Goal: Use online tool/utility: Utilize a website feature to perform a specific function

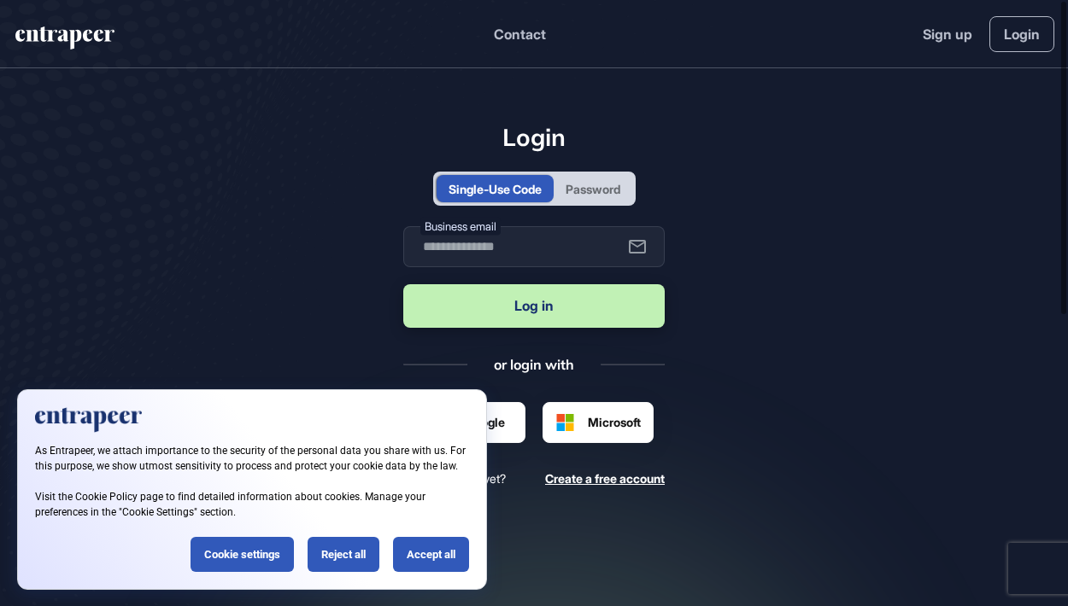
click at [593, 192] on div "Password" at bounding box center [592, 189] width 55 height 18
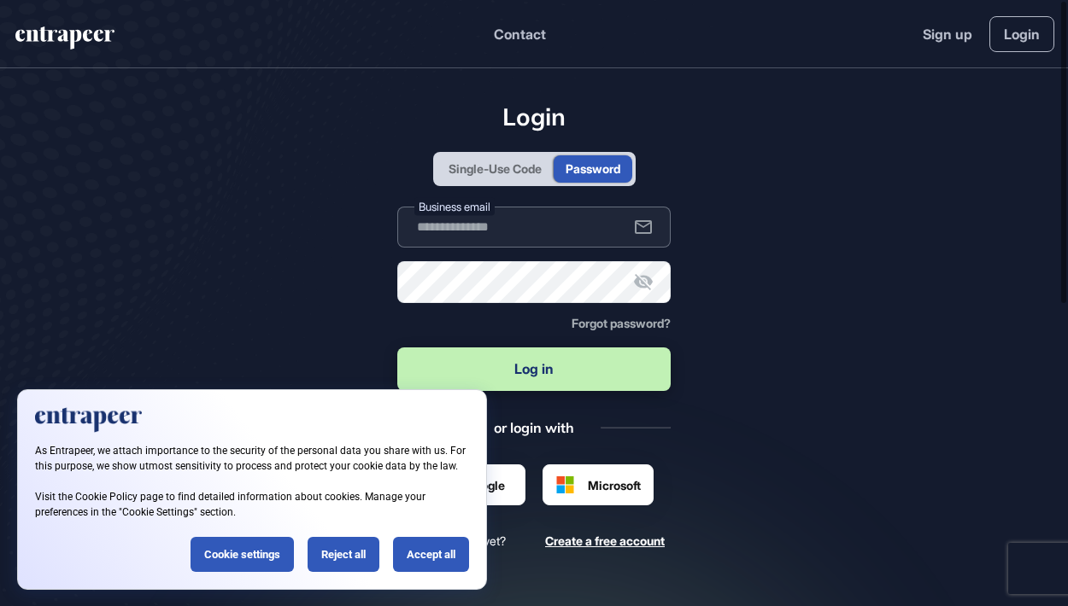
click at [554, 226] on input "text" at bounding box center [534, 227] width 274 height 41
type input "**********"
click at [534, 369] on button "Log in" at bounding box center [534, 370] width 274 height 44
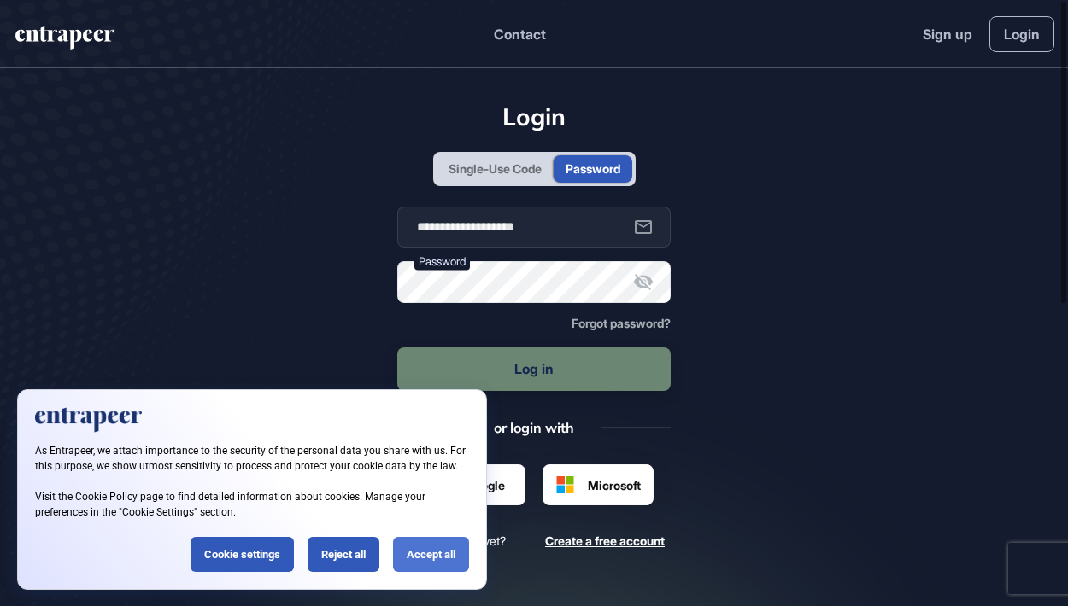
click at [429, 553] on div "Accept all" at bounding box center [431, 554] width 76 height 35
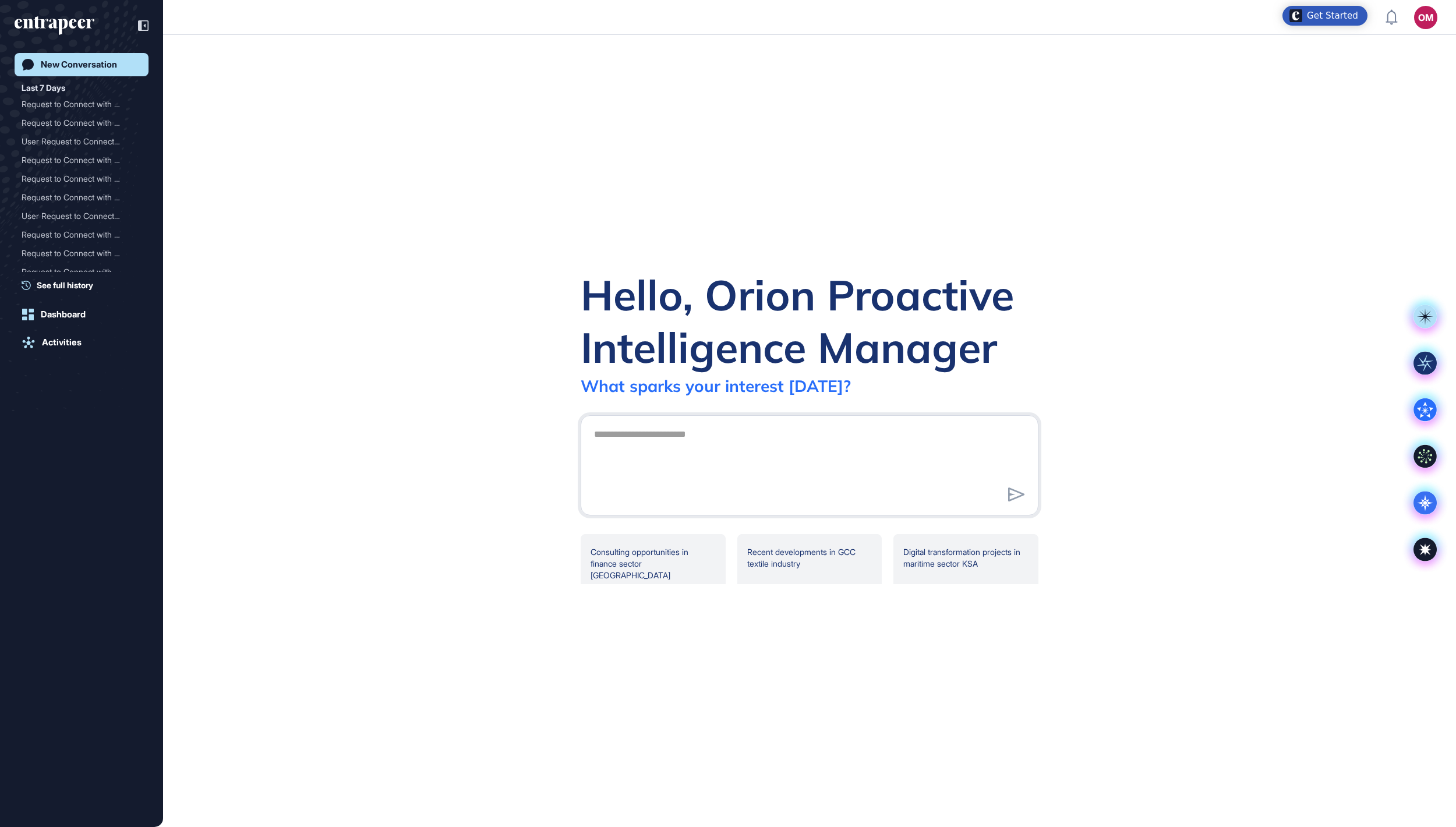
scroll to position [827, 1456]
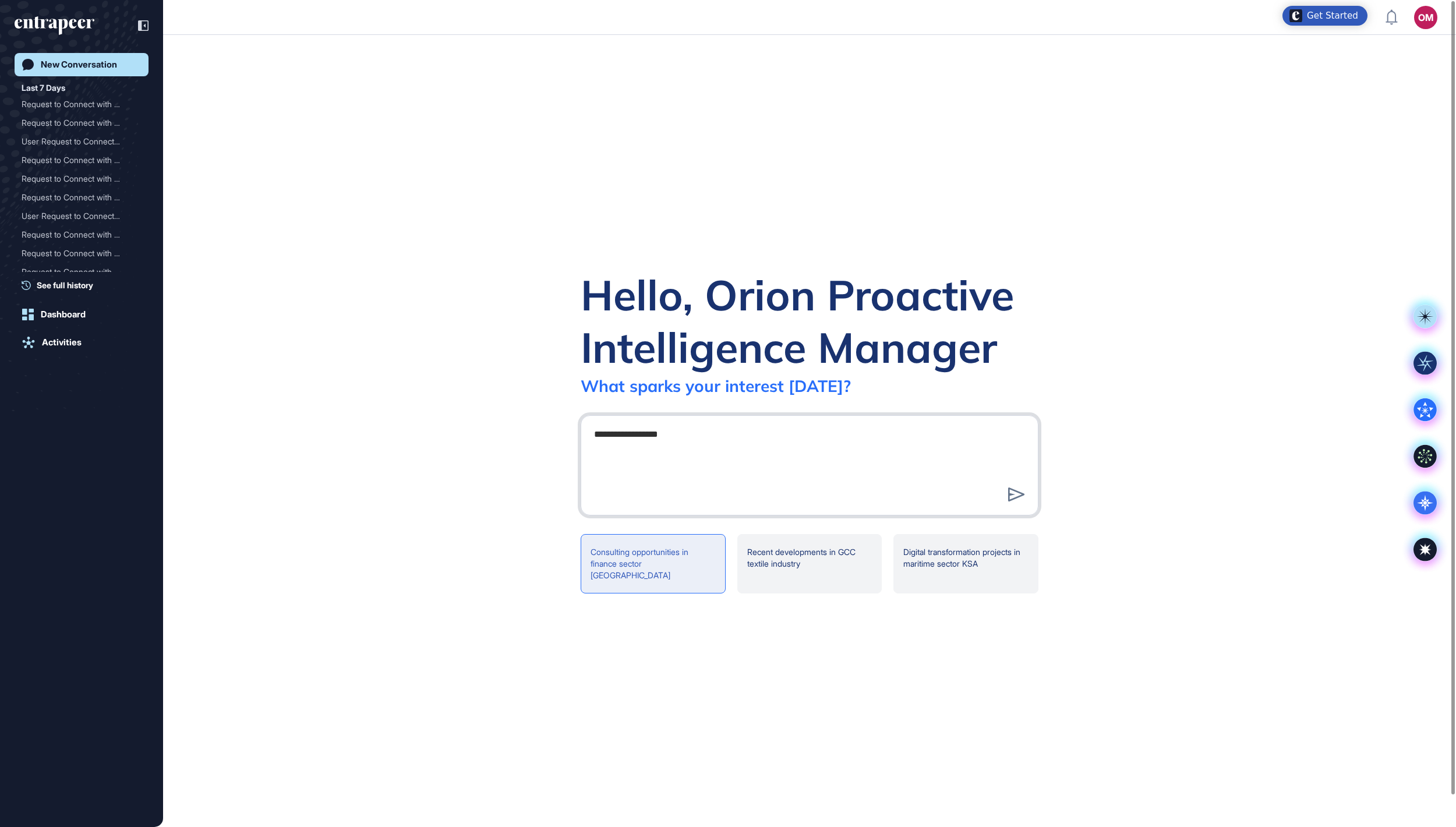
type textarea "**********"
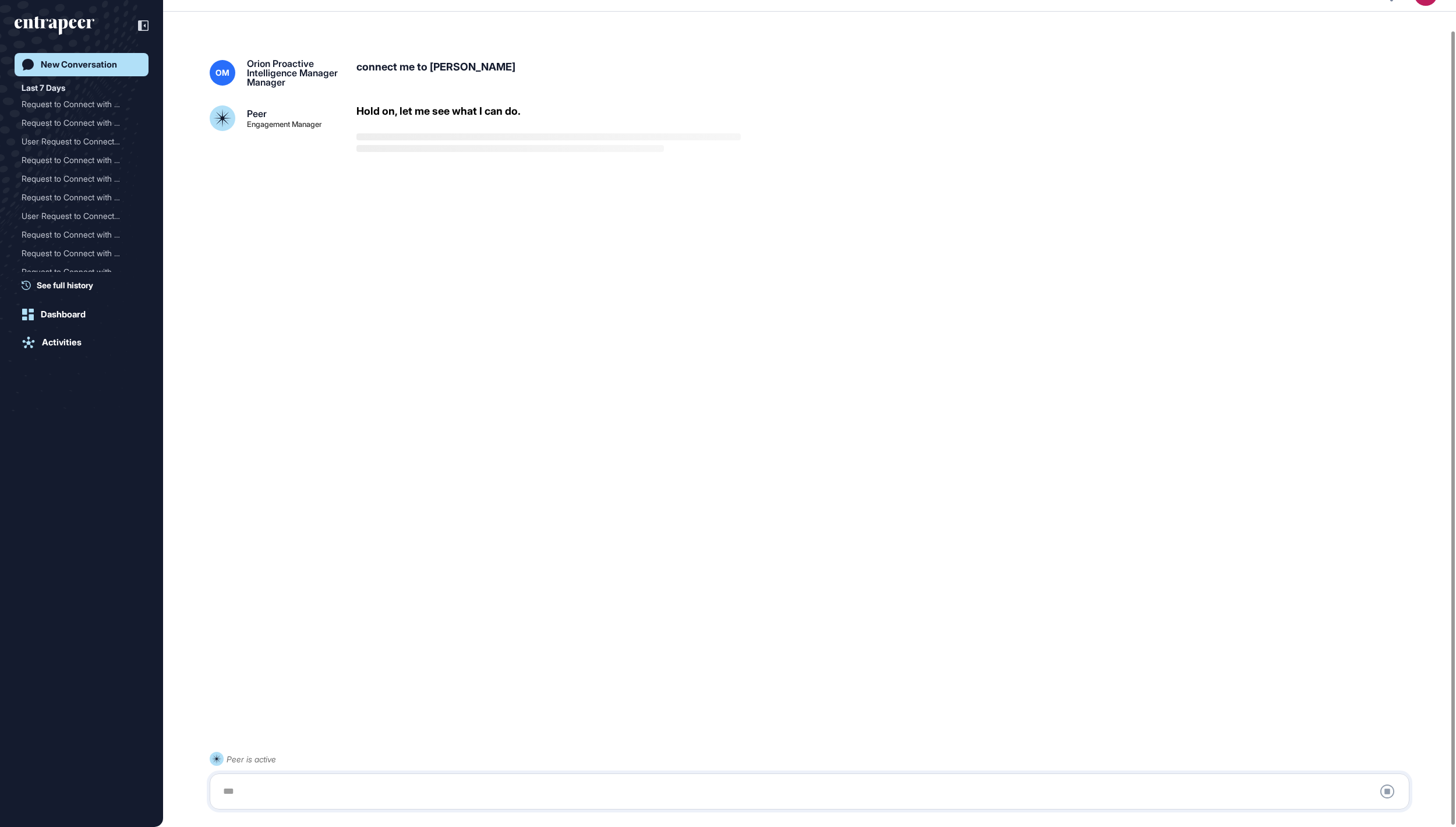
scroll to position [33, 0]
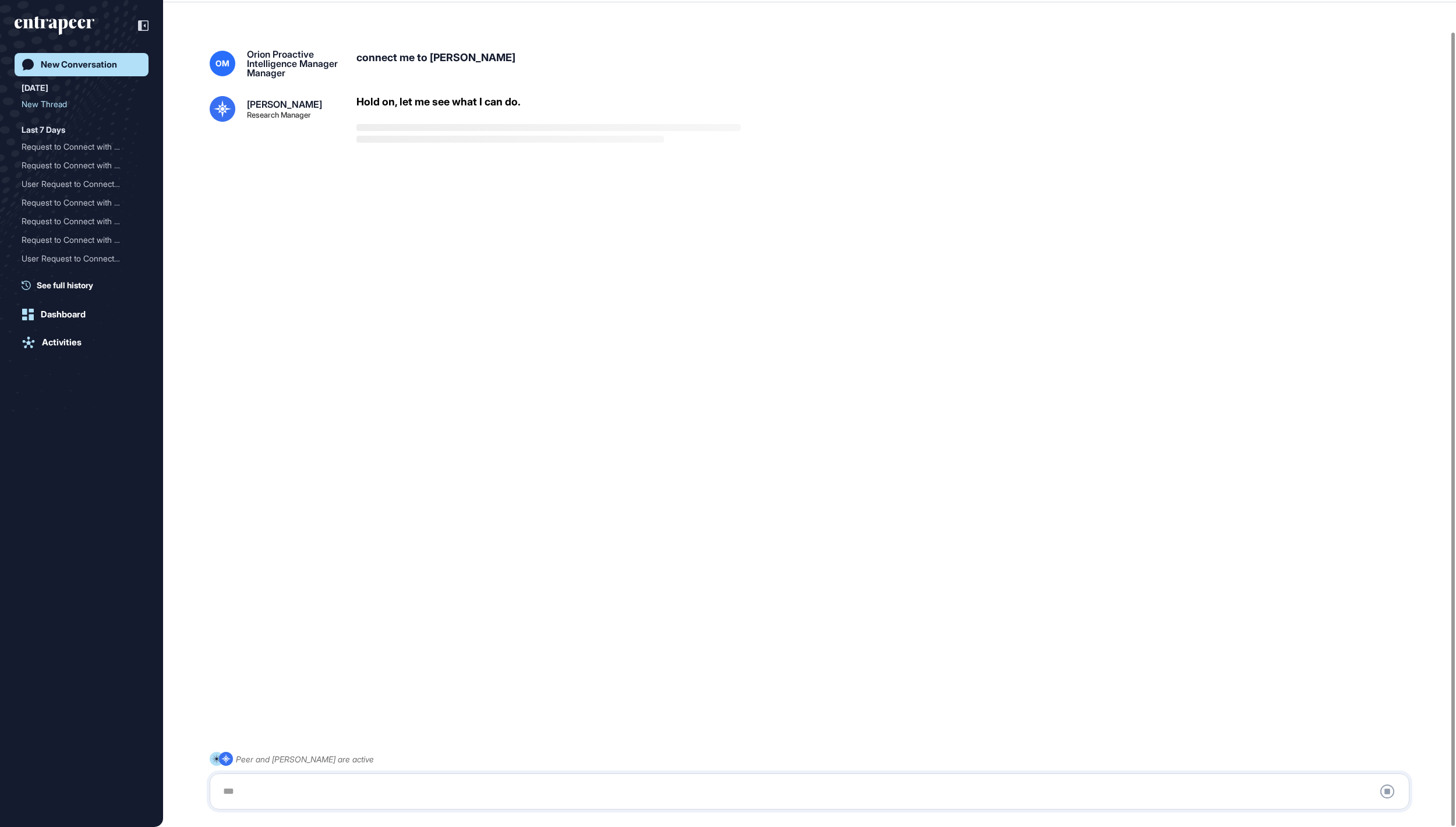
click at [578, 413] on div at bounding box center [809, 792] width 1187 height 23
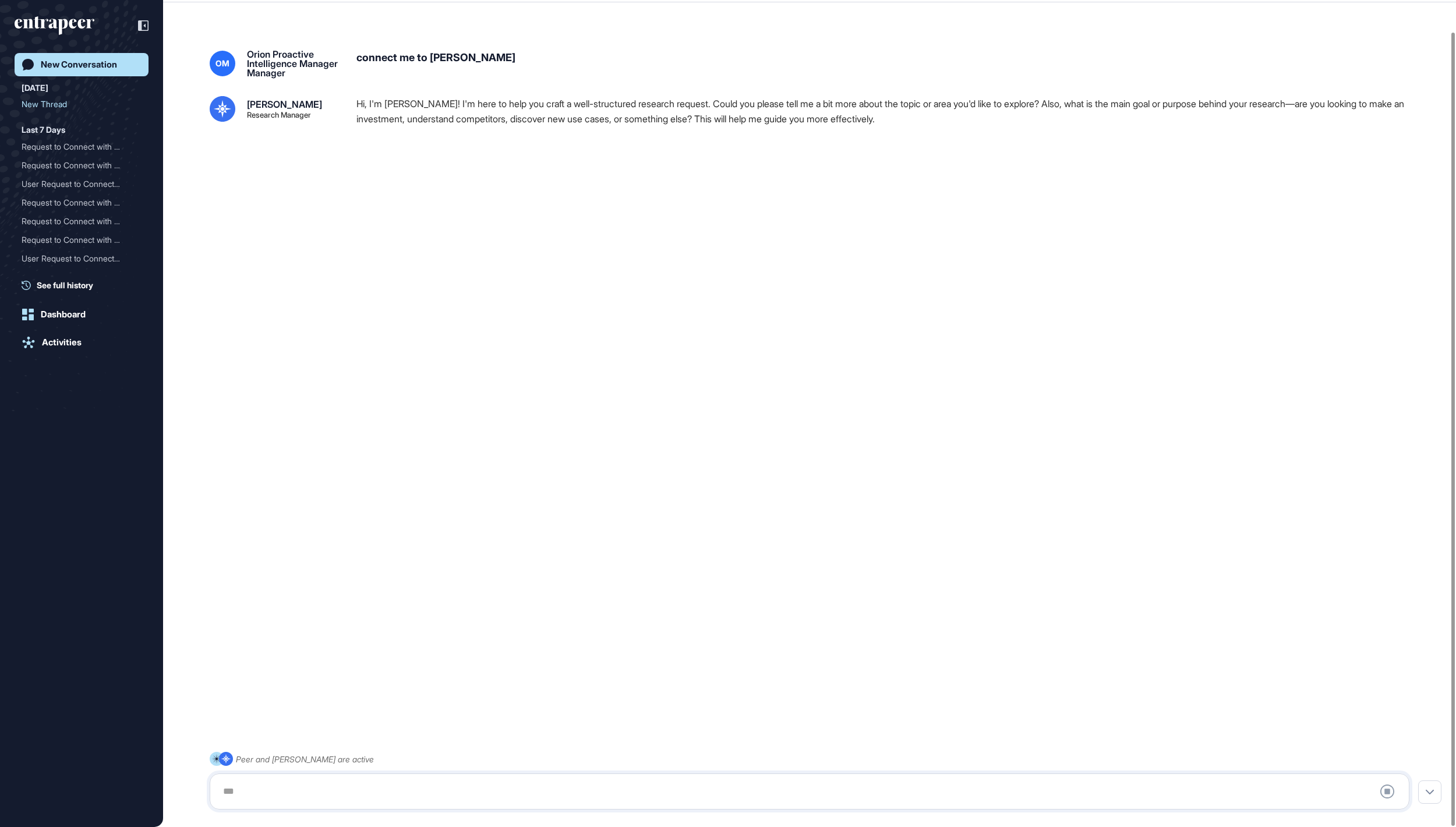
click at [543, 413] on div at bounding box center [809, 792] width 1187 height 23
click at [522, 413] on div at bounding box center [809, 792] width 1187 height 23
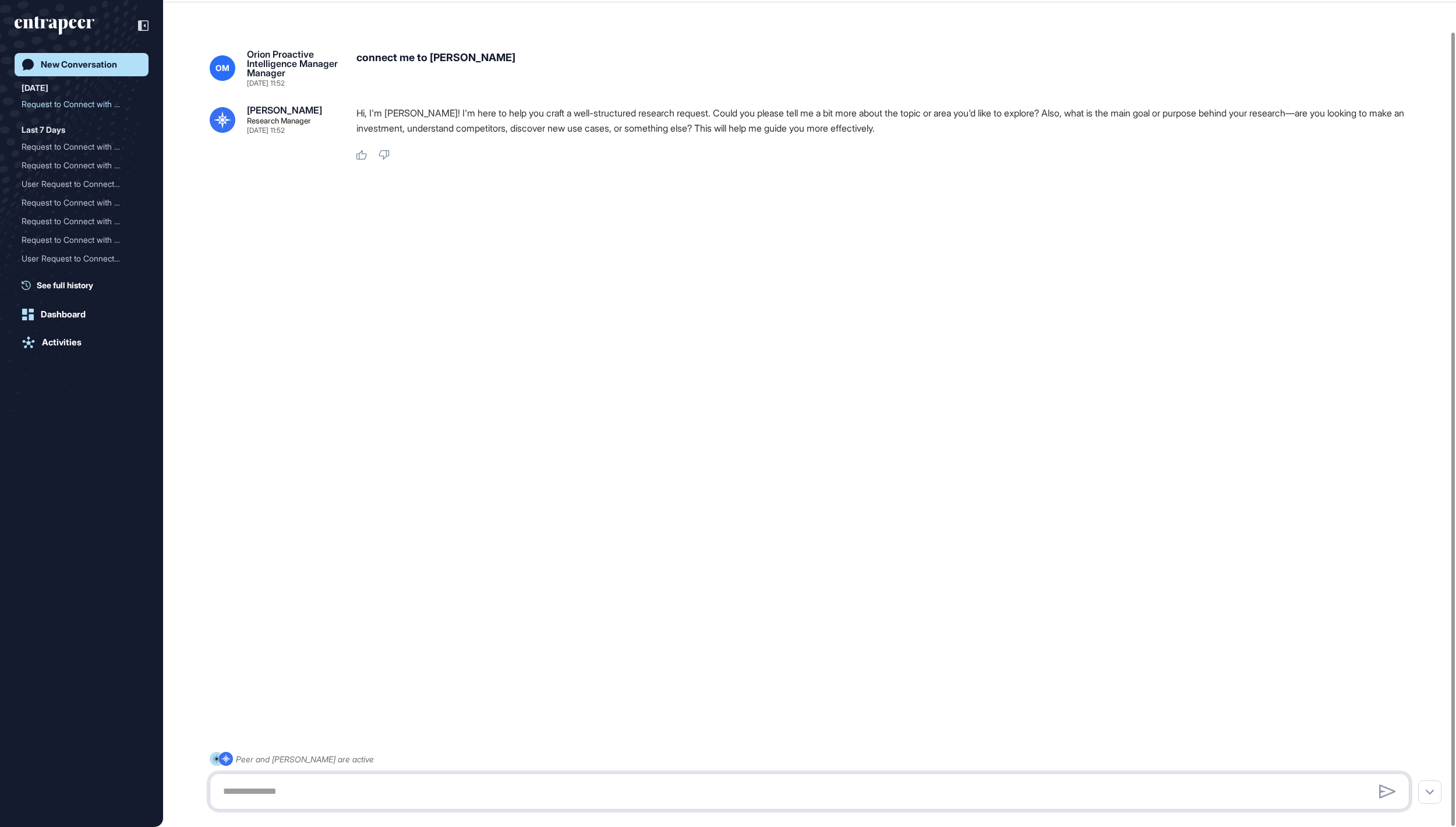
click at [497, 413] on textarea at bounding box center [809, 792] width 1187 height 23
paste textarea "**********"
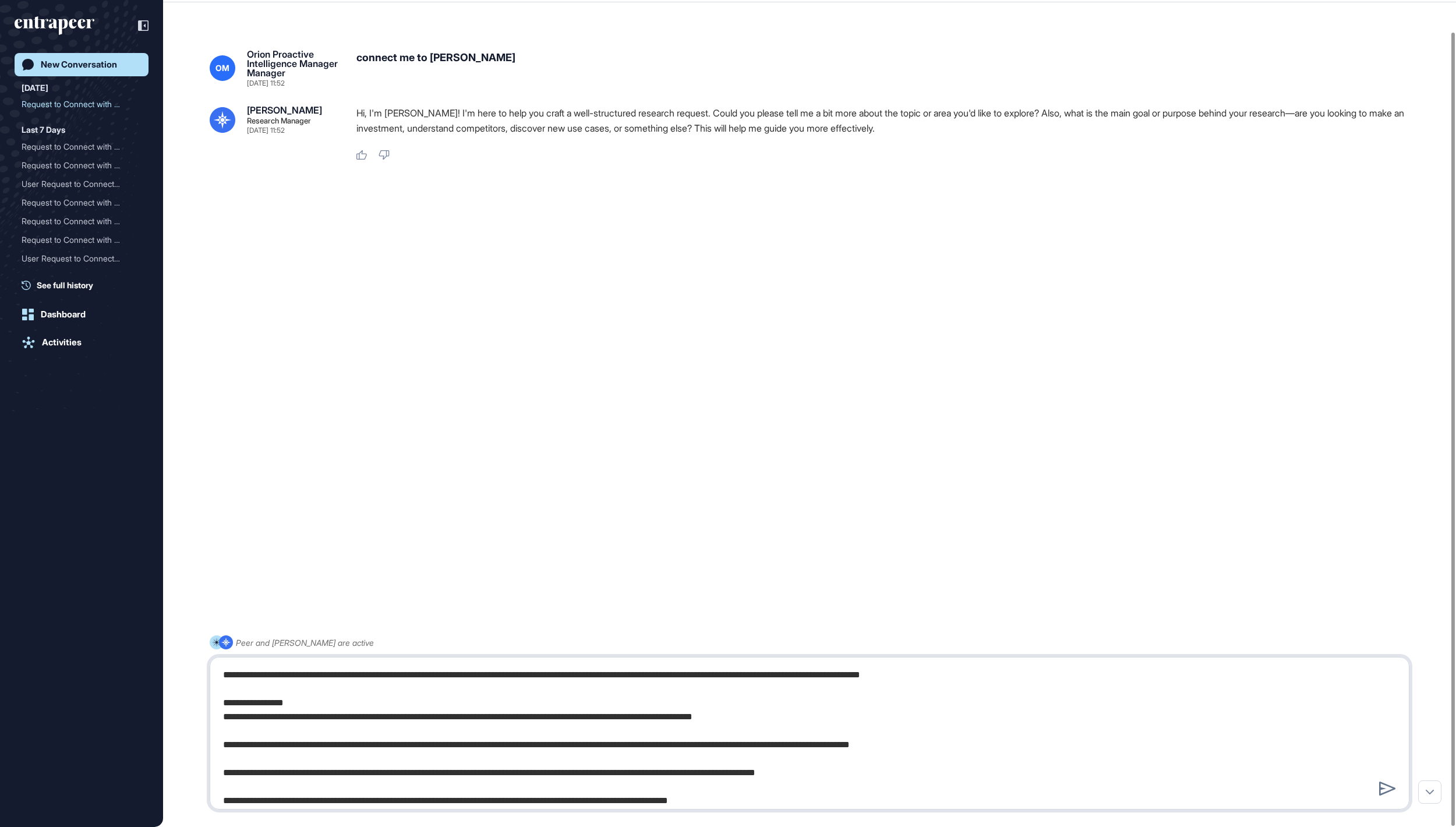
scroll to position [1169, 0]
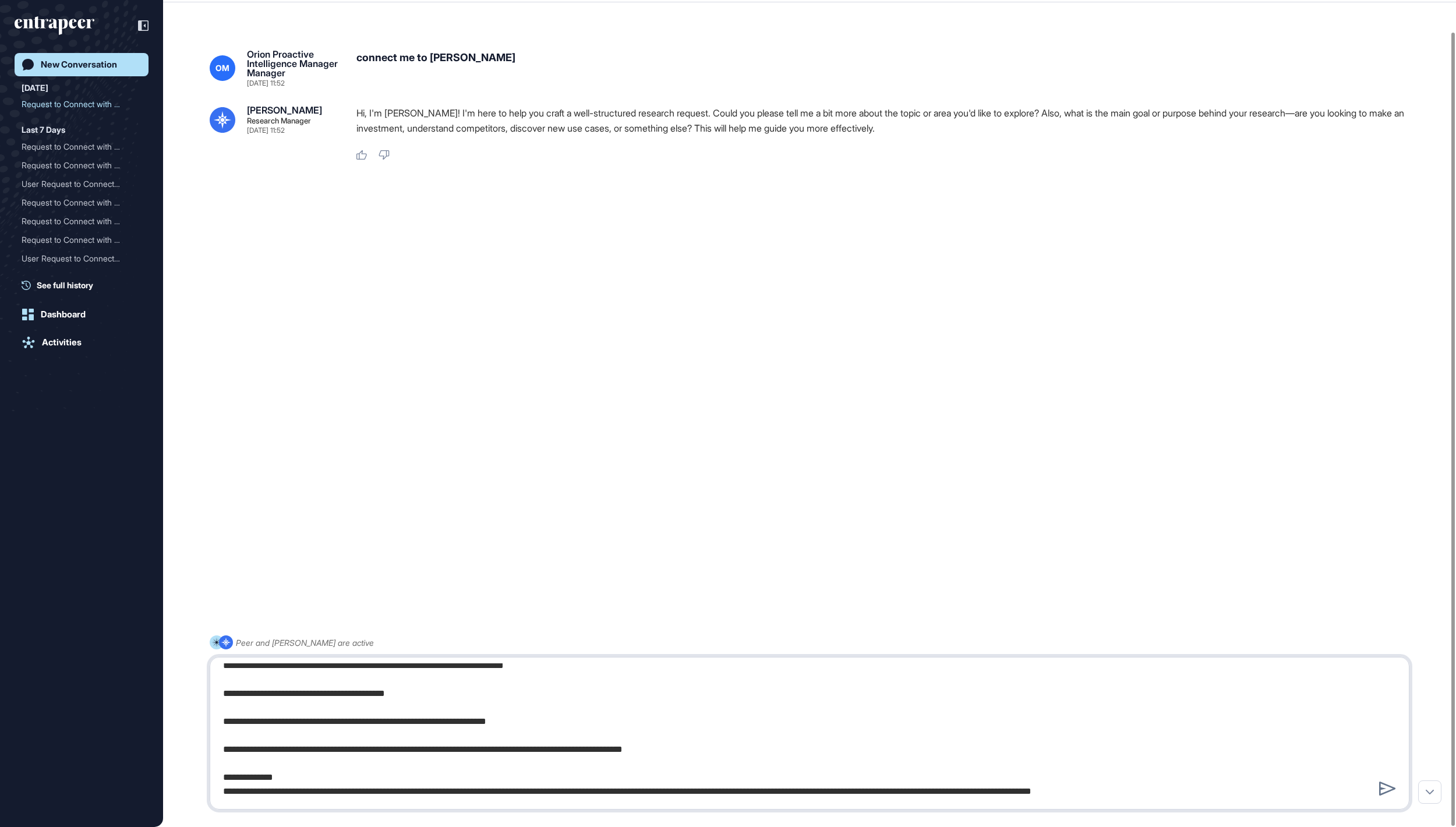
type textarea "**********"
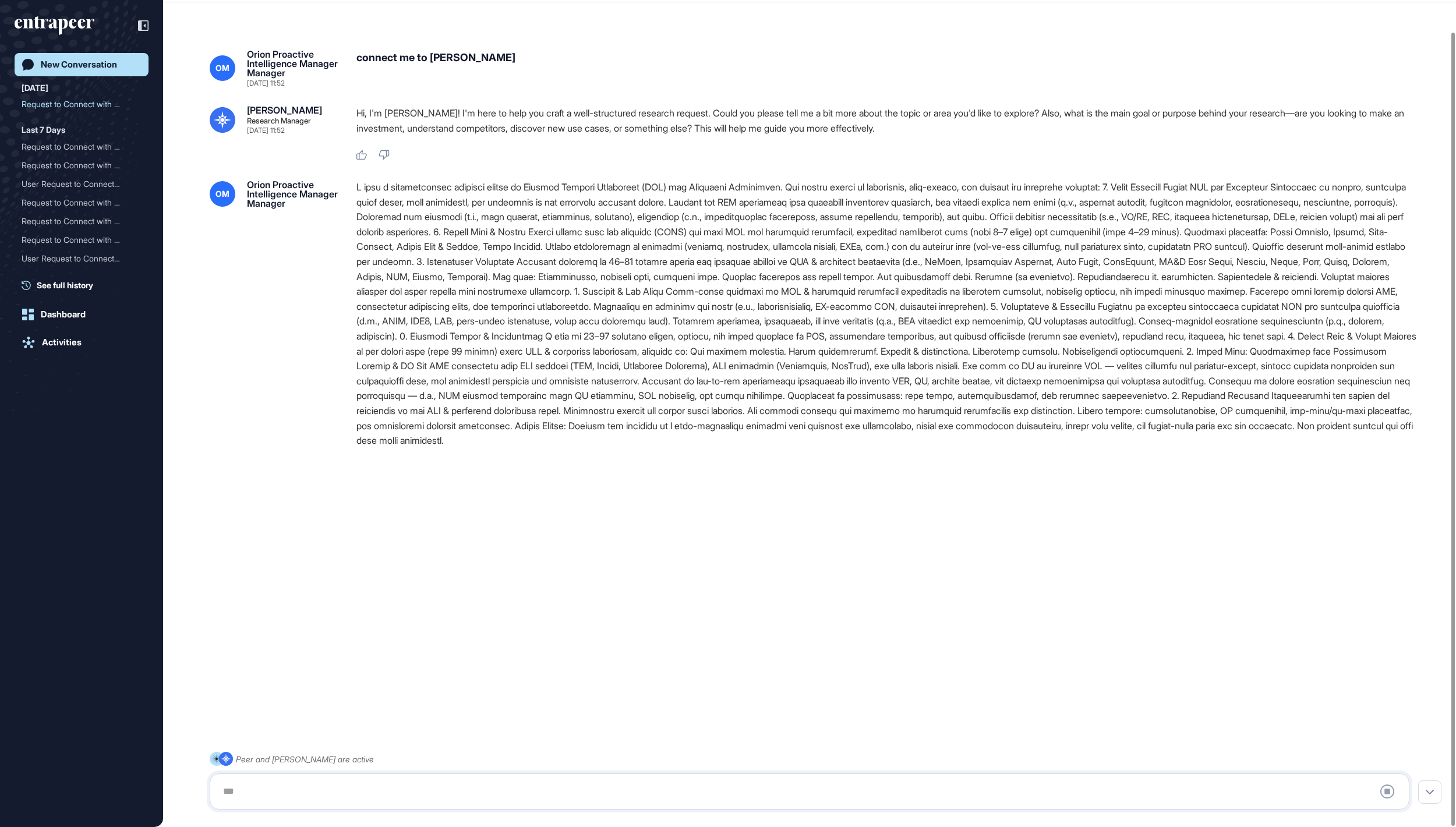
scroll to position [0, 0]
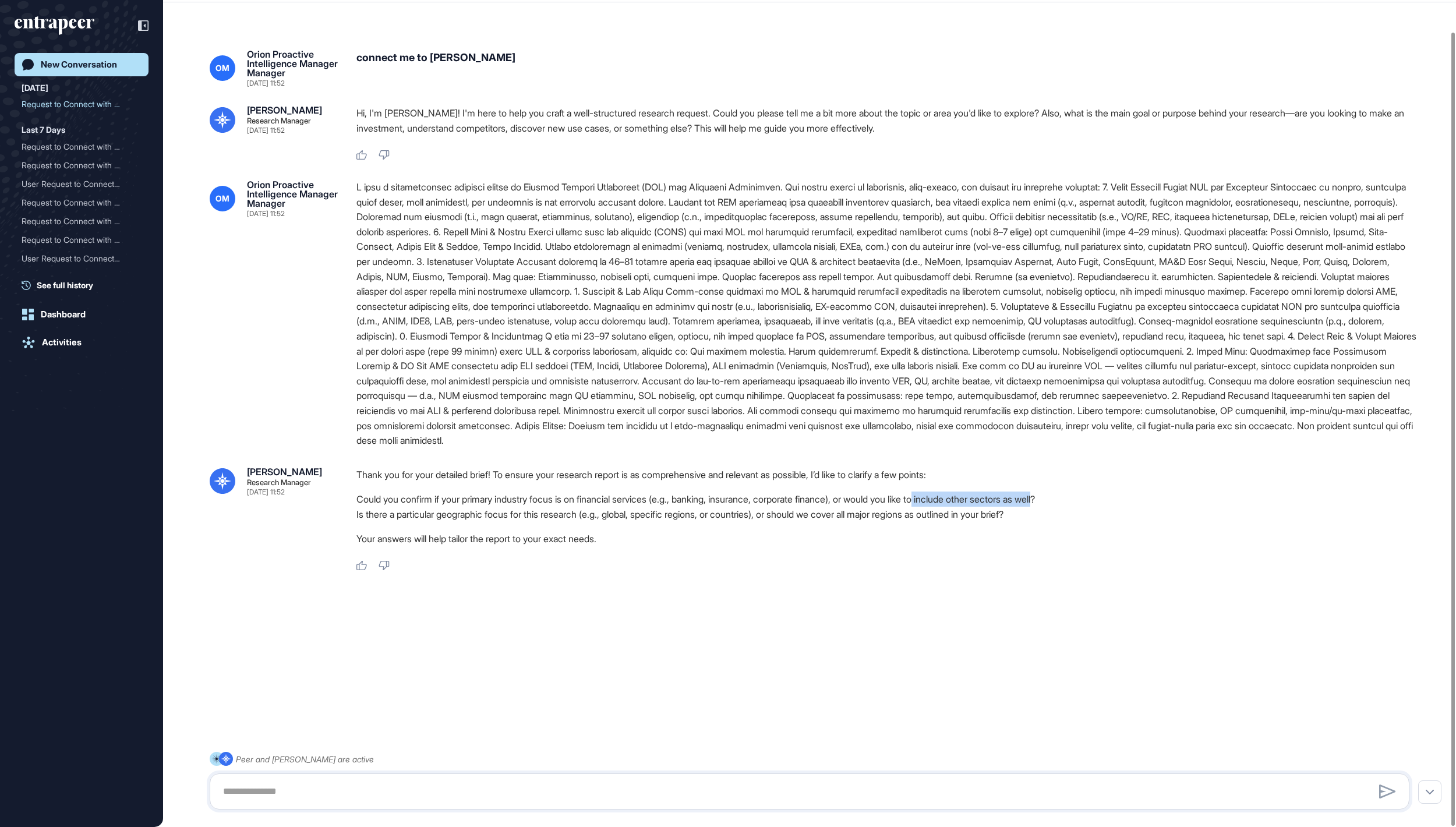
drag, startPoint x: 1040, startPoint y: 592, endPoint x: 1185, endPoint y: 594, distance: 145.0
click at [728, 413] on li "Could you confirm if your primary industry focus is on financial services (e.g.…" at bounding box center [888, 499] width 1063 height 15
copy li "include other sectors as well"
click at [728, 413] on textarea at bounding box center [809, 792] width 1186 height 23
paste textarea "**********"
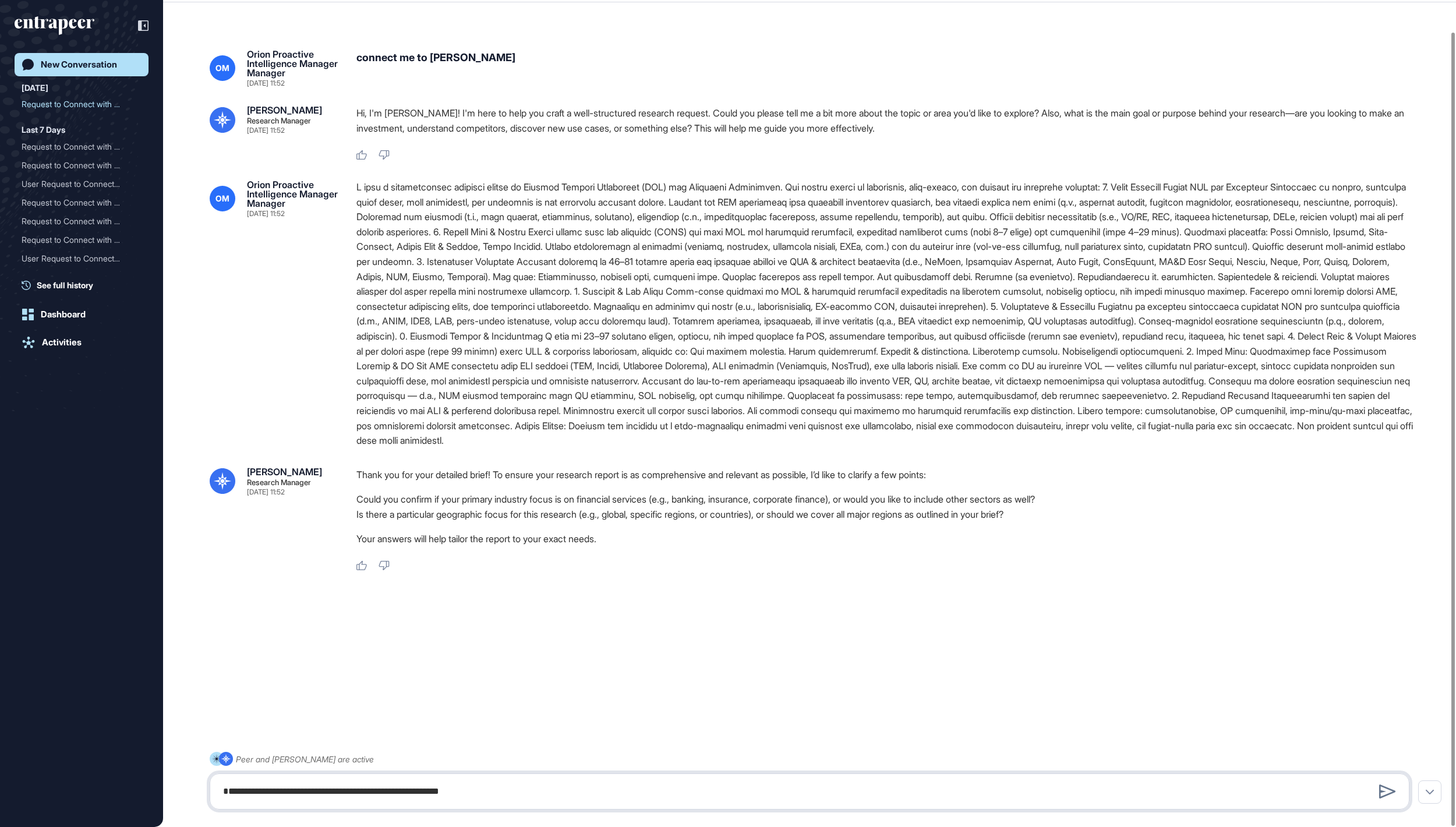
type textarea "**********"
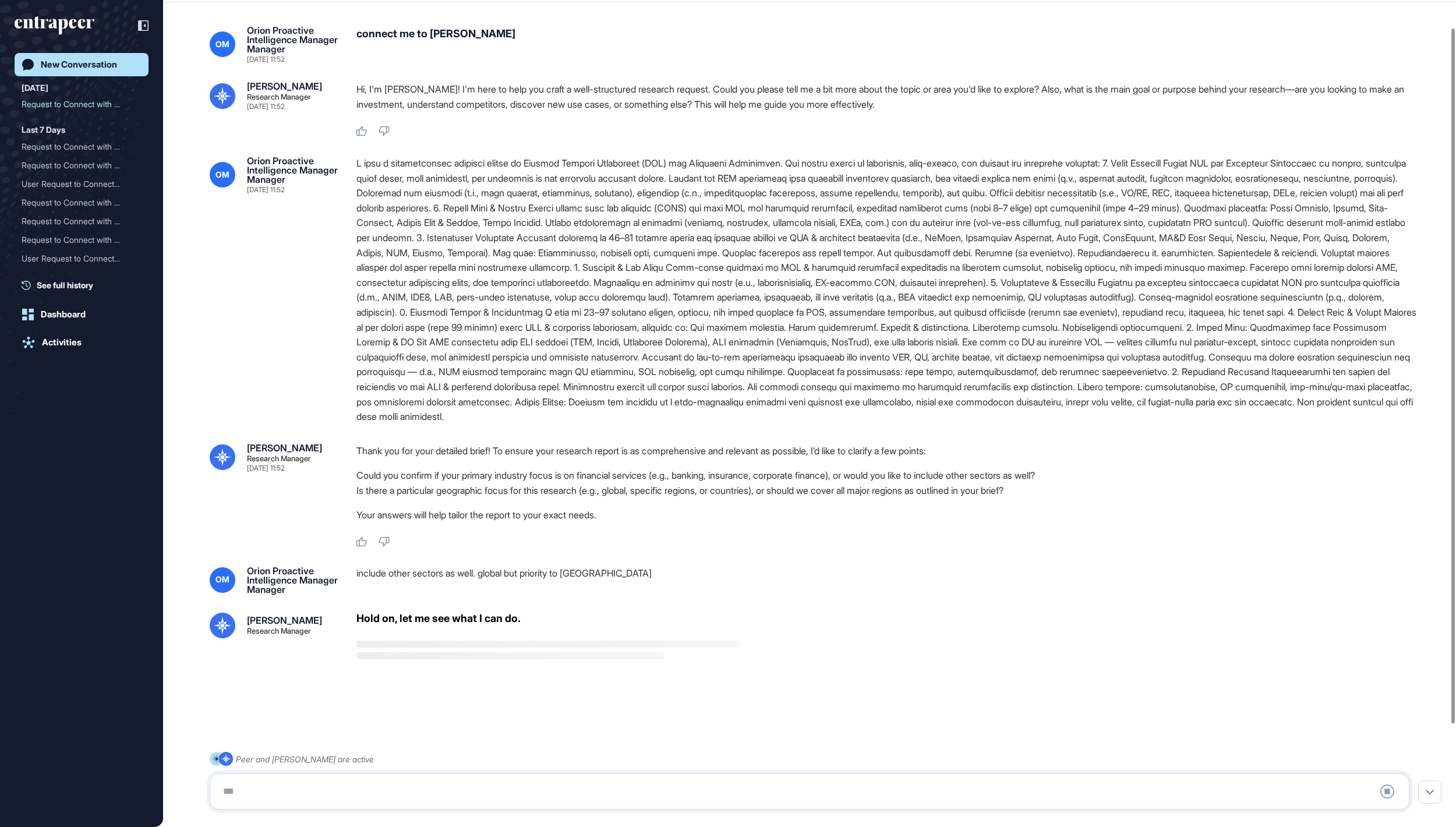
scroll to position [155, 0]
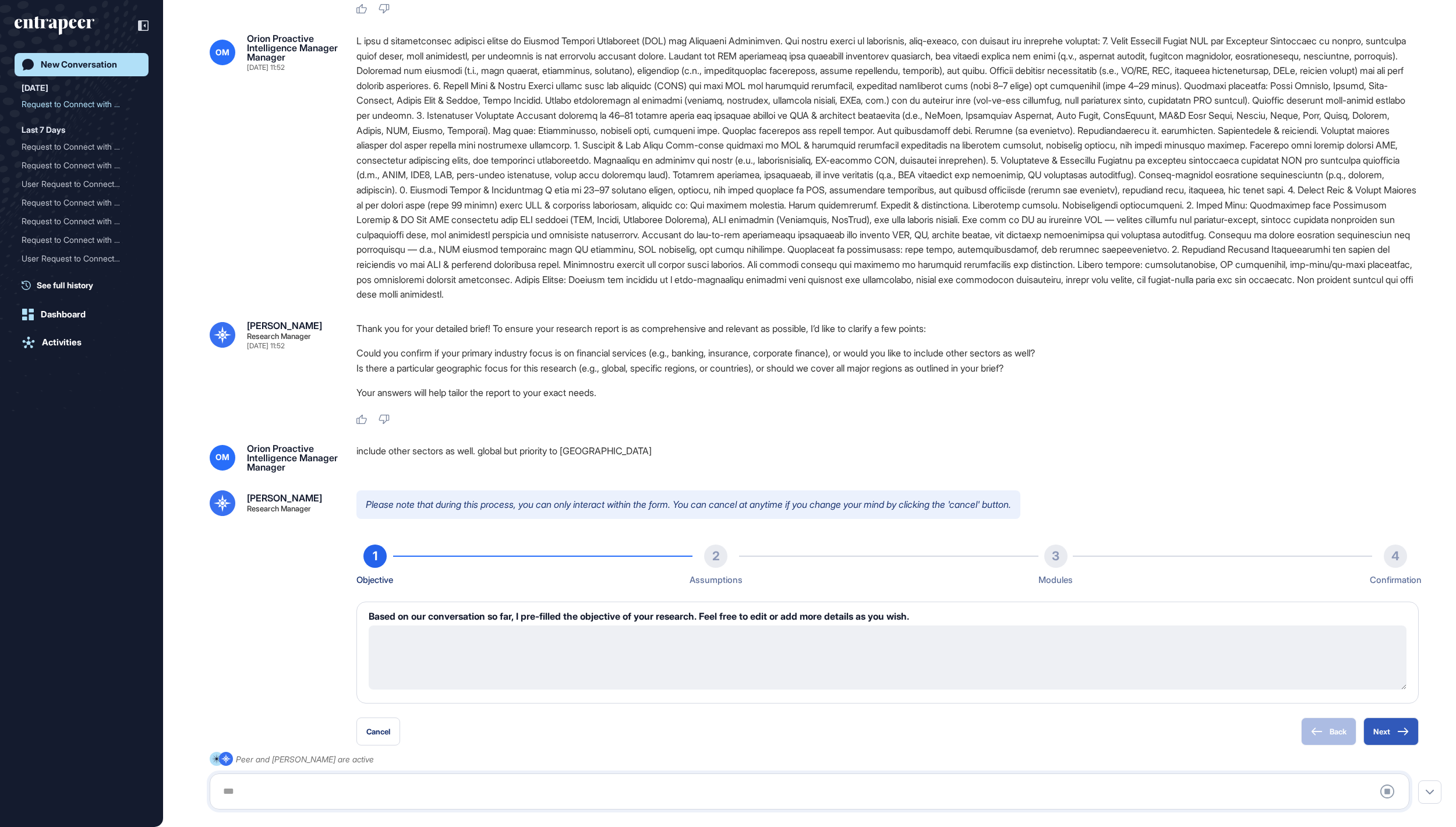
type textarea "**********"
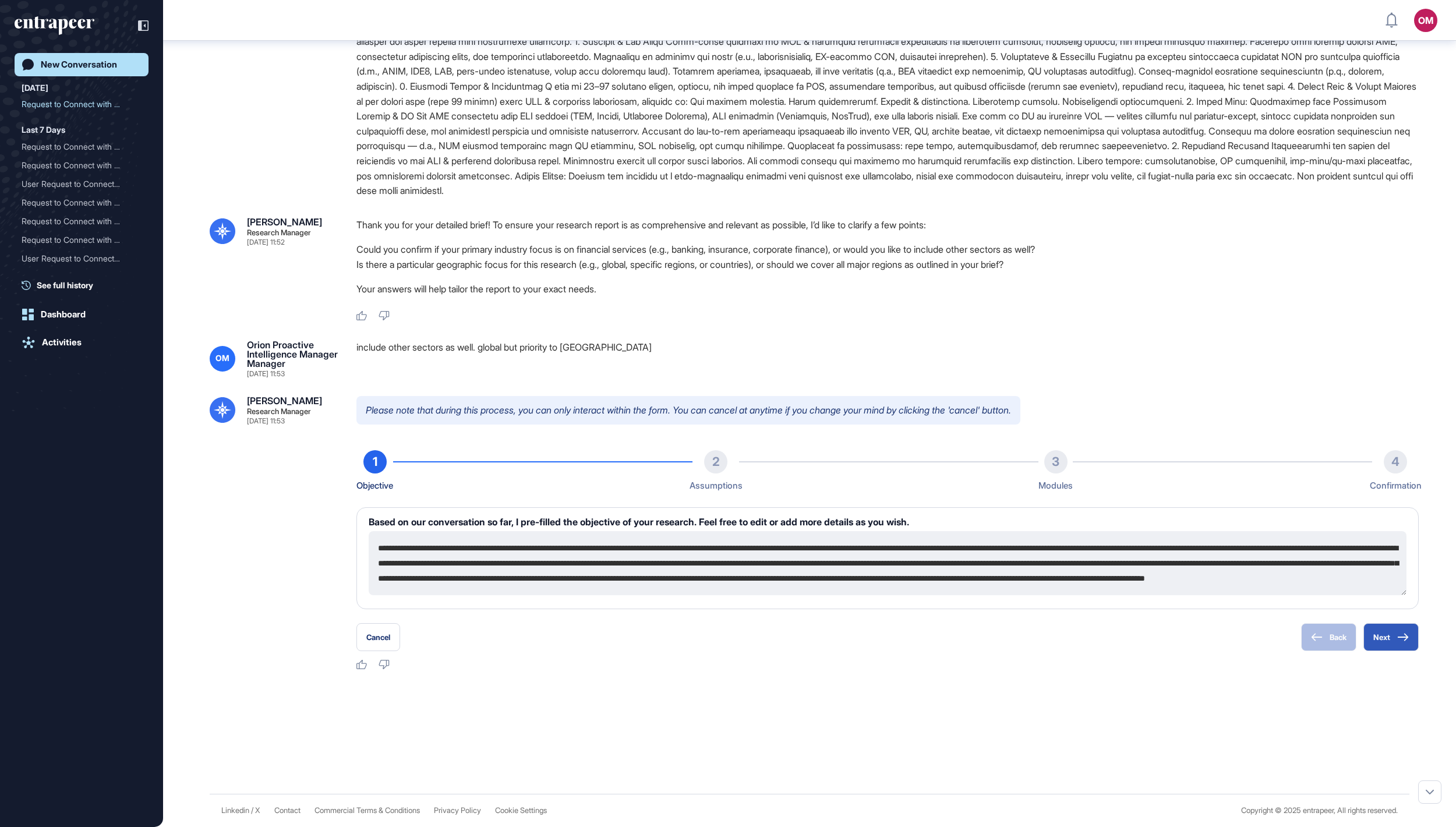
scroll to position [361, 0]
click at [728, 413] on button "Next" at bounding box center [1391, 637] width 55 height 28
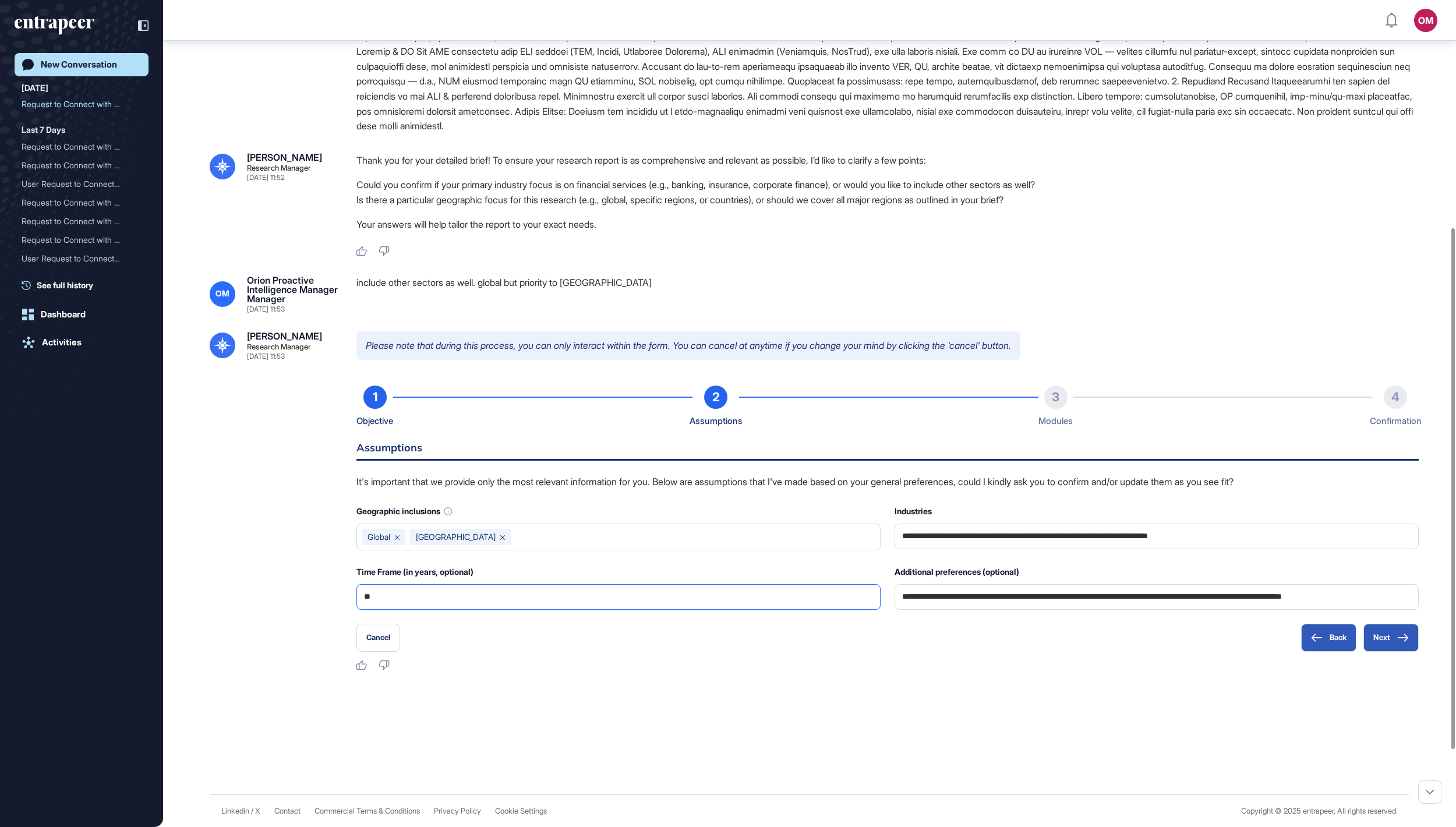
click at [635, 413] on input "**" at bounding box center [619, 597] width 509 height 25
type input "*"
click at [728, 413] on button "Next" at bounding box center [1391, 637] width 55 height 28
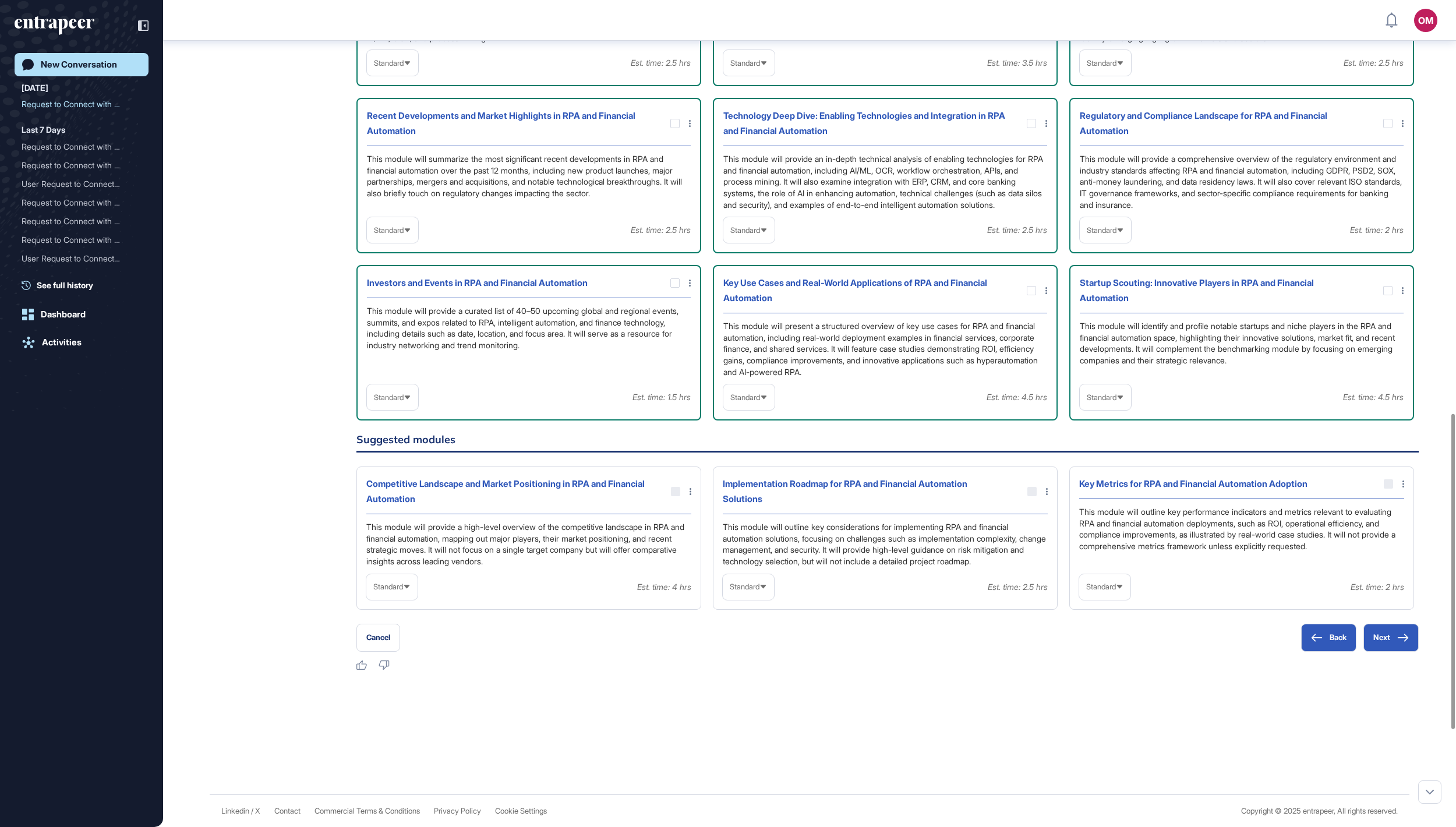
scroll to position [1079, 0]
click at [728, 402] on span "Standard" at bounding box center [1102, 397] width 30 height 9
click at [728, 413] on li "In-depth" at bounding box center [1105, 472] width 44 height 23
click at [728, 402] on span "Standard" at bounding box center [745, 397] width 30 height 9
click at [728, 413] on li "In-depth" at bounding box center [749, 472] width 44 height 23
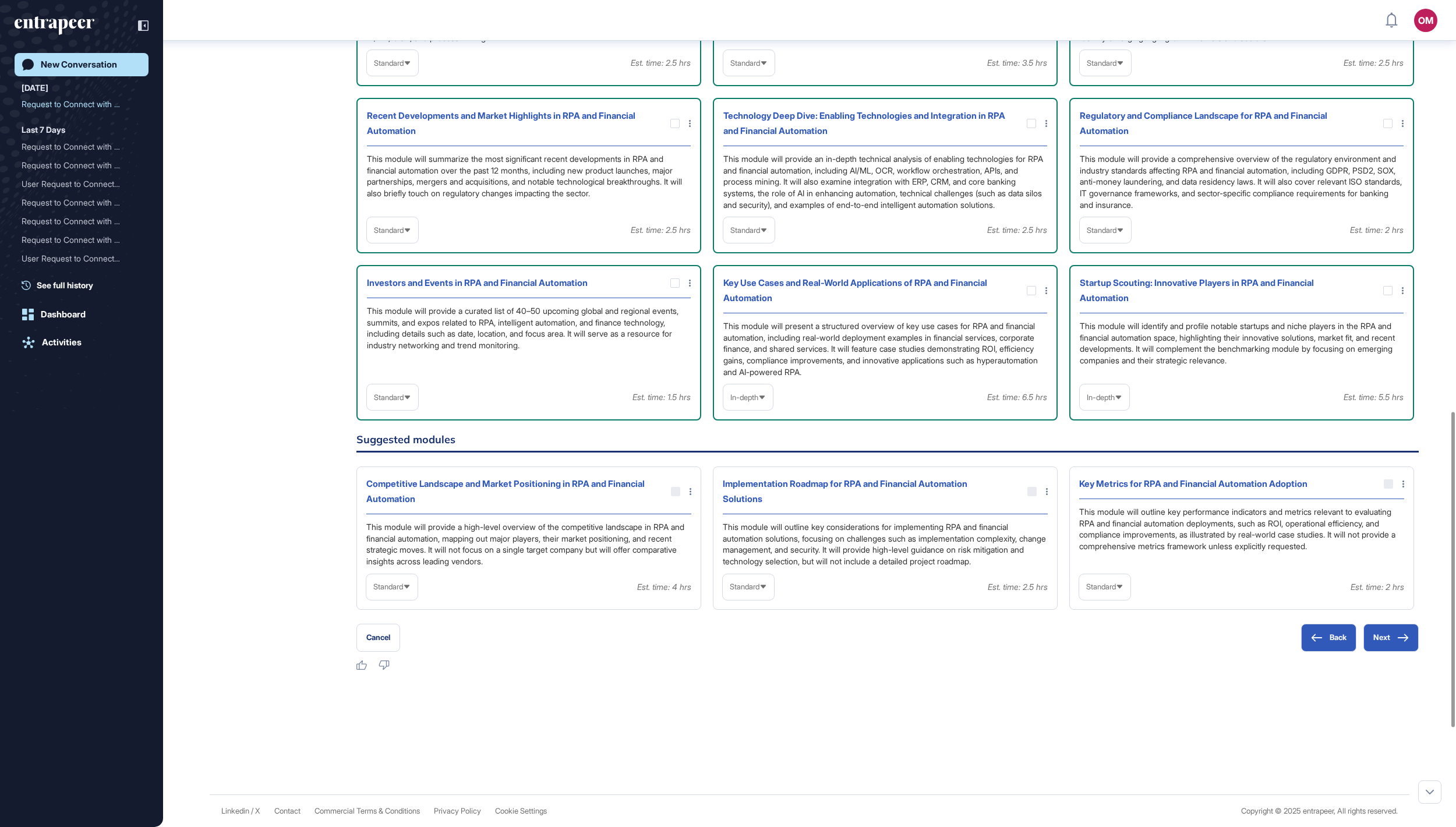
click at [404, 402] on span "Standard" at bounding box center [389, 397] width 30 height 9
click at [403, 413] on li "In-depth" at bounding box center [392, 472] width 44 height 23
click at [404, 235] on span "Standard" at bounding box center [389, 230] width 30 height 9
click at [415, 316] on li "In-depth" at bounding box center [392, 305] width 44 height 23
click at [728, 235] on span "Standard" at bounding box center [745, 230] width 30 height 9
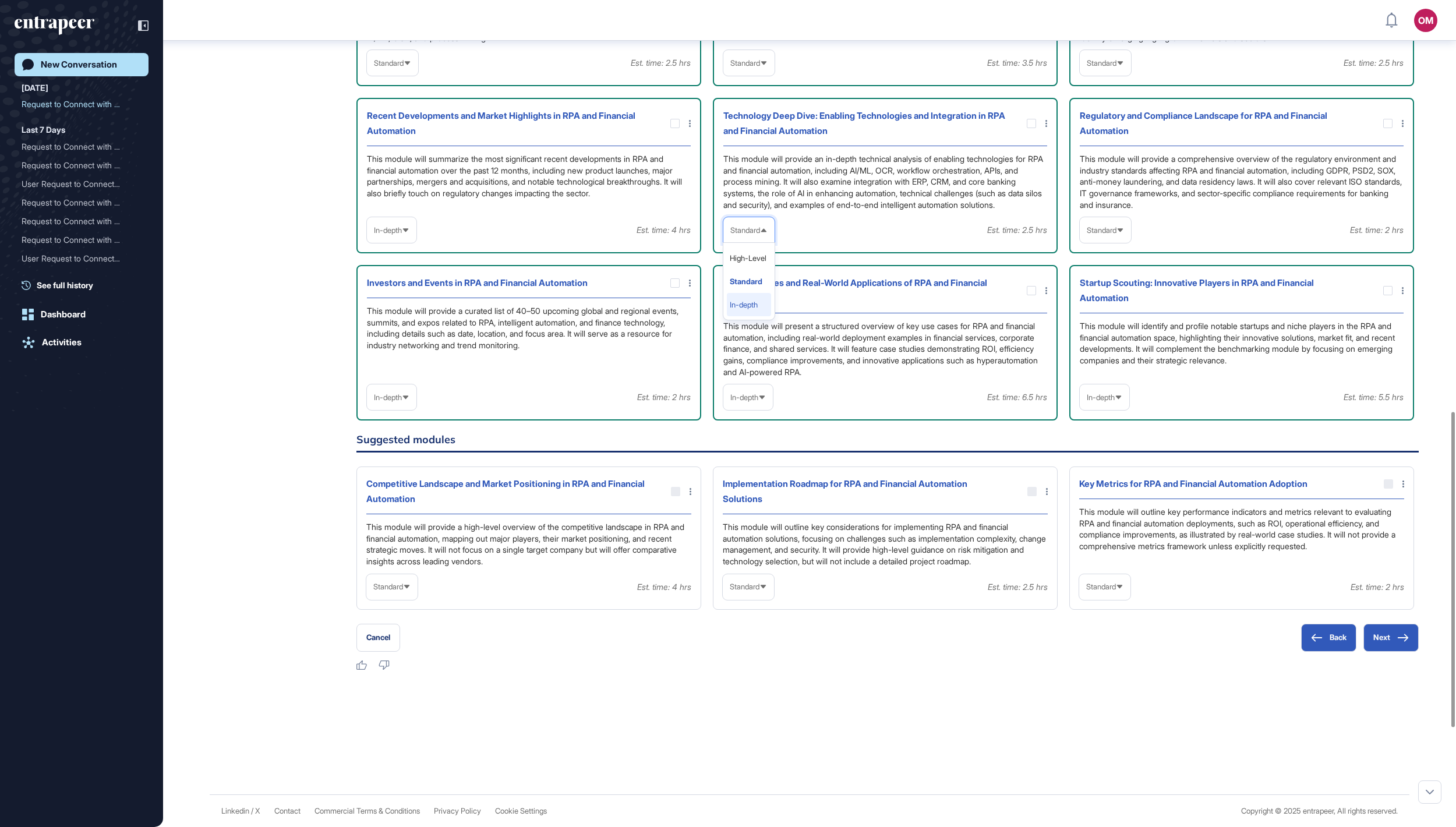
click at [728, 316] on li "In-depth" at bounding box center [749, 305] width 44 height 23
click at [728, 235] on span "Standard" at bounding box center [1102, 230] width 30 height 9
click at [728, 269] on li "High-Level" at bounding box center [1105, 258] width 44 height 23
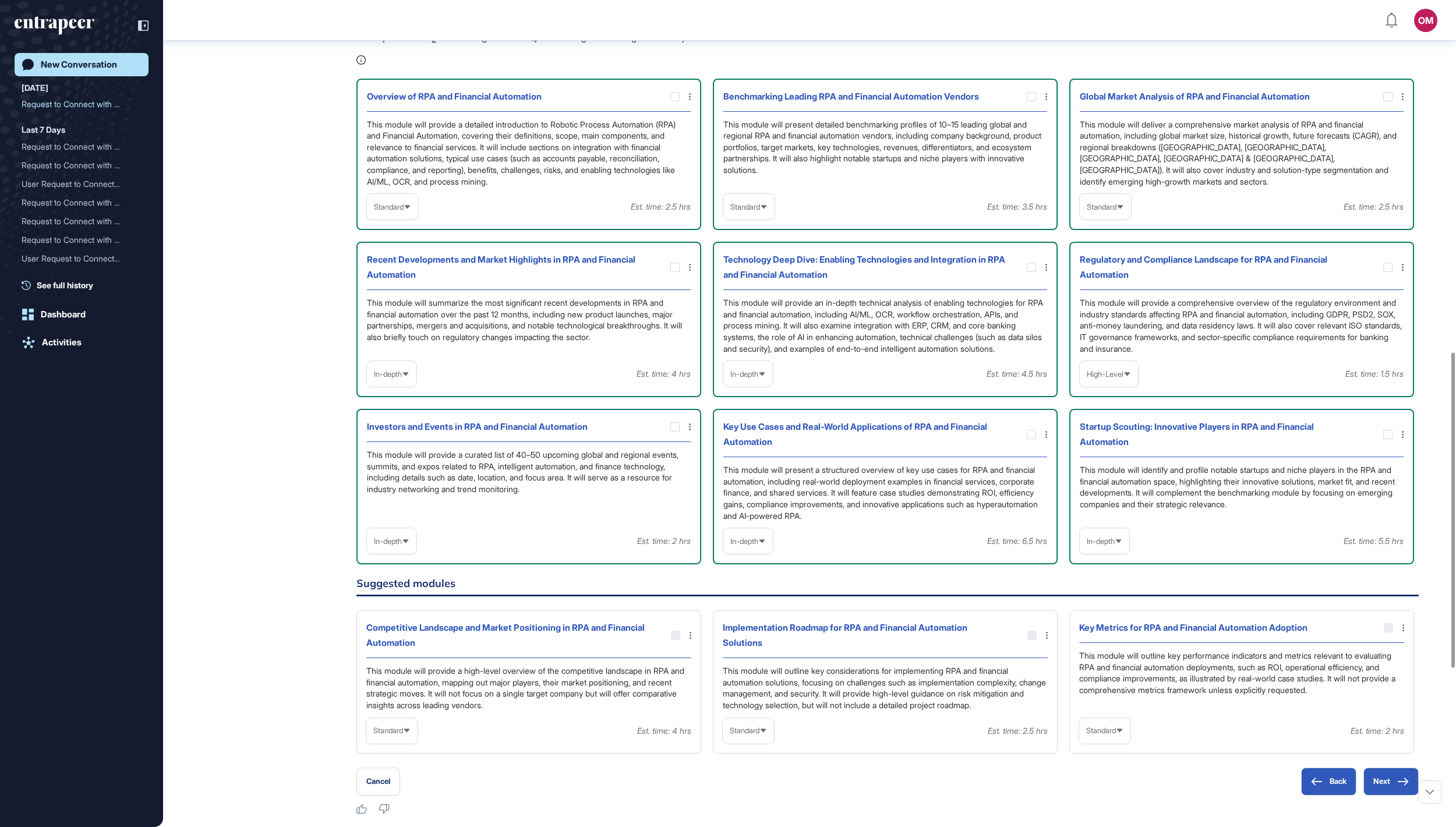
scroll to position [885, 0]
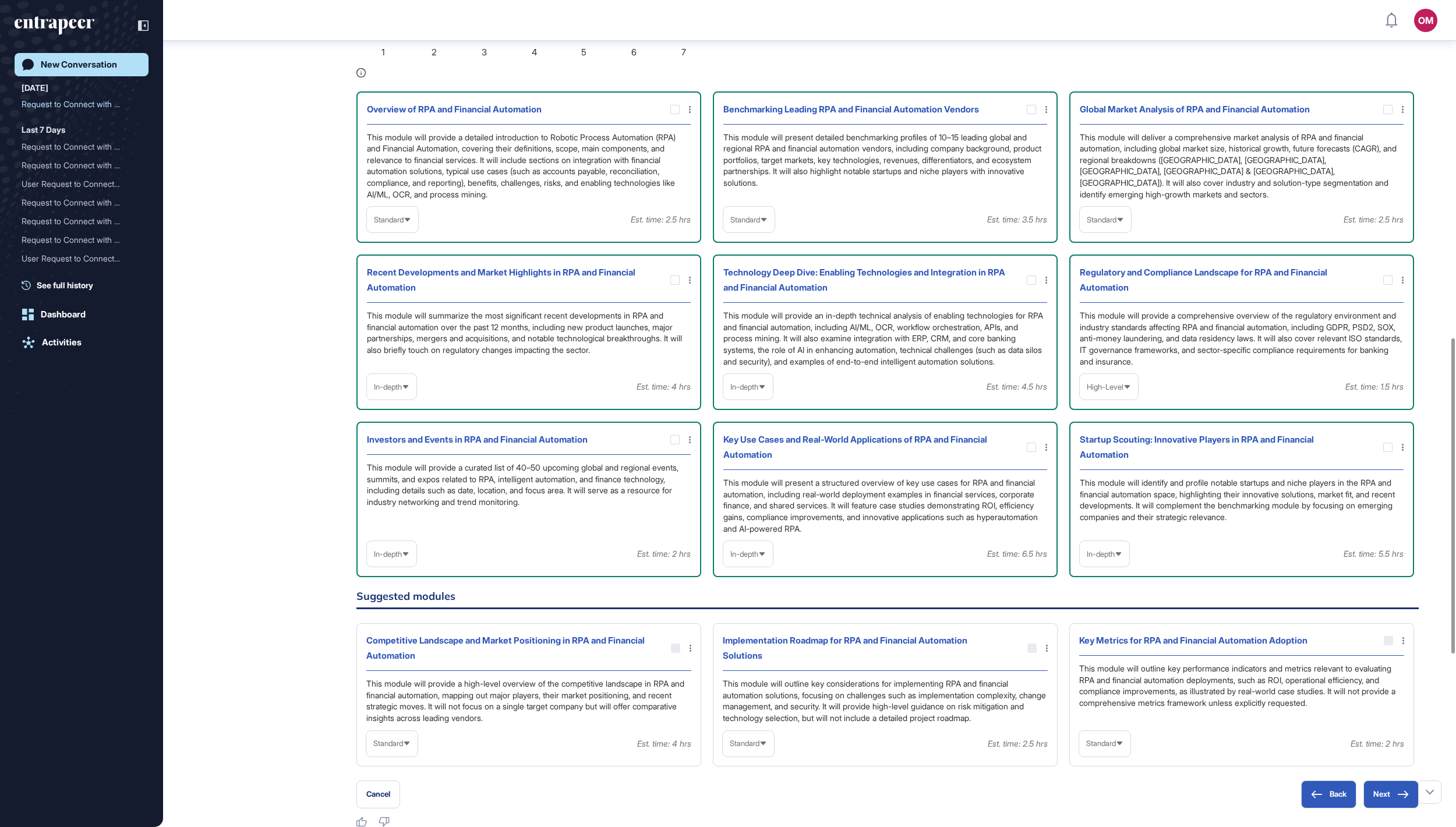
click at [728, 224] on span "Standard" at bounding box center [1102, 220] width 30 height 9
click at [728, 305] on li "In-depth" at bounding box center [1105, 294] width 44 height 23
click at [728, 224] on span "Standard" at bounding box center [745, 220] width 30 height 9
click at [728, 305] on li "In-depth" at bounding box center [749, 294] width 44 height 23
click at [404, 224] on span "Standard" at bounding box center [389, 220] width 30 height 9
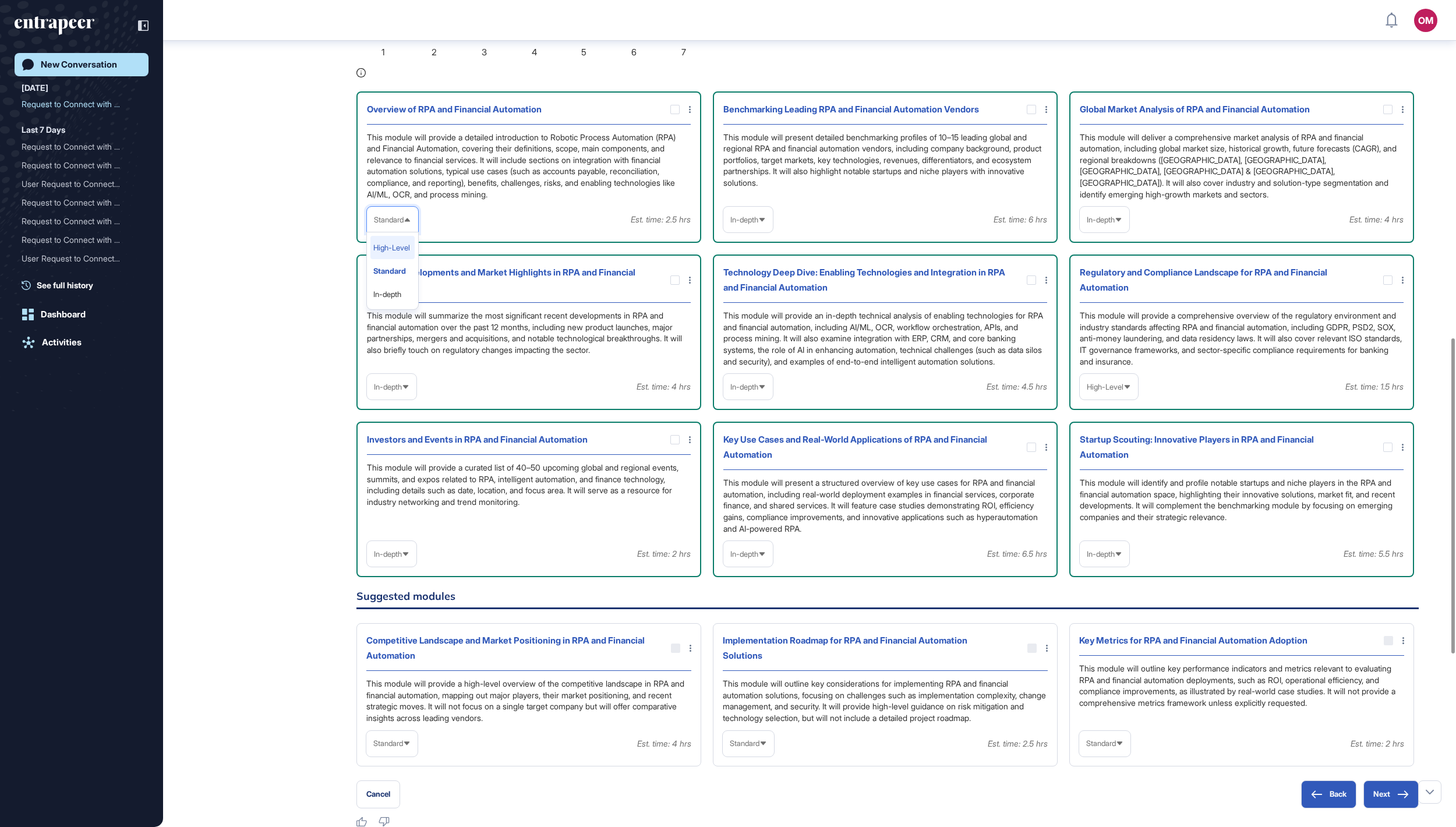
click at [413, 259] on li "High-Level" at bounding box center [392, 247] width 44 height 23
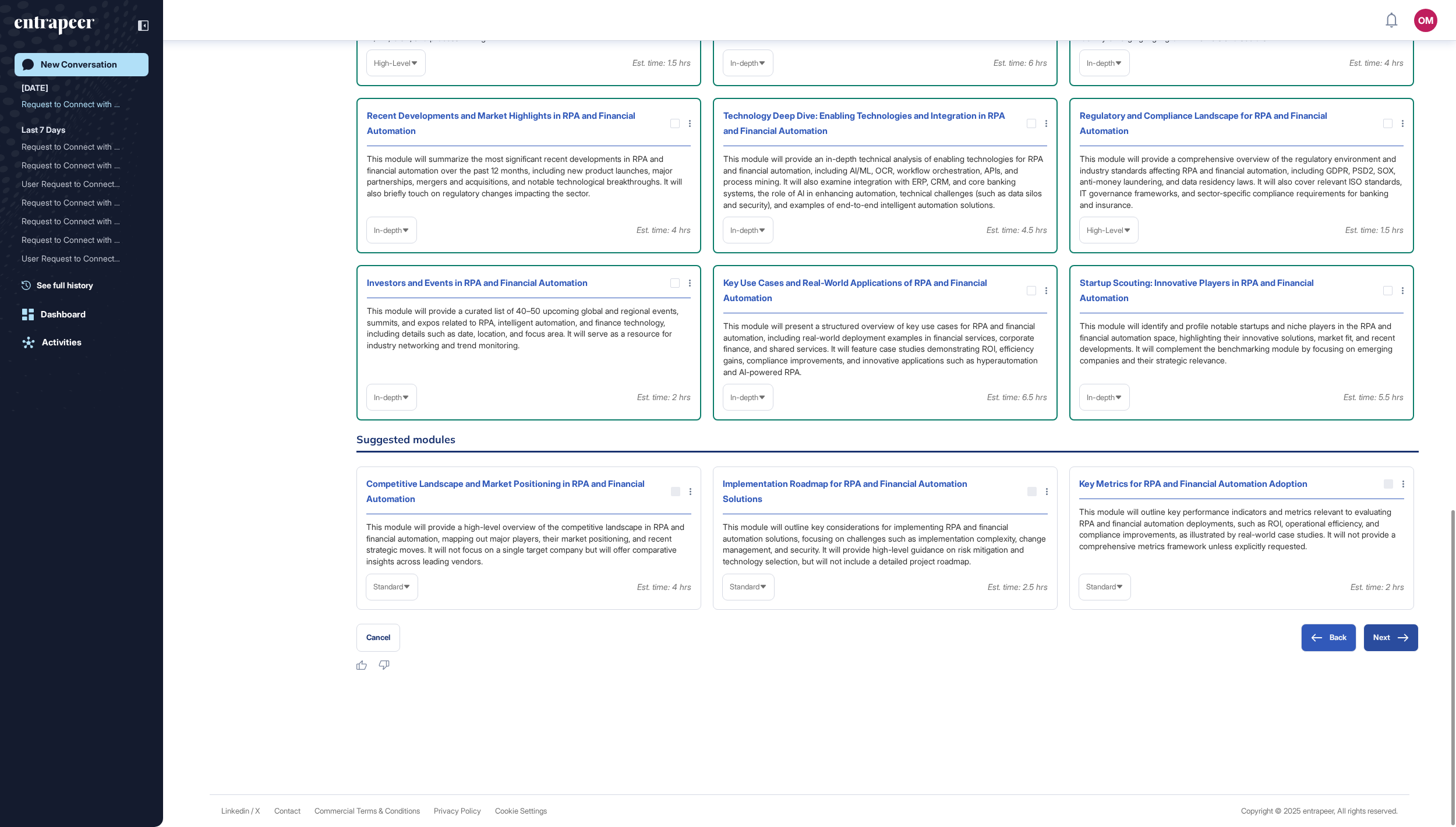
click at [728, 413] on button "Next" at bounding box center [1391, 637] width 55 height 28
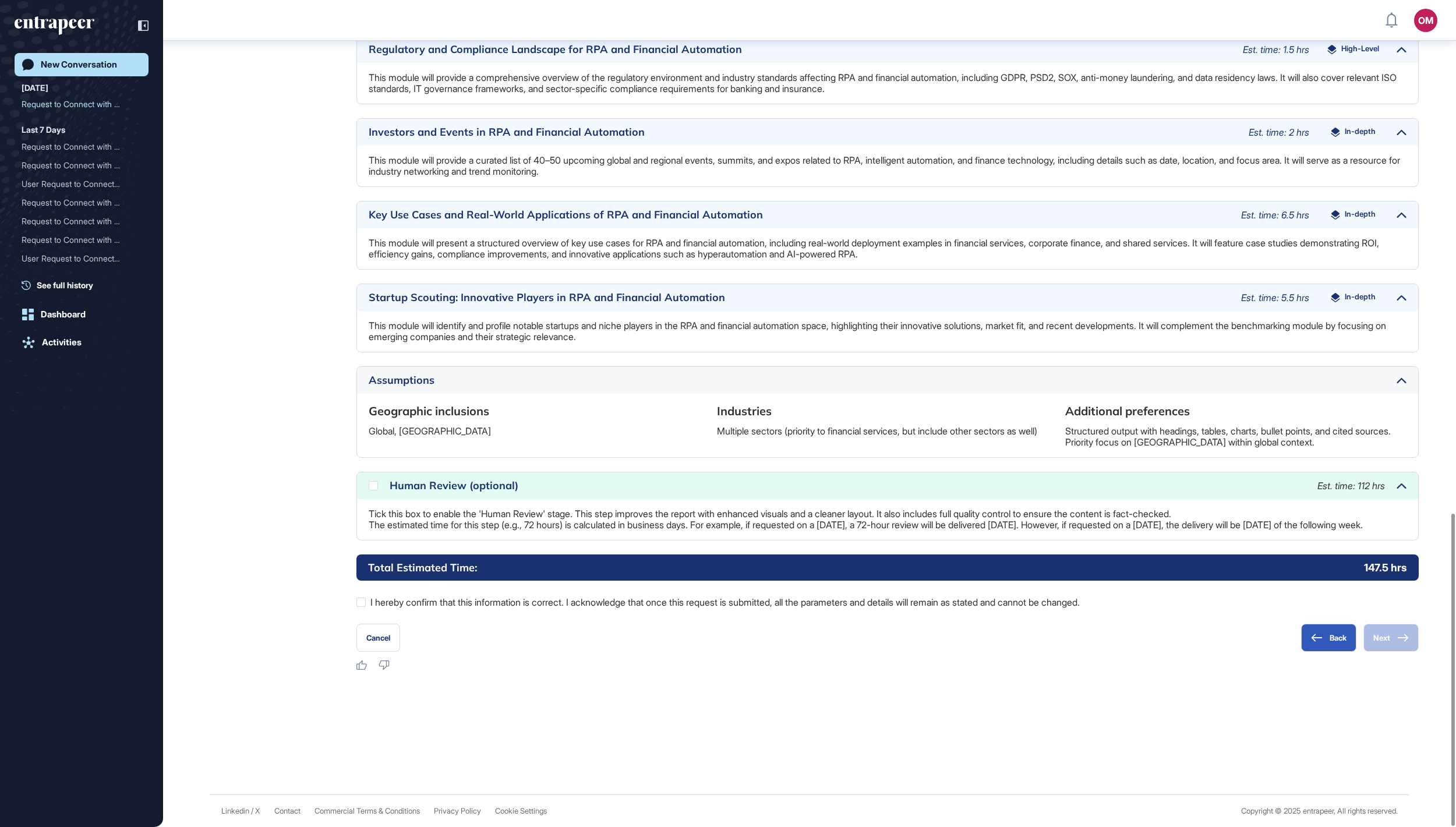
scroll to position [1355, 0]
click at [728, 413] on label "I hereby confirm that this information is correct. I acknowledge that once this…" at bounding box center [888, 602] width 1063 height 15
click at [728, 413] on button "Next" at bounding box center [1391, 637] width 55 height 28
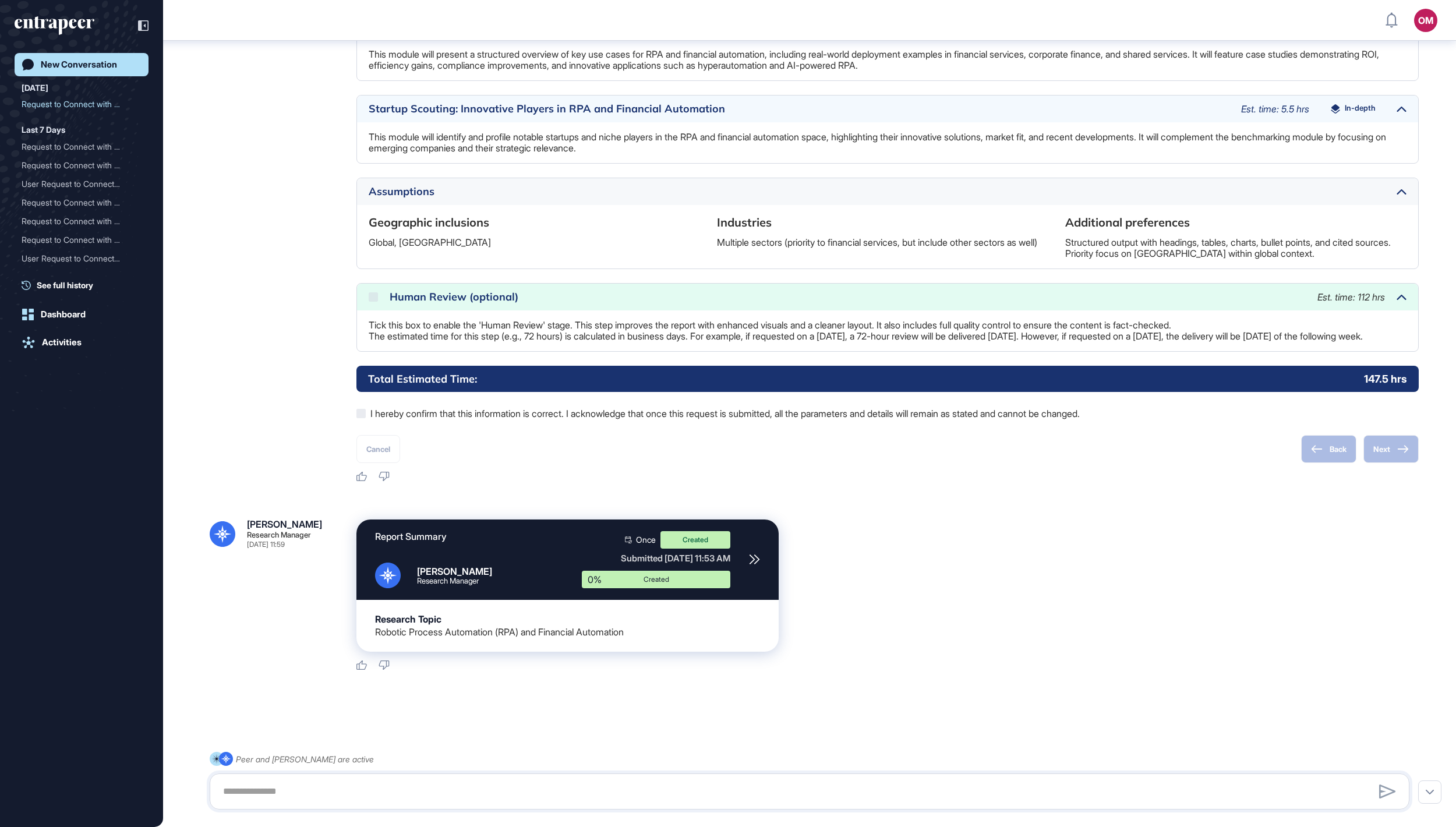
scroll to position [1486, 0]
click at [112, 67] on div "New Conversation" at bounding box center [79, 64] width 76 height 10
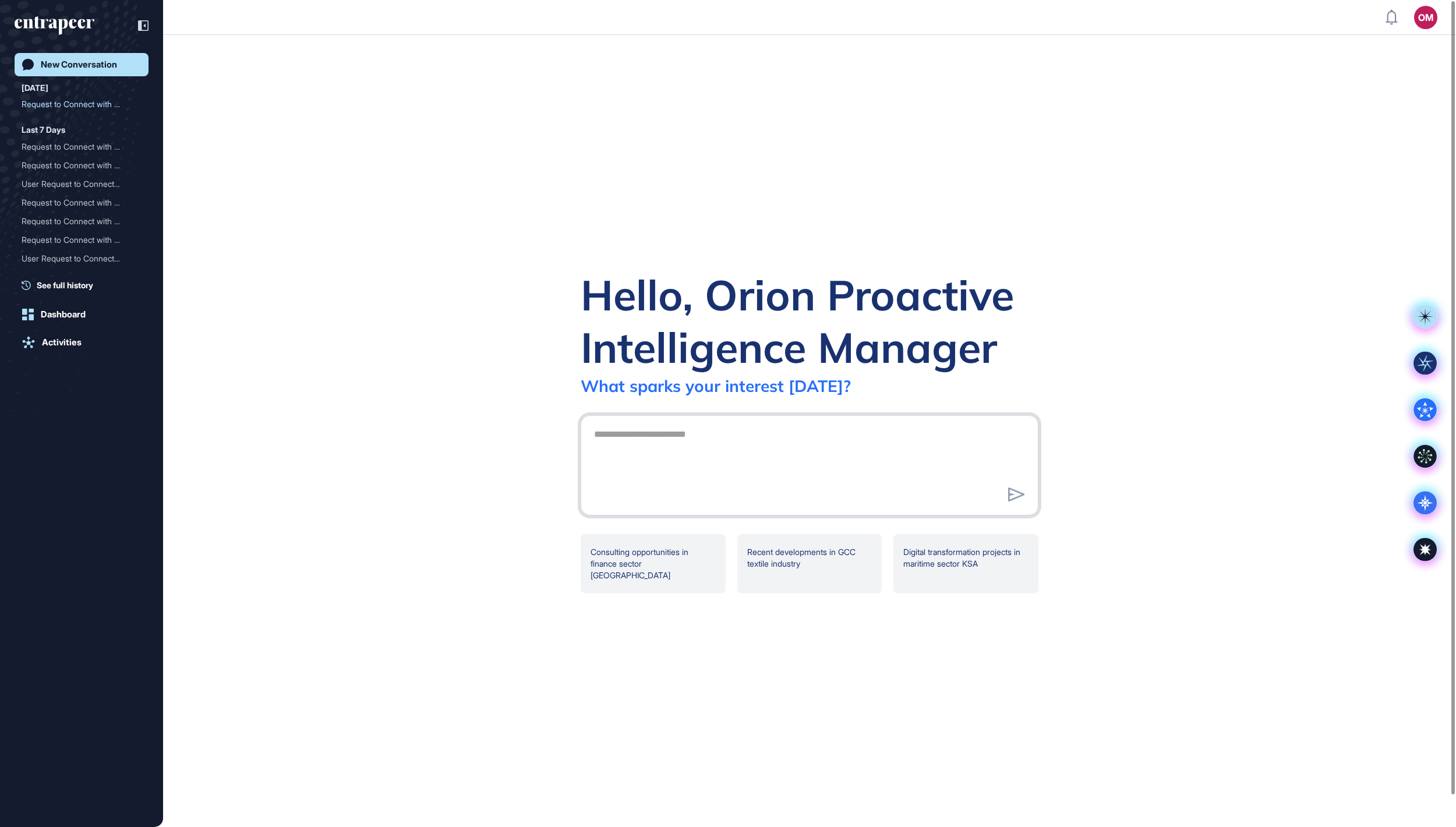
click at [656, 413] on textarea at bounding box center [809, 464] width 445 height 82
type textarea "**********"
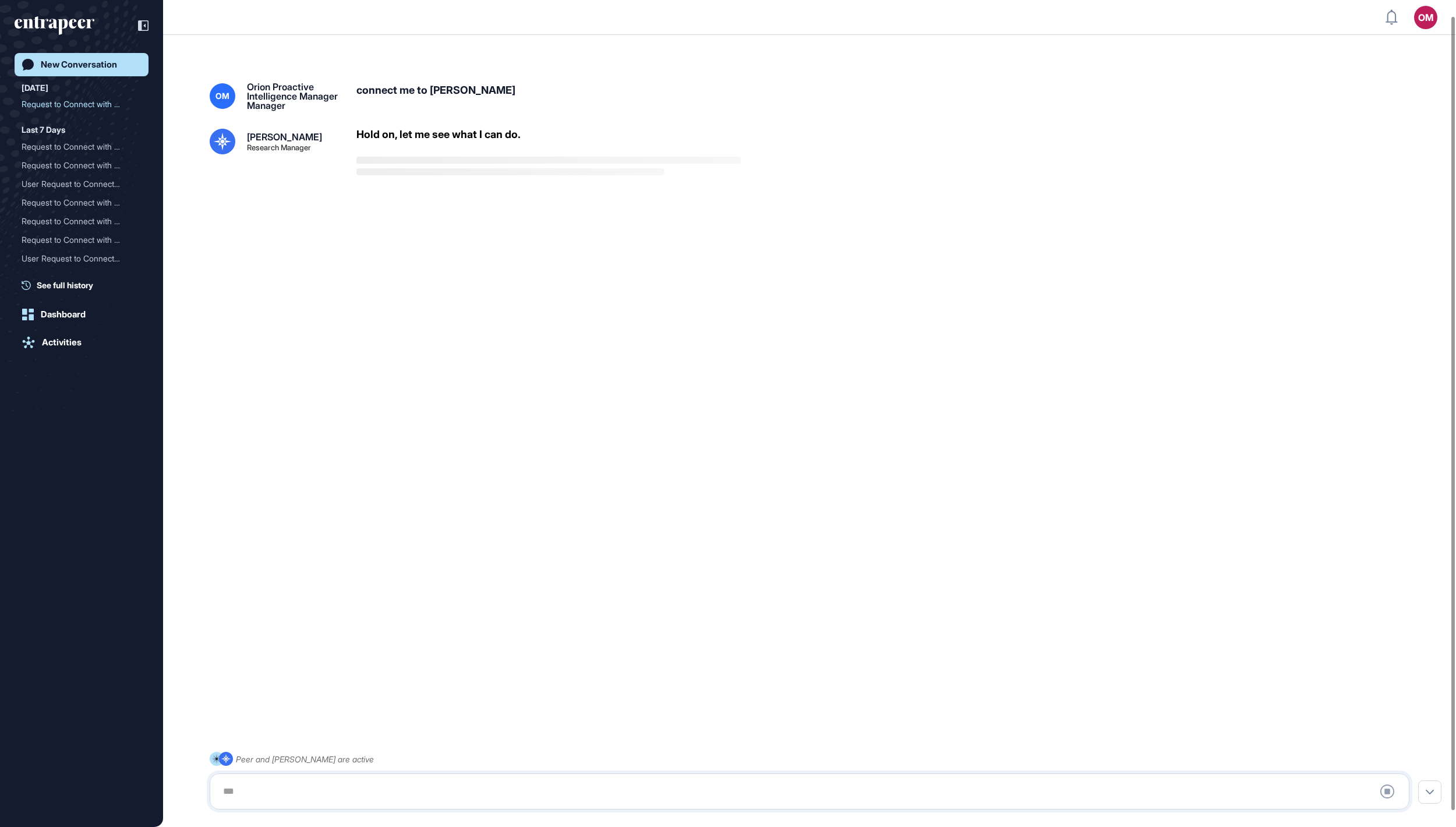
scroll to position [33, 0]
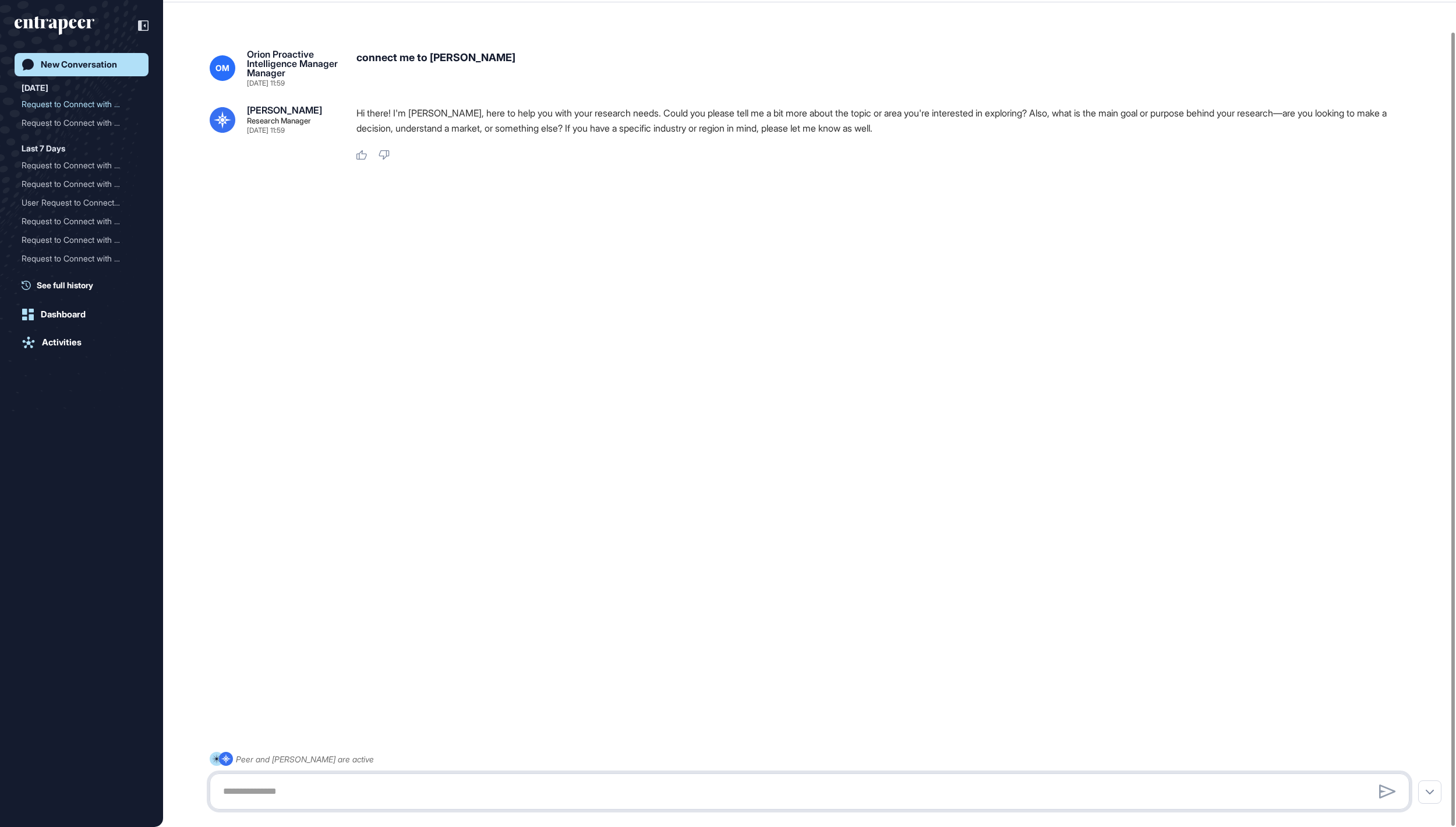
click at [636, 413] on textarea at bounding box center [809, 792] width 1187 height 23
paste textarea "**********"
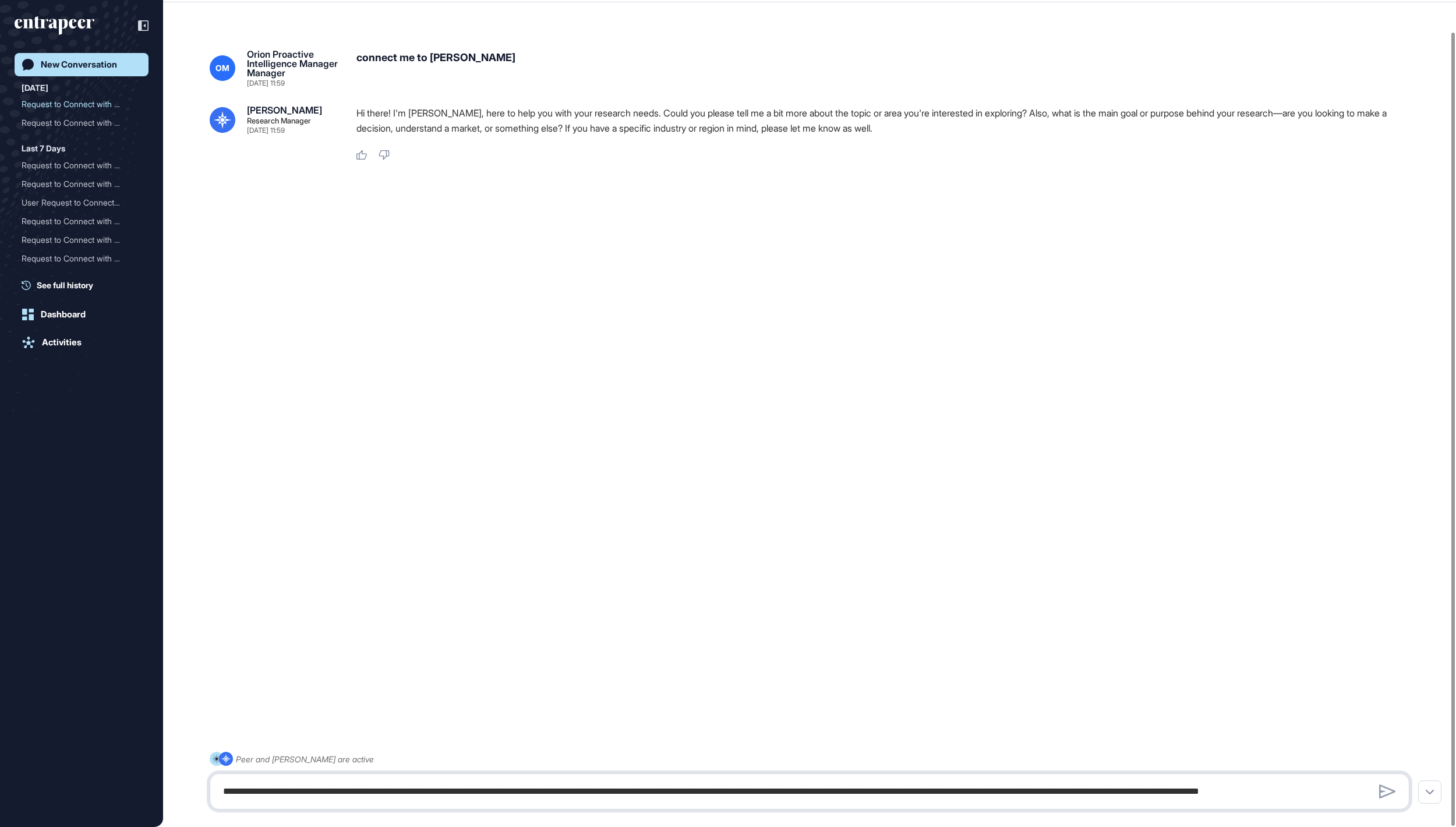
scroll to position [1015, 0]
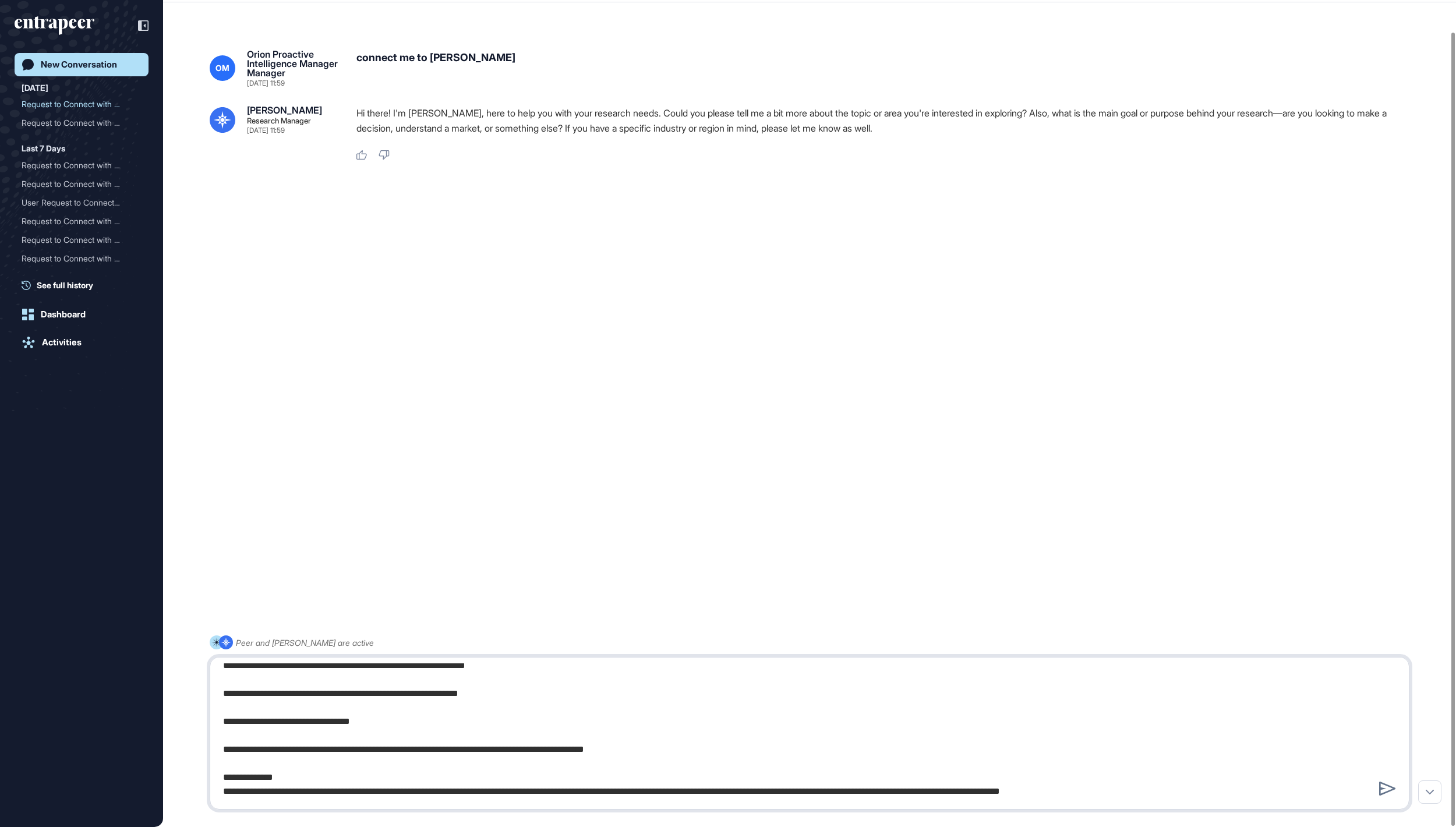
type textarea "**********"
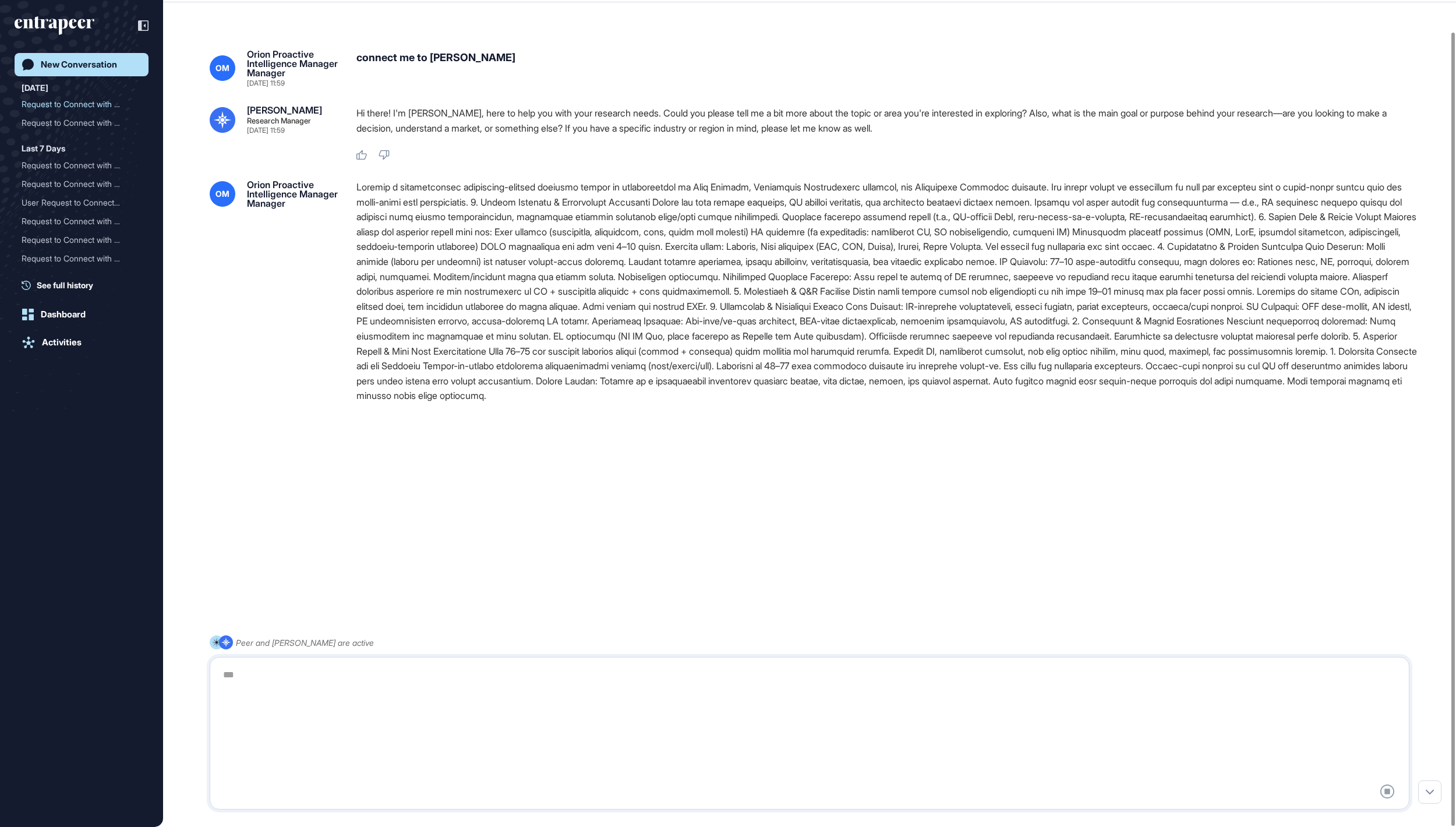
scroll to position [0, 0]
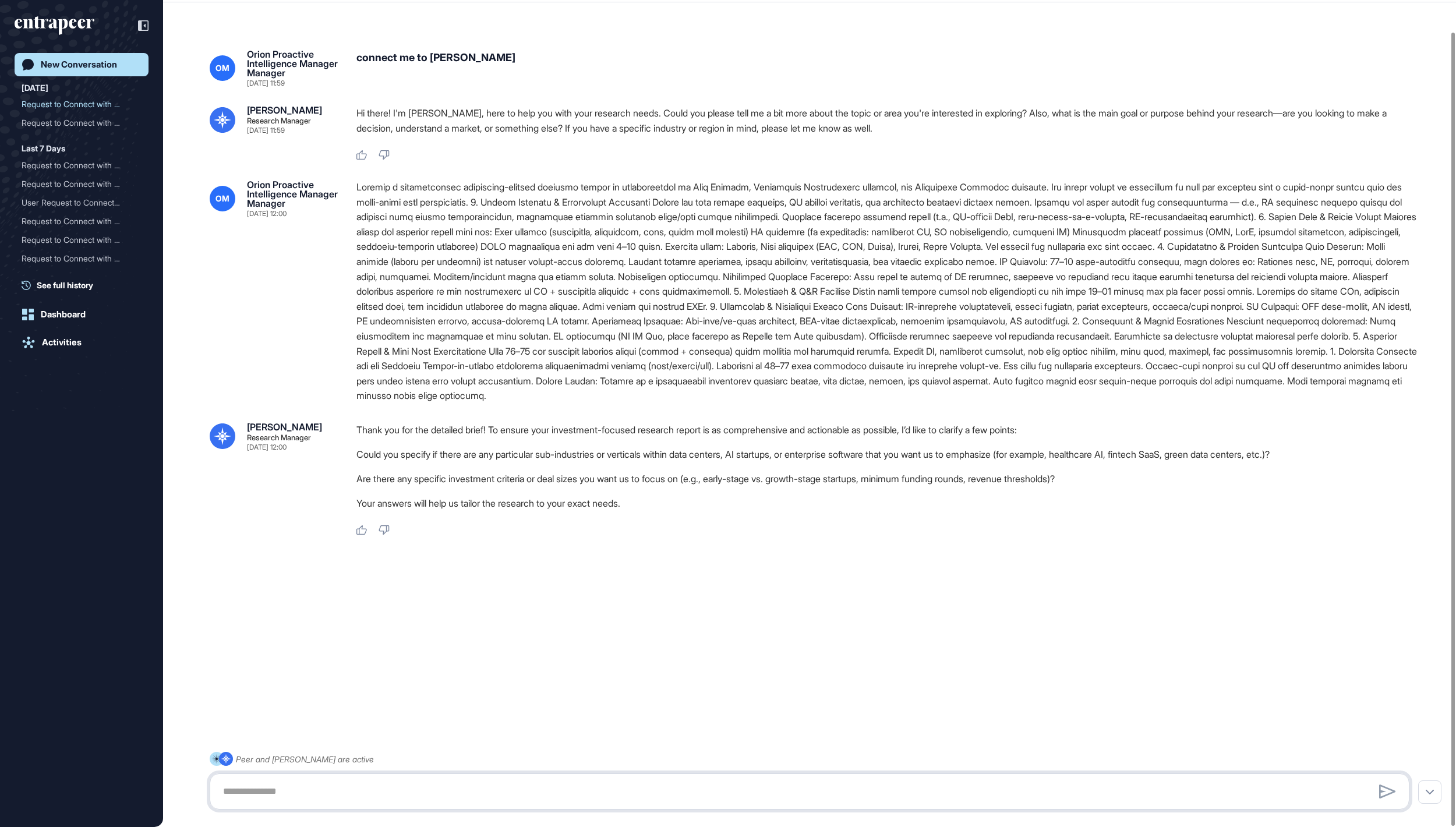
click at [449, 413] on textarea at bounding box center [809, 792] width 1186 height 23
drag, startPoint x: 777, startPoint y: 579, endPoint x: 964, endPoint y: 580, distance: 187.0
click at [728, 413] on li "Are there any specific investment criteria or deal sizes you want us to focus o…" at bounding box center [888, 479] width 1063 height 15
copy li "early-stage vs. growth-stage startups"
click at [728, 413] on textarea "****" at bounding box center [809, 792] width 1186 height 23
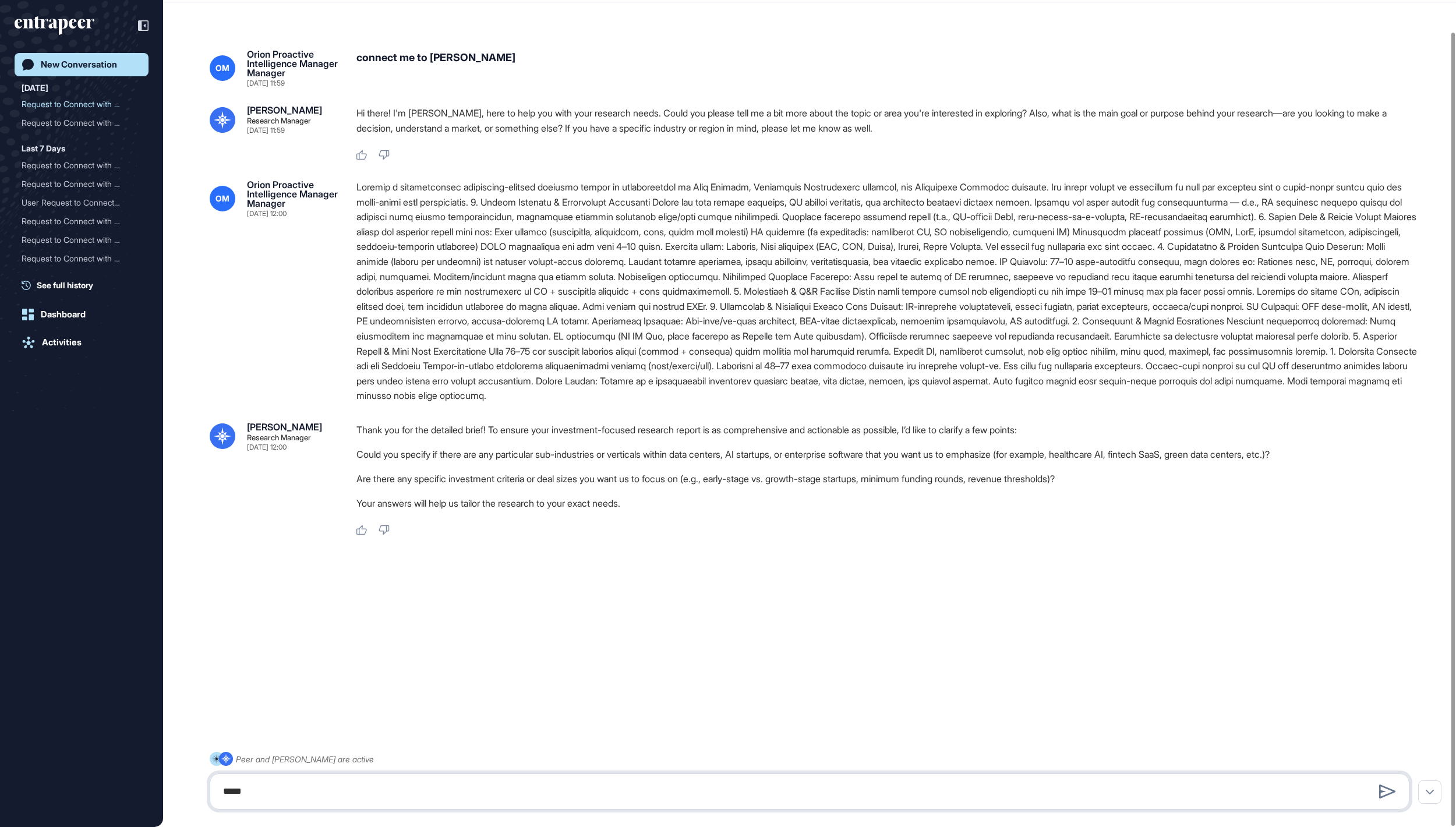
paste textarea "**********"
type textarea "**********"
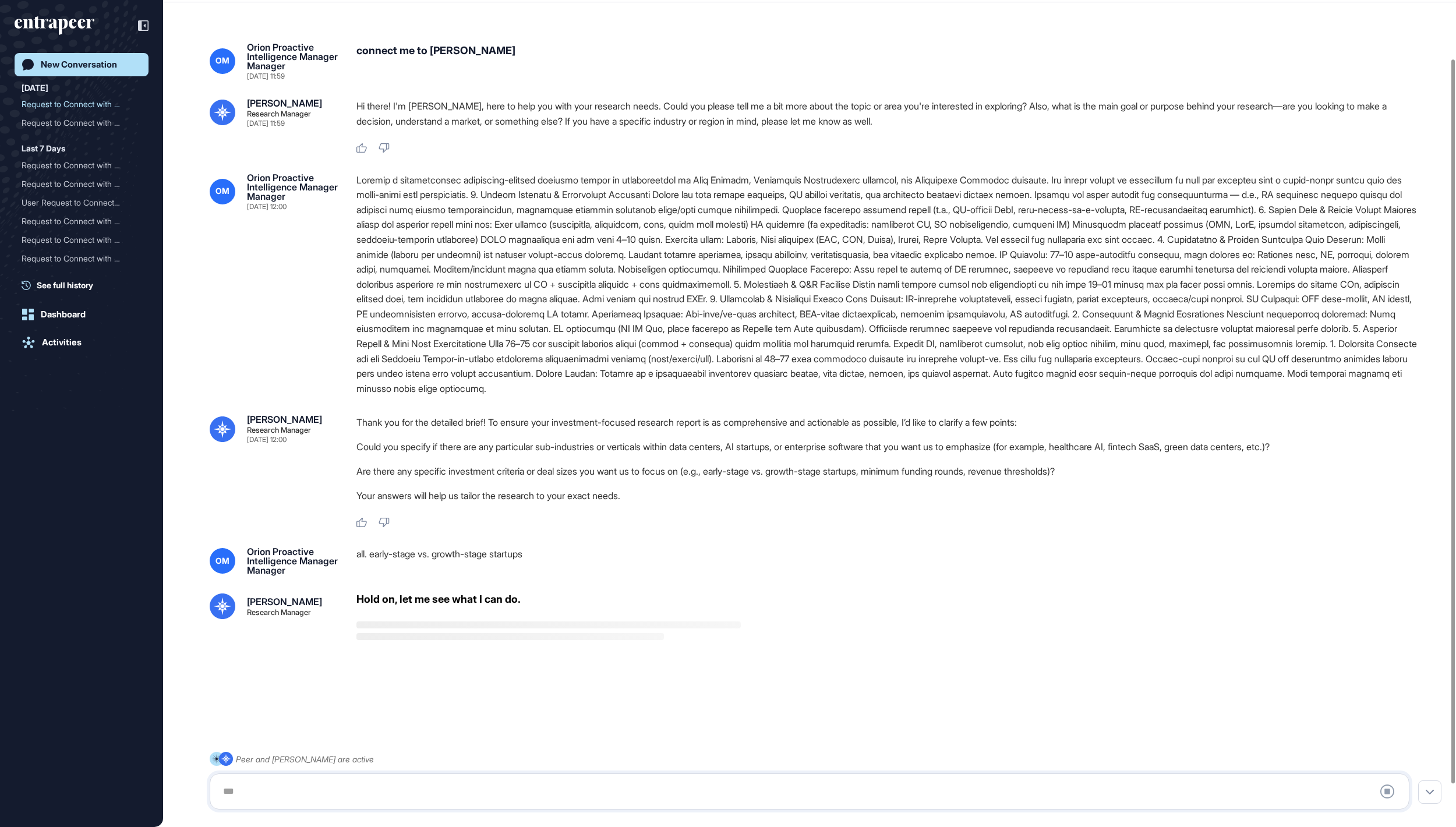
scroll to position [115, 0]
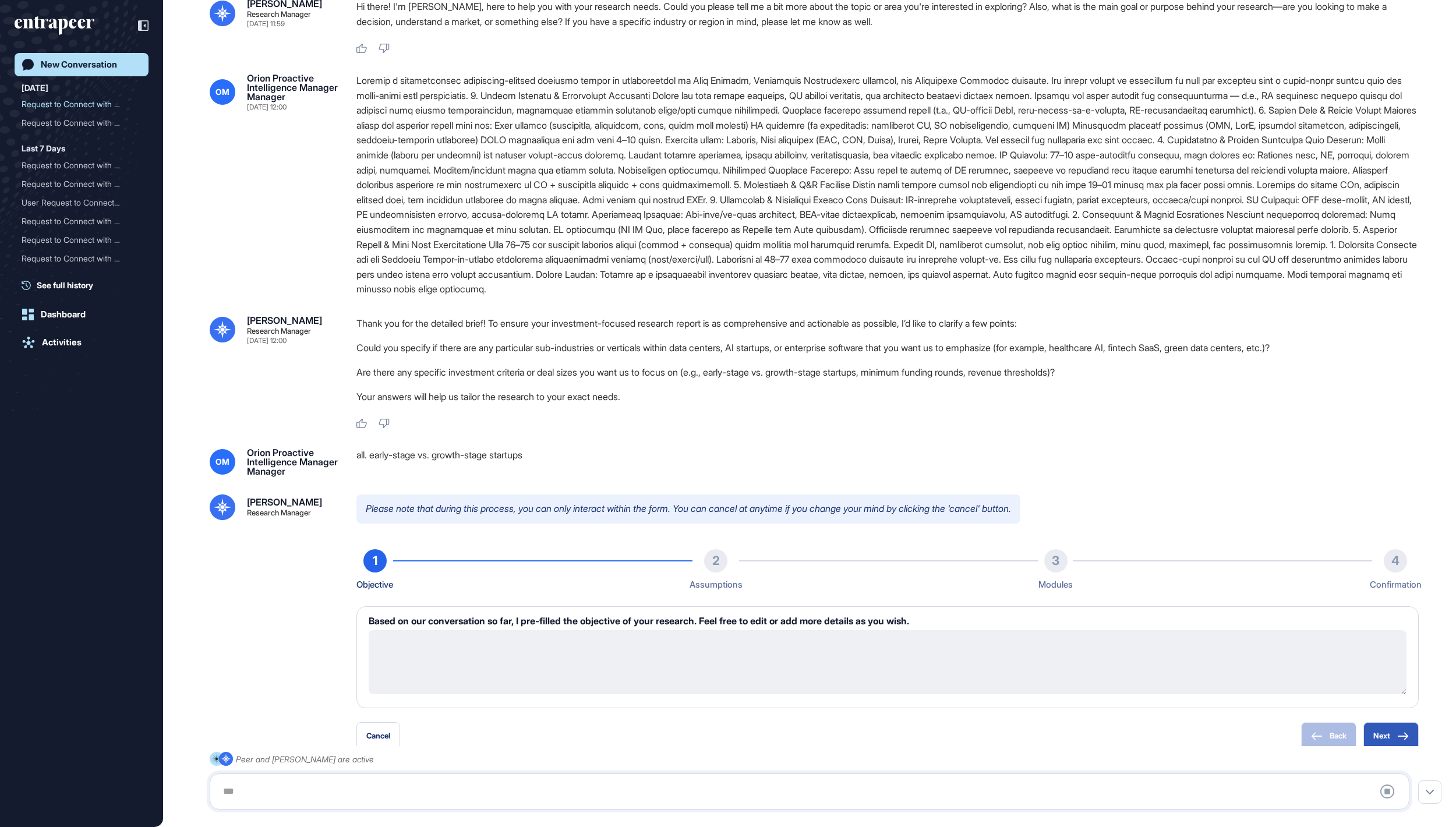
type textarea "**********"
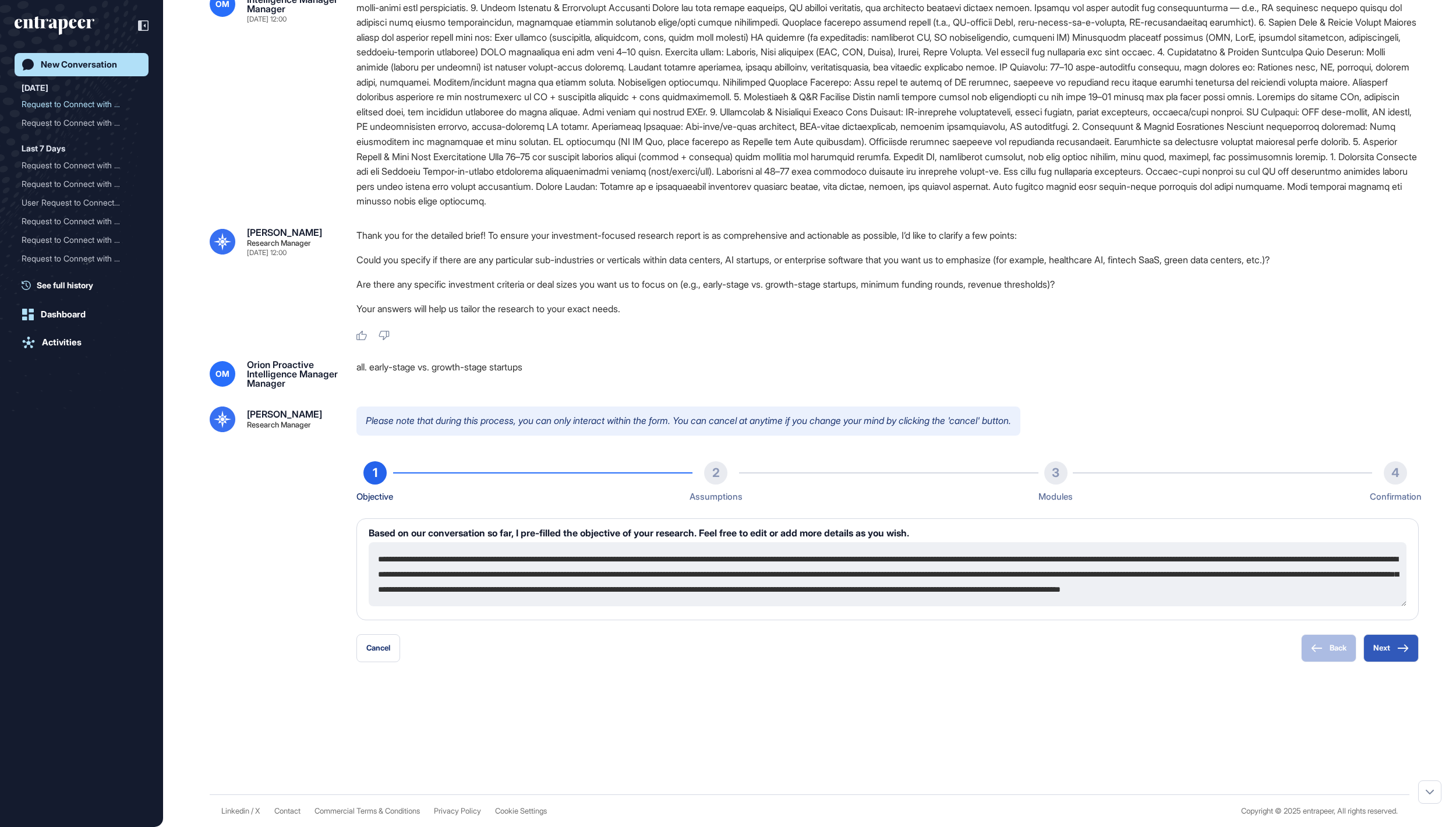
scroll to position [321, 0]
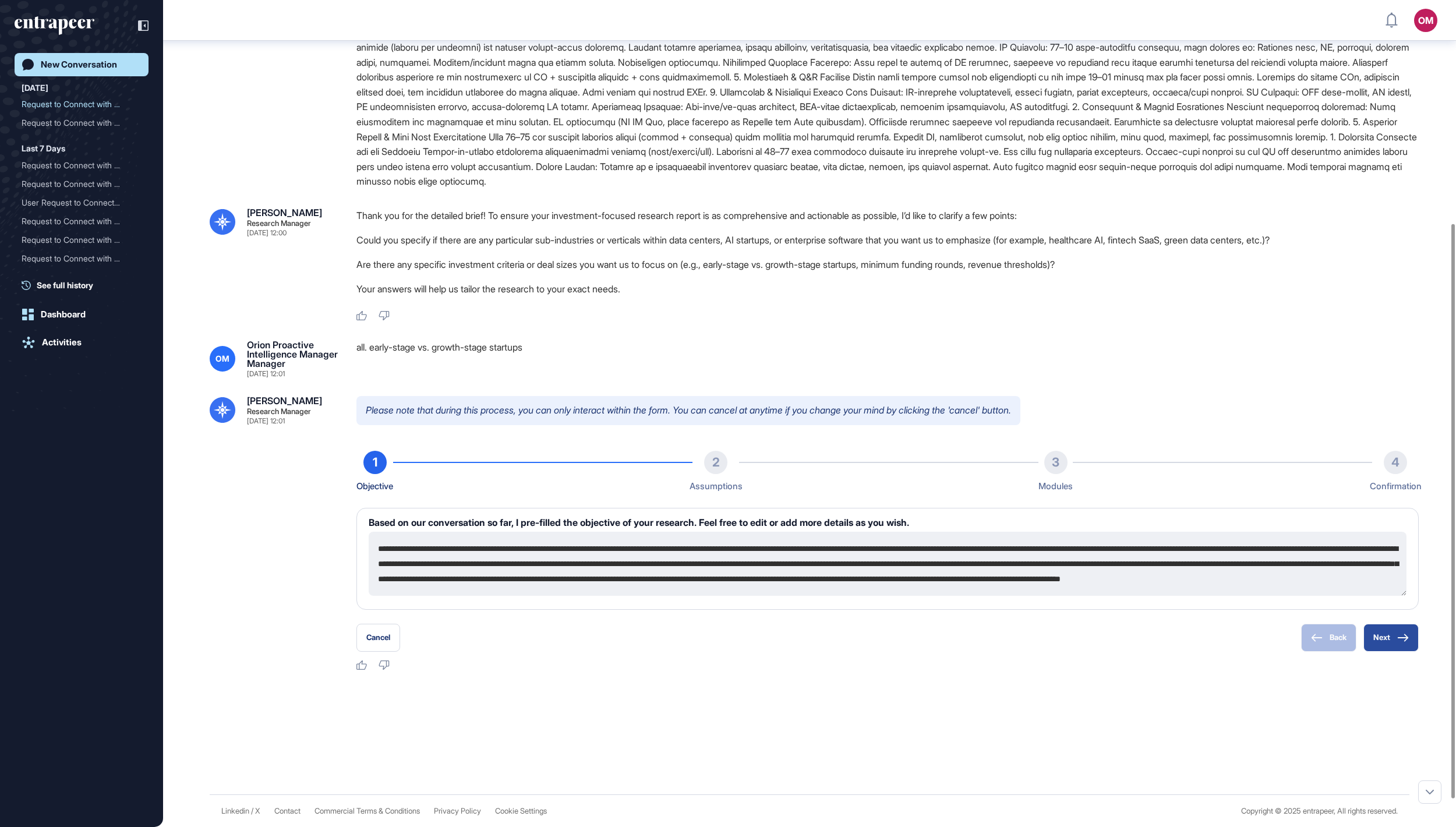
click at [728, 413] on button "Next" at bounding box center [1391, 637] width 55 height 28
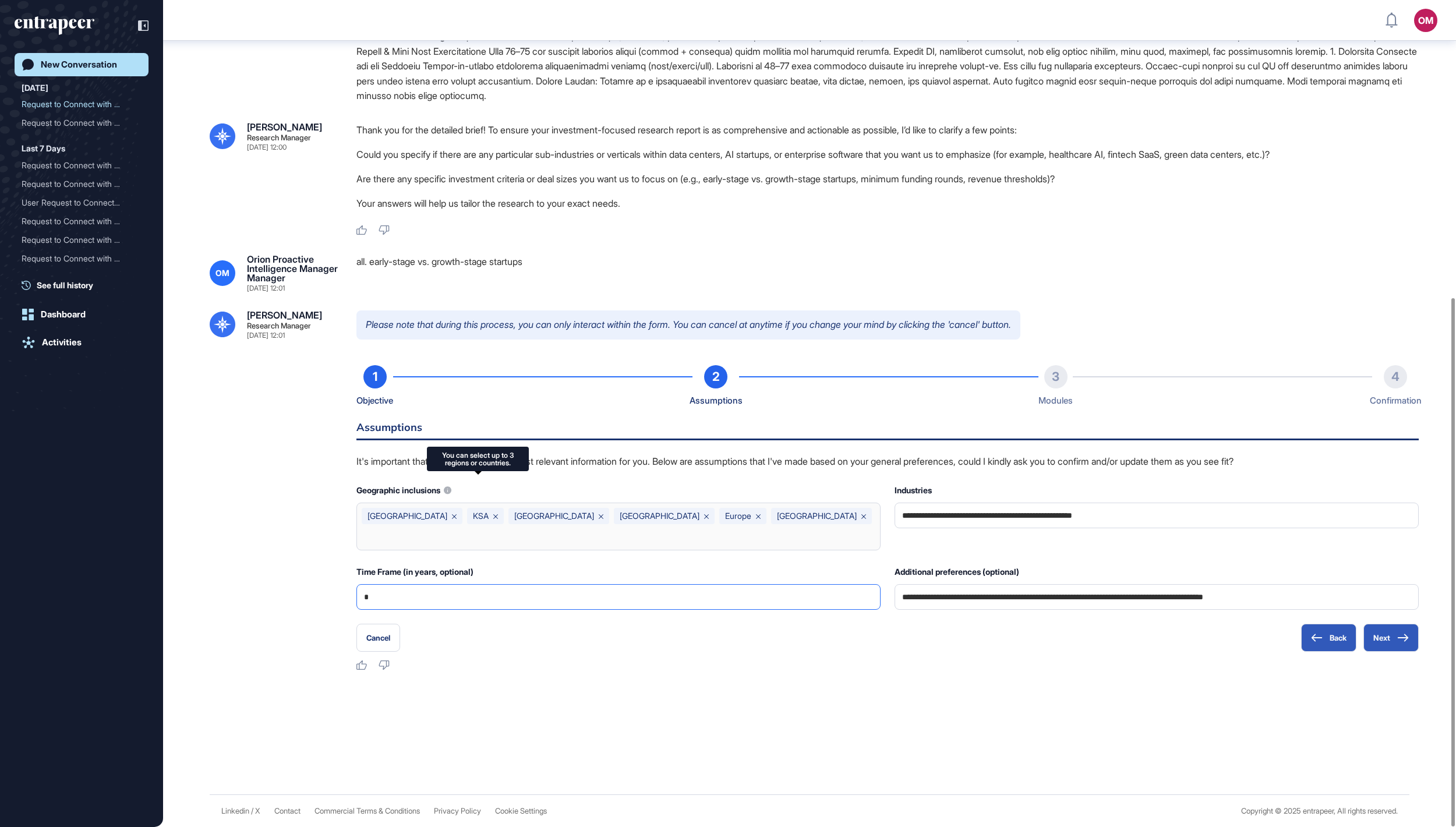
scroll to position [465, 0]
click at [728, 413] on input "*" at bounding box center [619, 597] width 509 height 25
type input "*"
click at [728, 413] on button "Next" at bounding box center [1391, 637] width 55 height 28
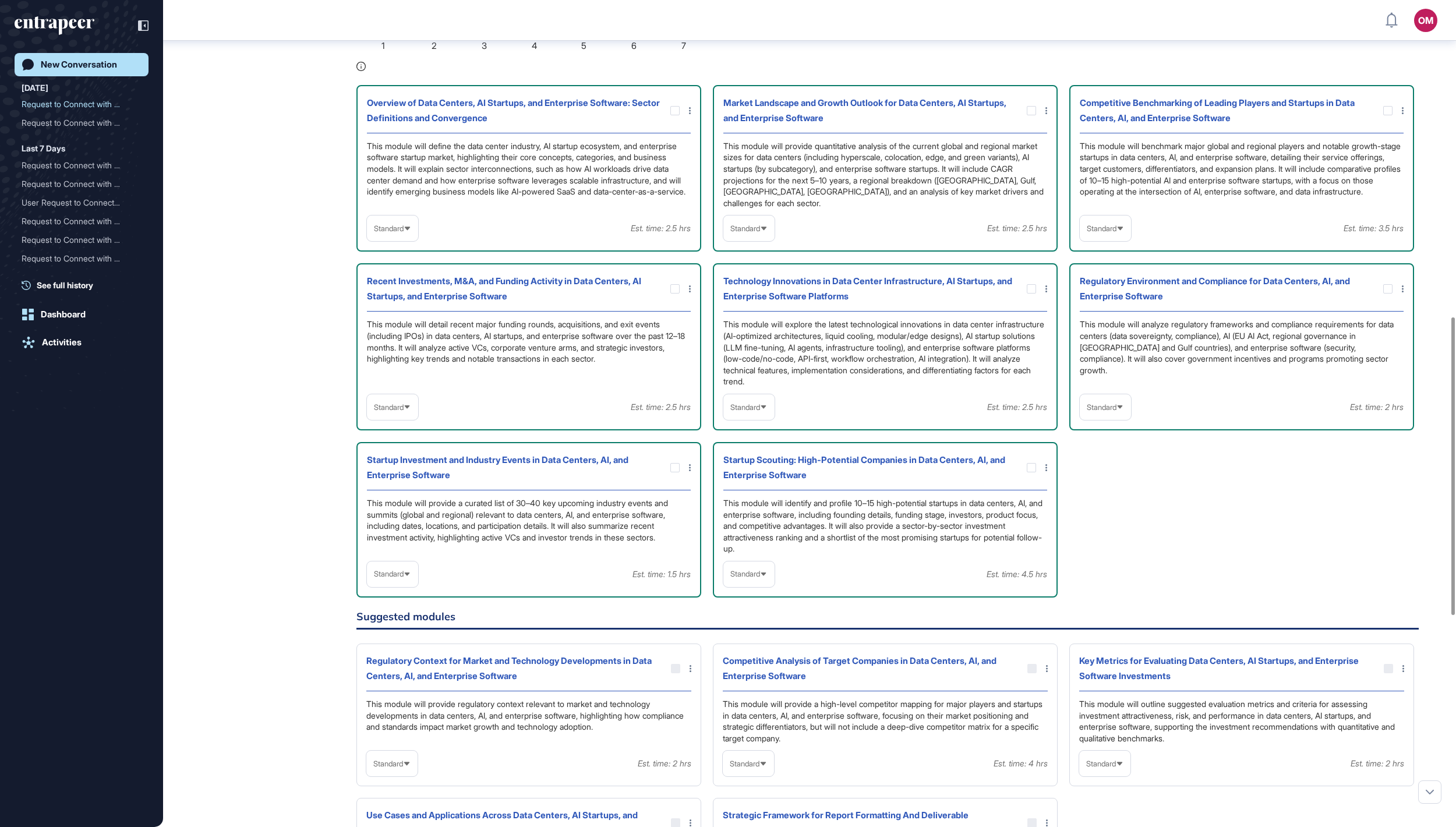
scroll to position [882, 0]
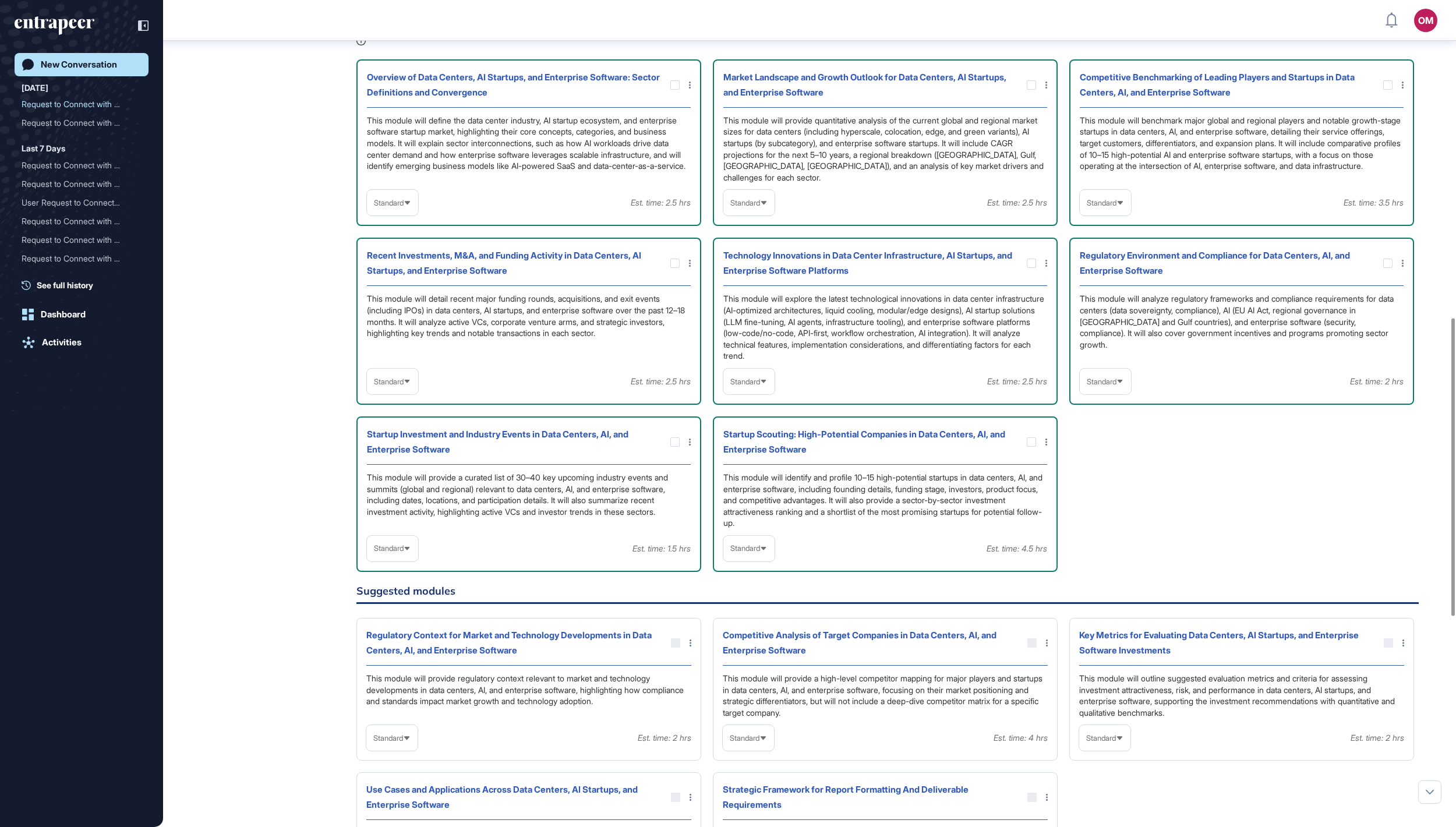
click at [728, 207] on span "Standard" at bounding box center [745, 202] width 30 height 9
click at [728, 242] on li "High-Level" at bounding box center [749, 230] width 44 height 23
click at [728, 386] on span "Standard" at bounding box center [1102, 381] width 30 height 9
click at [728, 413] on li "High-Level" at bounding box center [1105, 409] width 44 height 23
click at [728, 386] on span "Standard" at bounding box center [745, 381] width 30 height 9
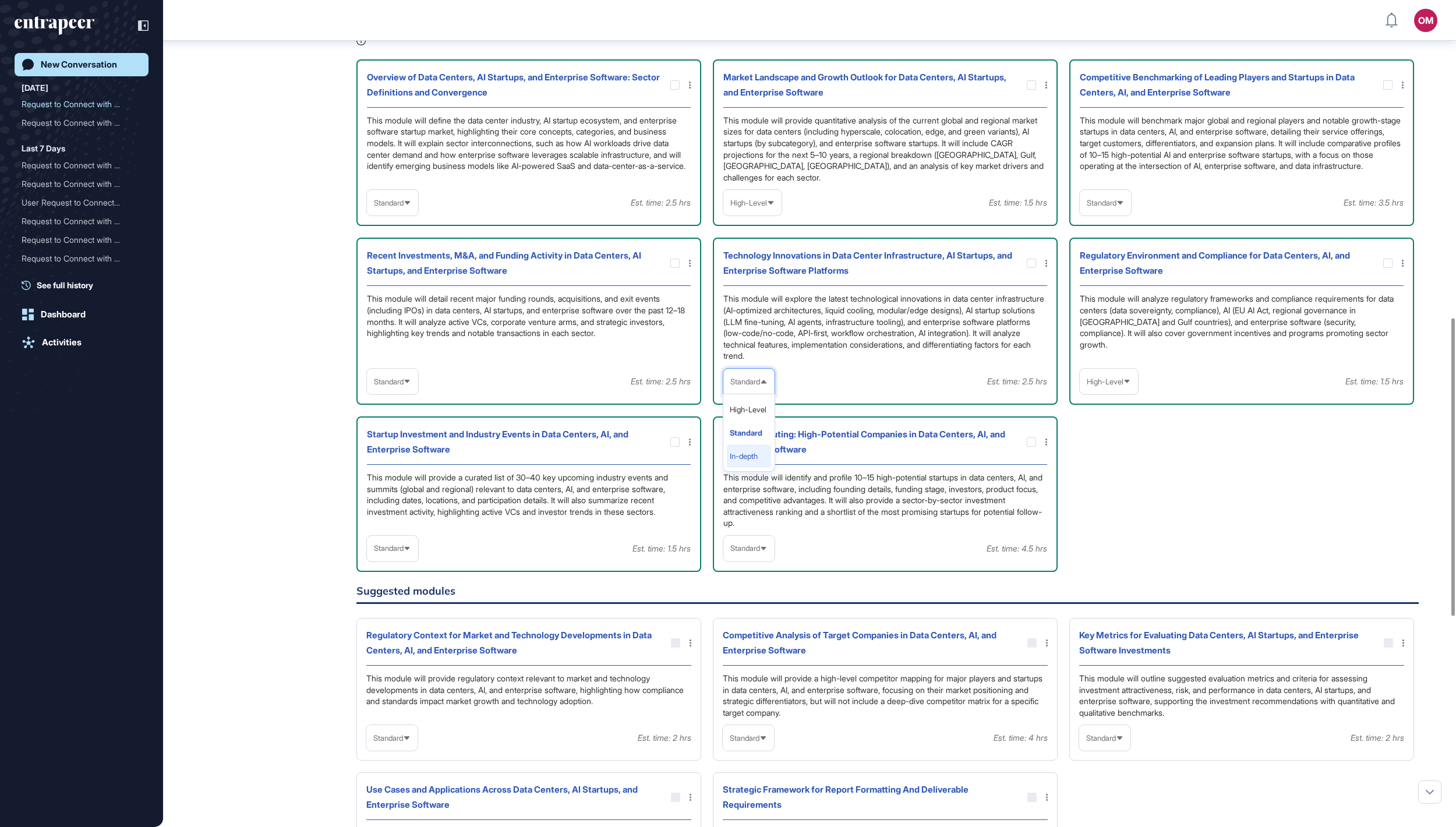
click at [728, 413] on li "In-depth" at bounding box center [749, 456] width 44 height 23
click at [405, 393] on div "Standard" at bounding box center [392, 381] width 51 height 22
click at [404, 413] on li "In-depth" at bounding box center [392, 456] width 44 height 23
click at [728, 413] on div "Standard" at bounding box center [749, 547] width 51 height 22
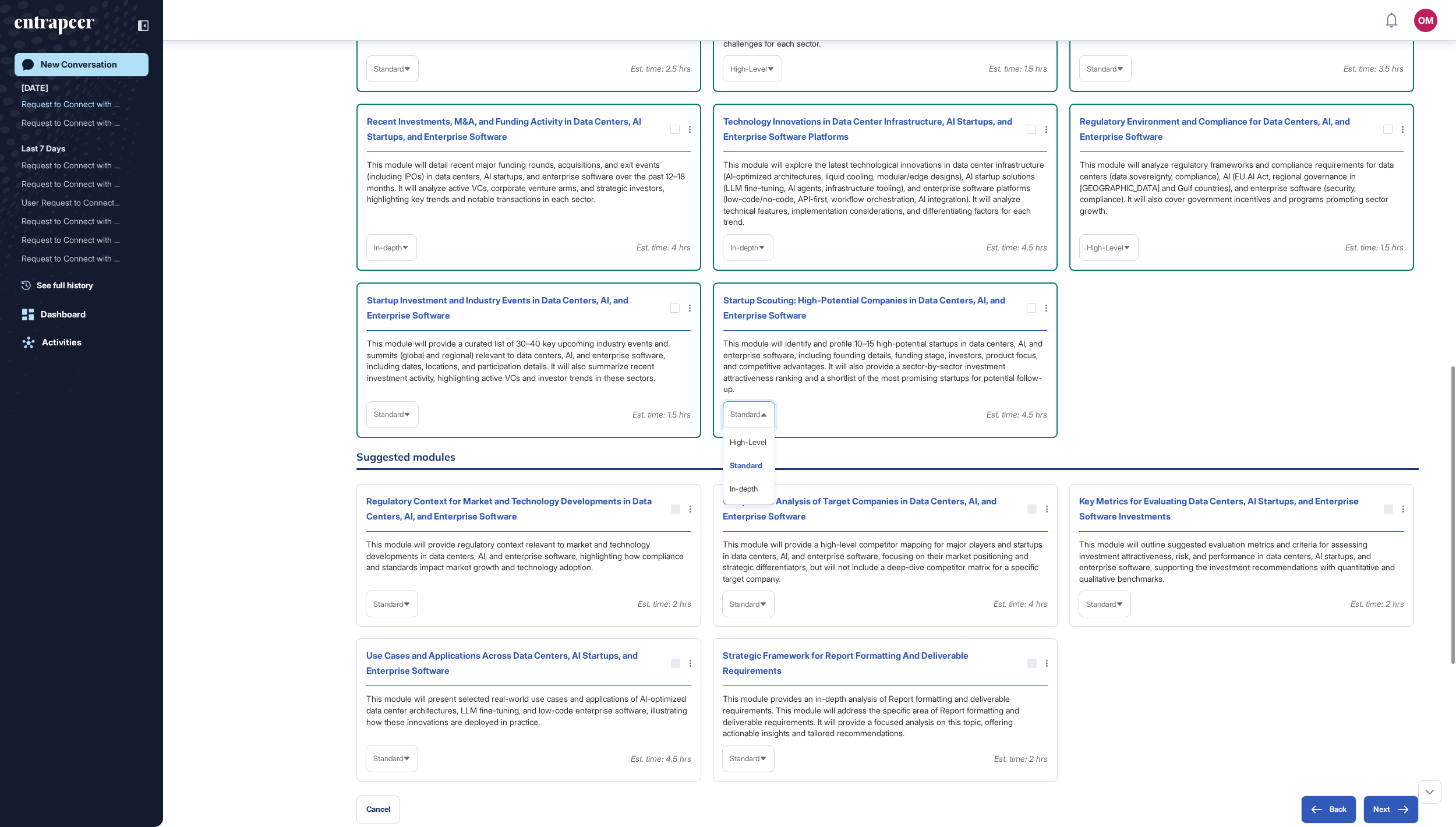
scroll to position [1089, 0]
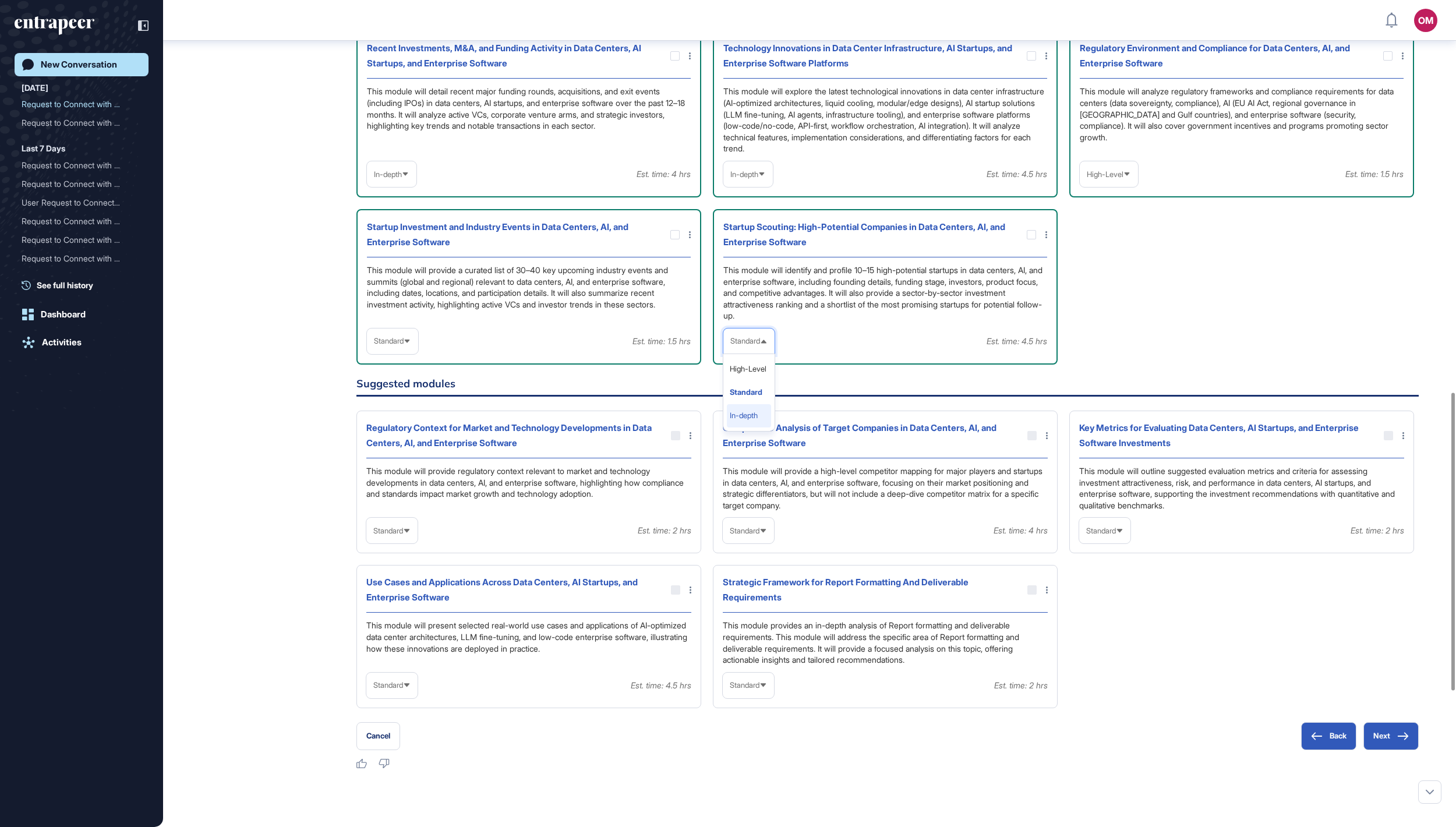
click at [728, 413] on li "In-depth" at bounding box center [749, 416] width 44 height 23
click at [404, 345] on span "Standard" at bounding box center [389, 341] width 30 height 9
click at [411, 413] on li "In-depth" at bounding box center [392, 416] width 44 height 23
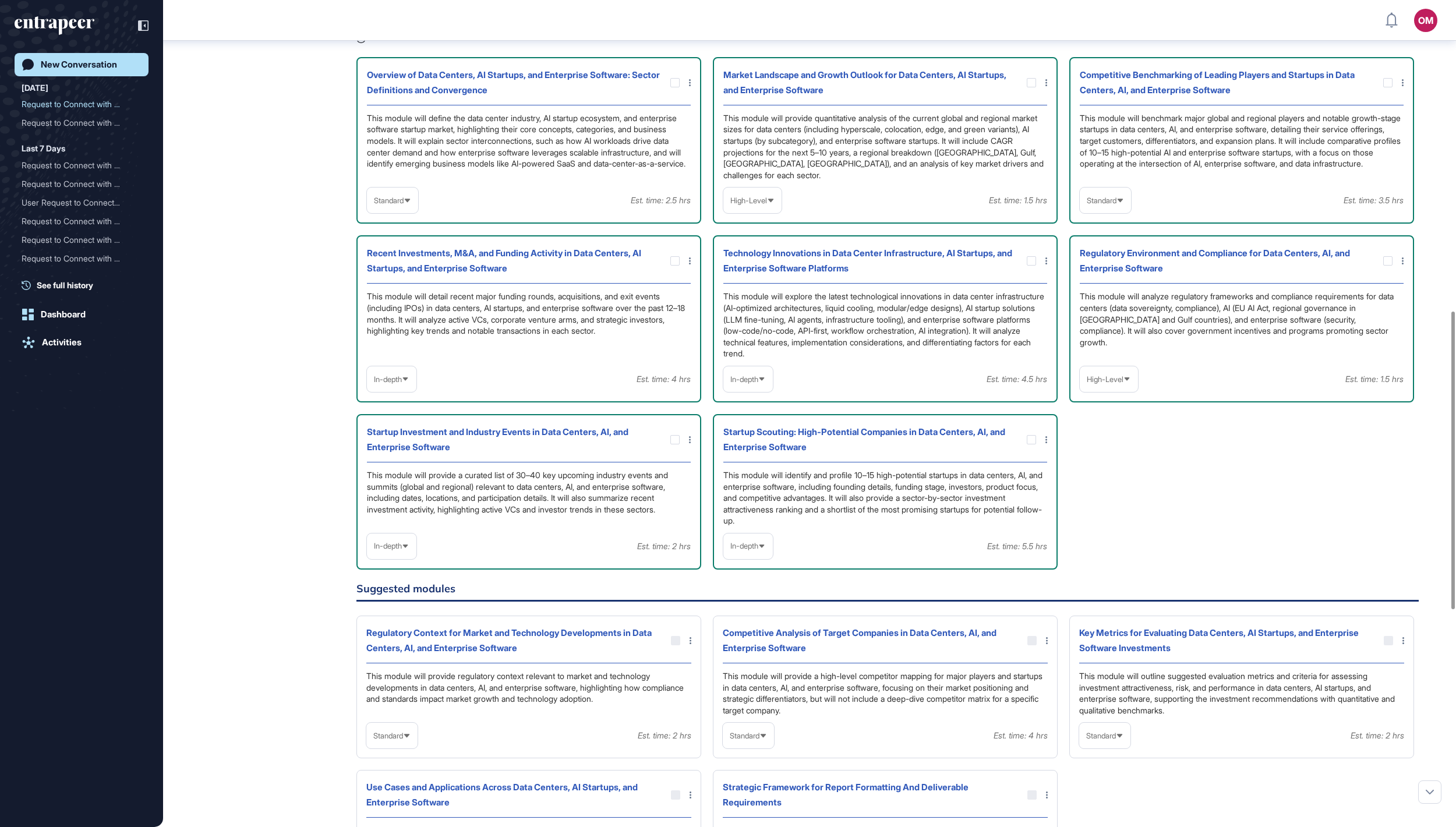
scroll to position [858, 0]
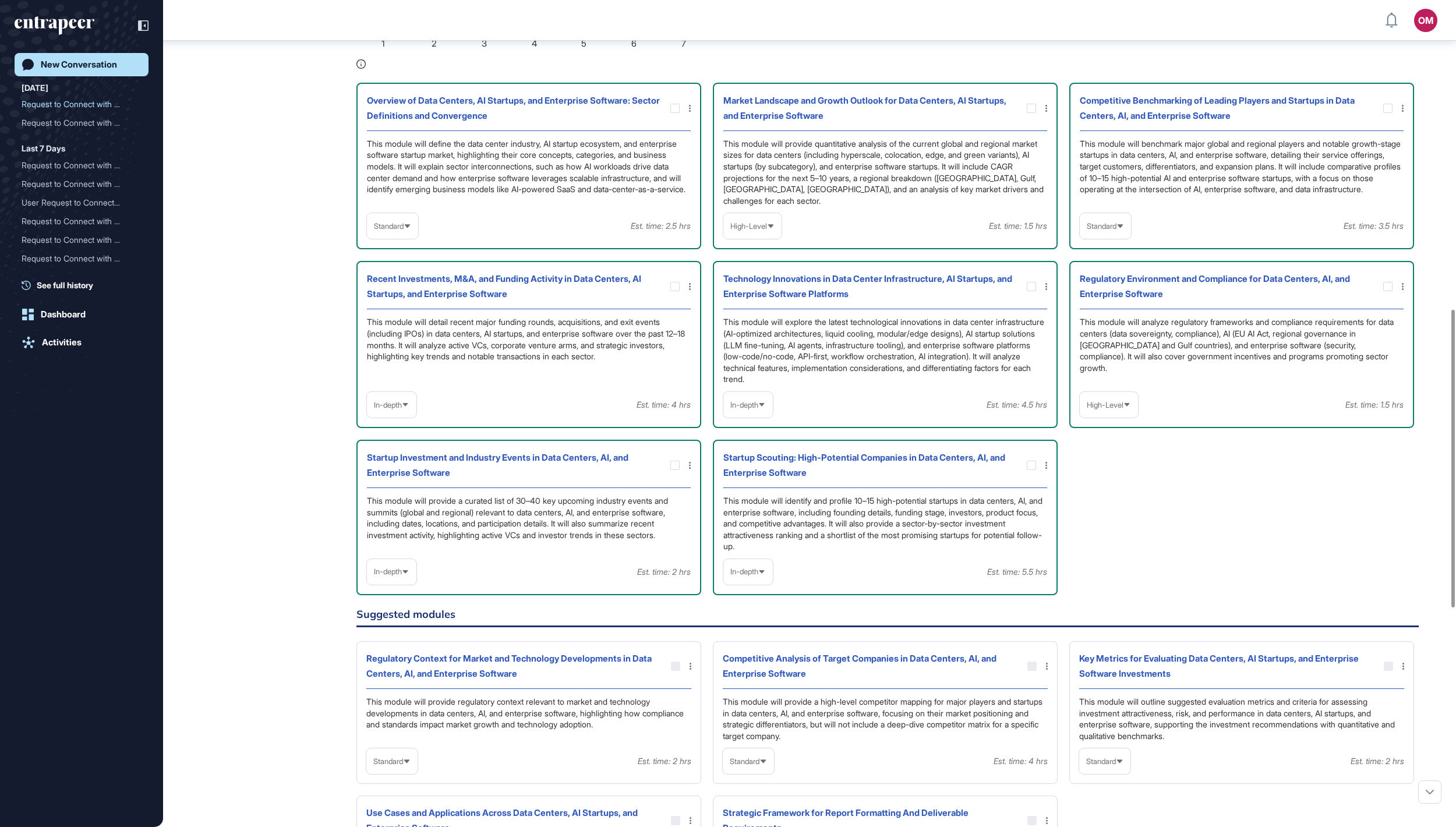
click at [728, 230] on span "Standard" at bounding box center [1102, 226] width 30 height 9
click at [728, 312] on li "In-depth" at bounding box center [1105, 301] width 44 height 23
click at [728, 230] on span "High-Level" at bounding box center [749, 226] width 37 height 9
click at [728, 312] on li "In-depth" at bounding box center [752, 301] width 51 height 23
click at [396, 230] on span "Standard" at bounding box center [389, 226] width 30 height 9
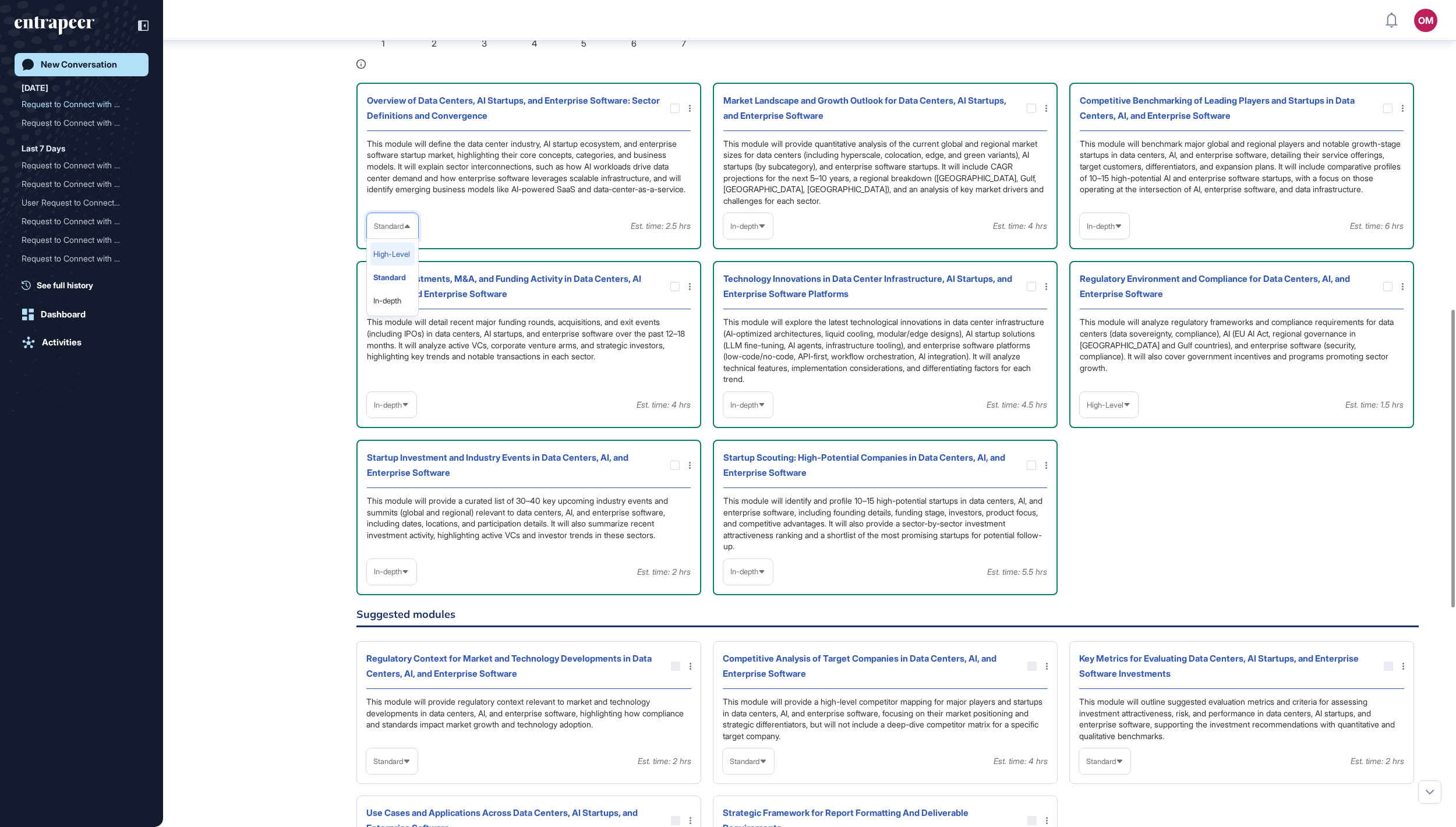
click at [411, 265] on li "High-Level" at bounding box center [392, 254] width 44 height 23
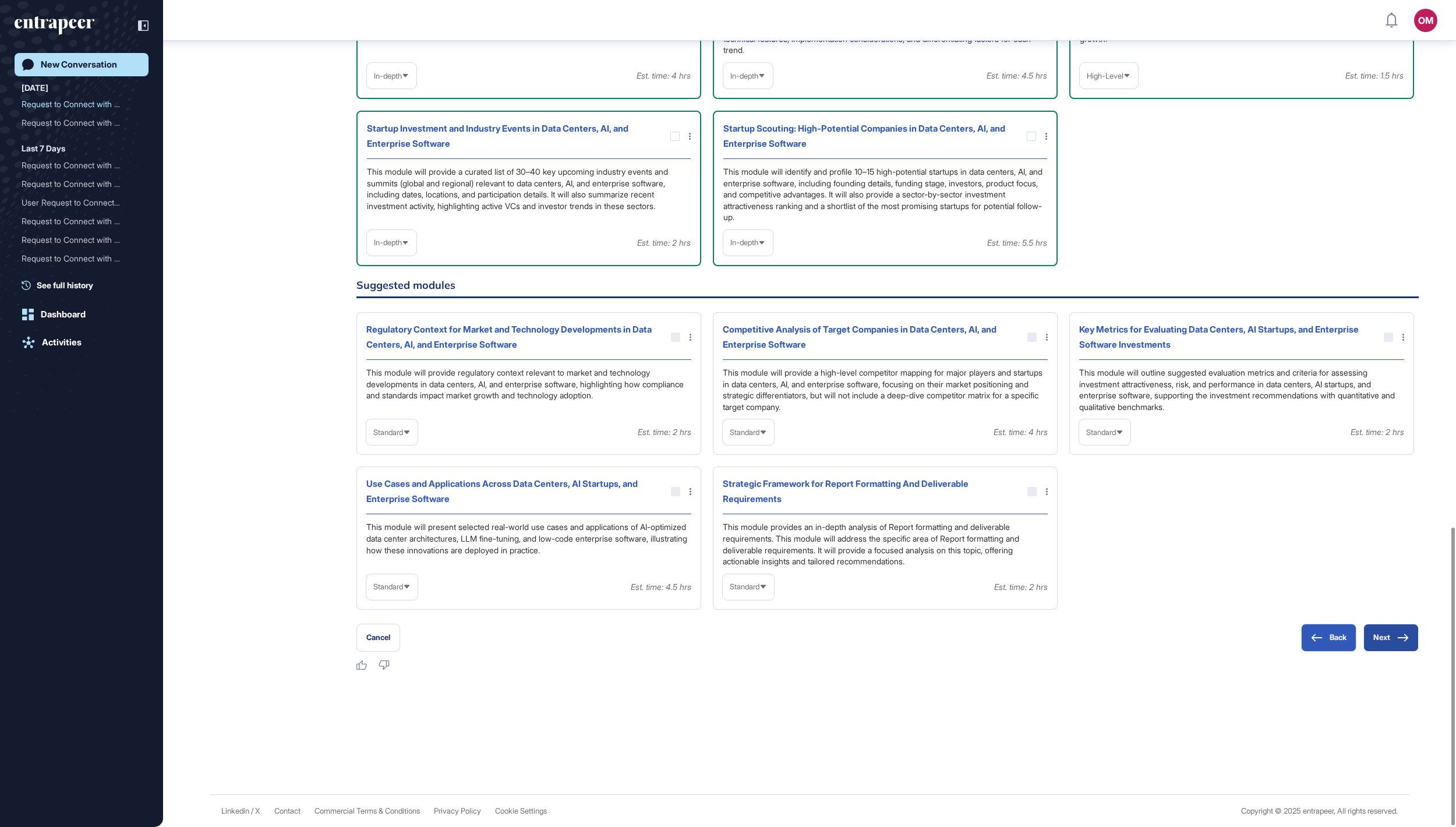
click at [728, 413] on button "Next" at bounding box center [1391, 637] width 55 height 28
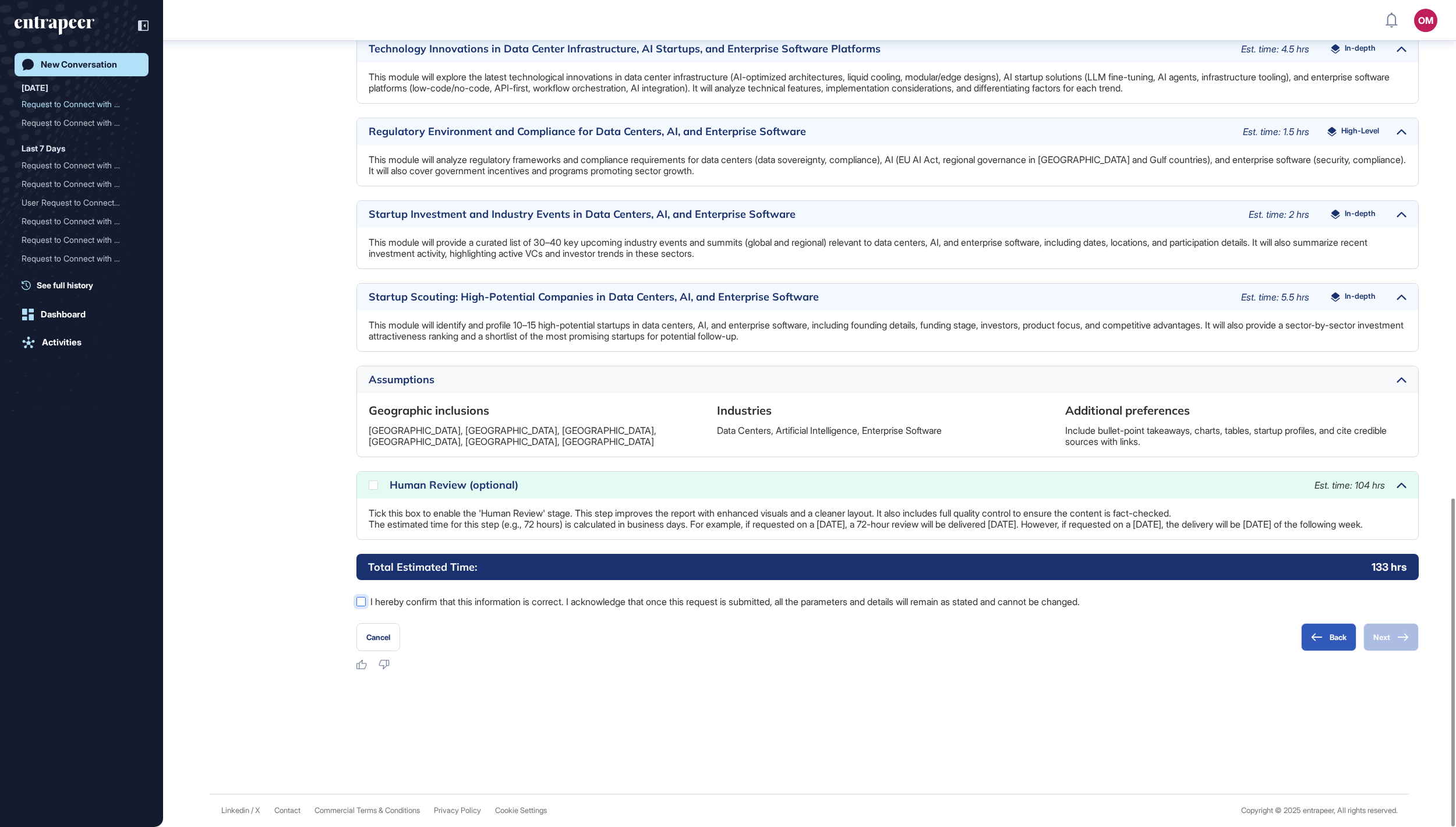
scroll to position [1254, 0]
click at [728, 413] on label "I hereby confirm that this information is correct. I acknowledge that once this…" at bounding box center [888, 601] width 1063 height 15
click at [728, 413] on button "Next" at bounding box center [1391, 637] width 55 height 28
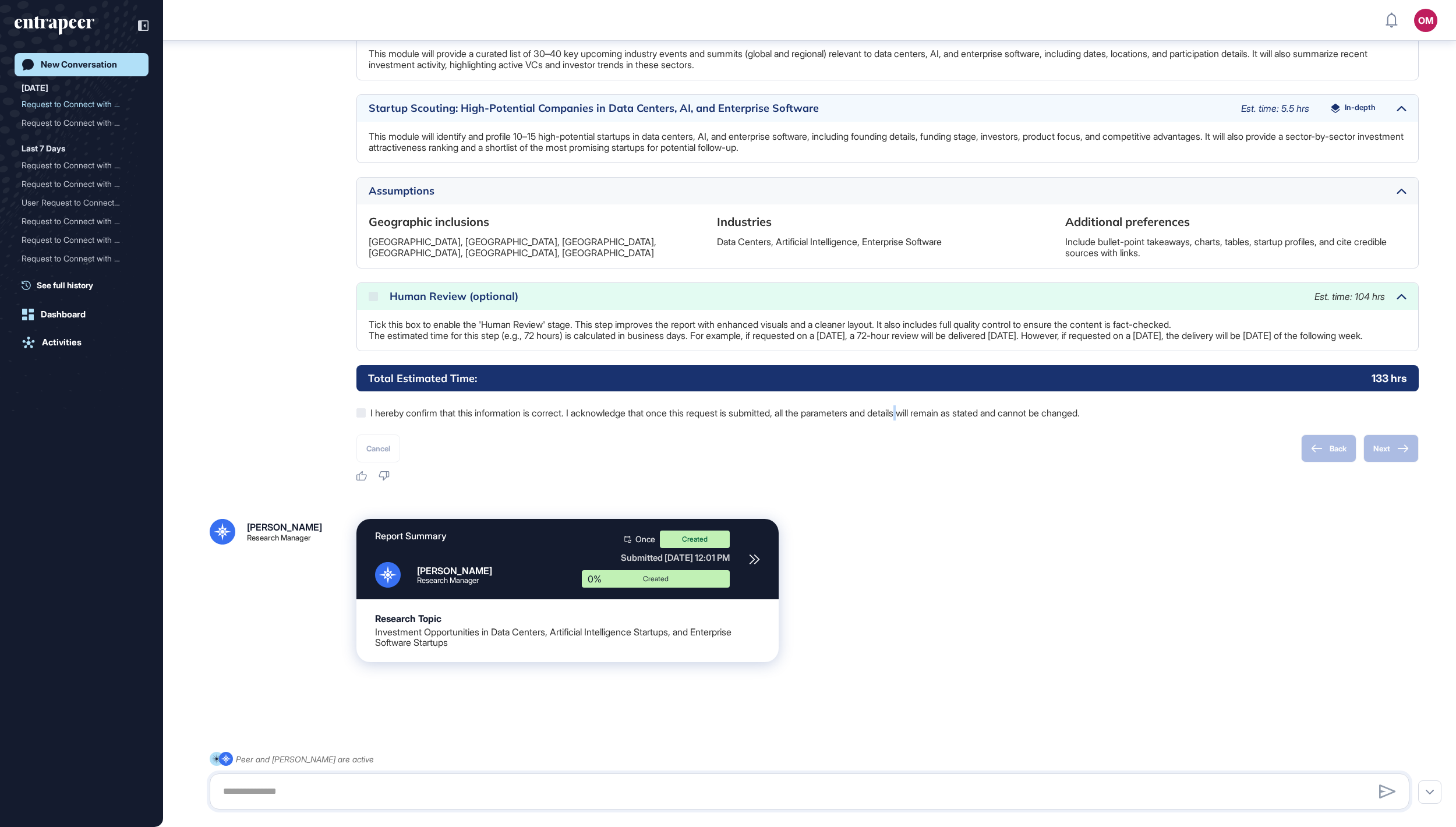
scroll to position [1385, 0]
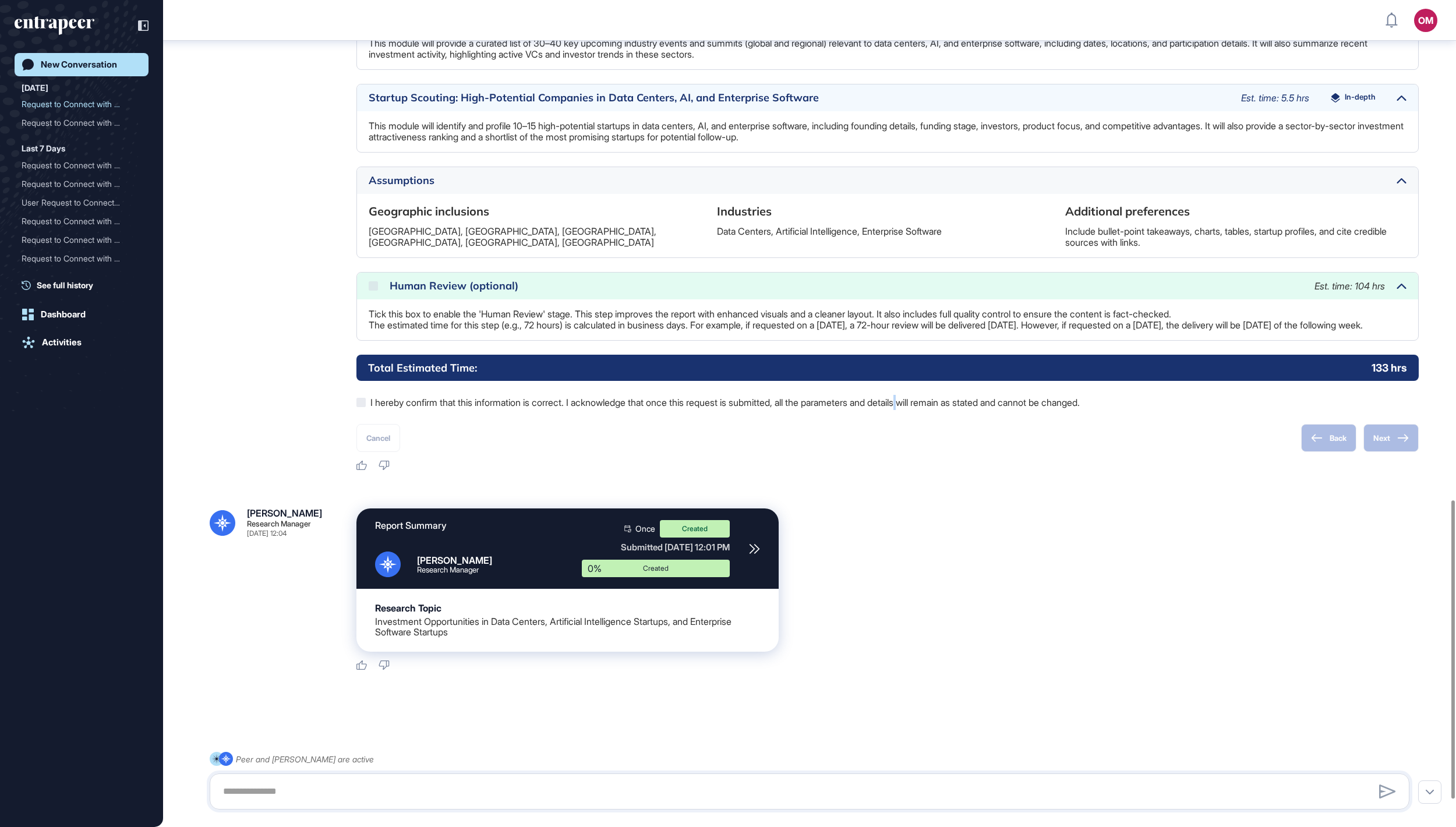
click at [117, 63] on div "New Conversation" at bounding box center [79, 64] width 76 height 10
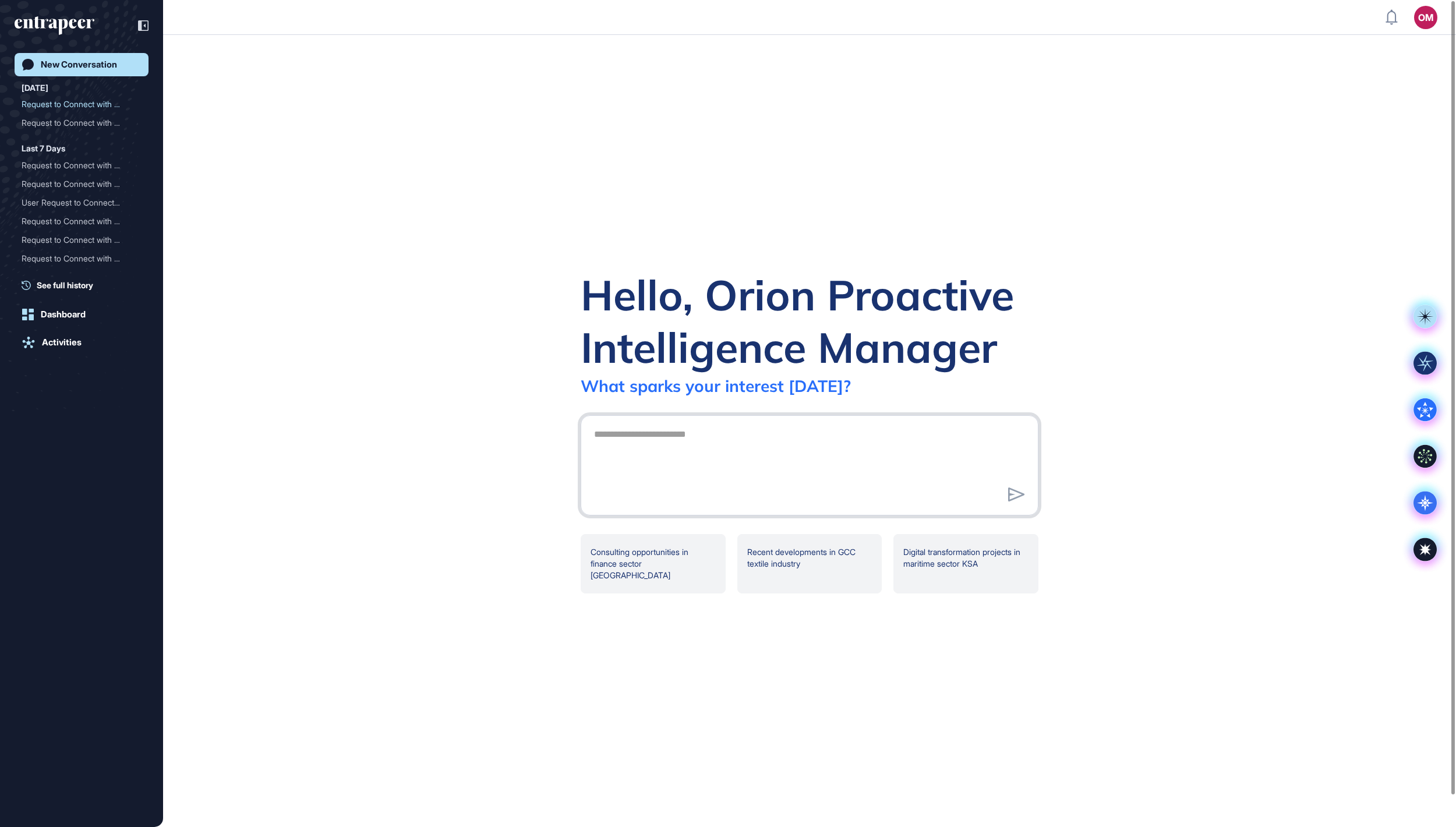
click at [628, 413] on textarea at bounding box center [809, 464] width 445 height 82
type textarea "**********"
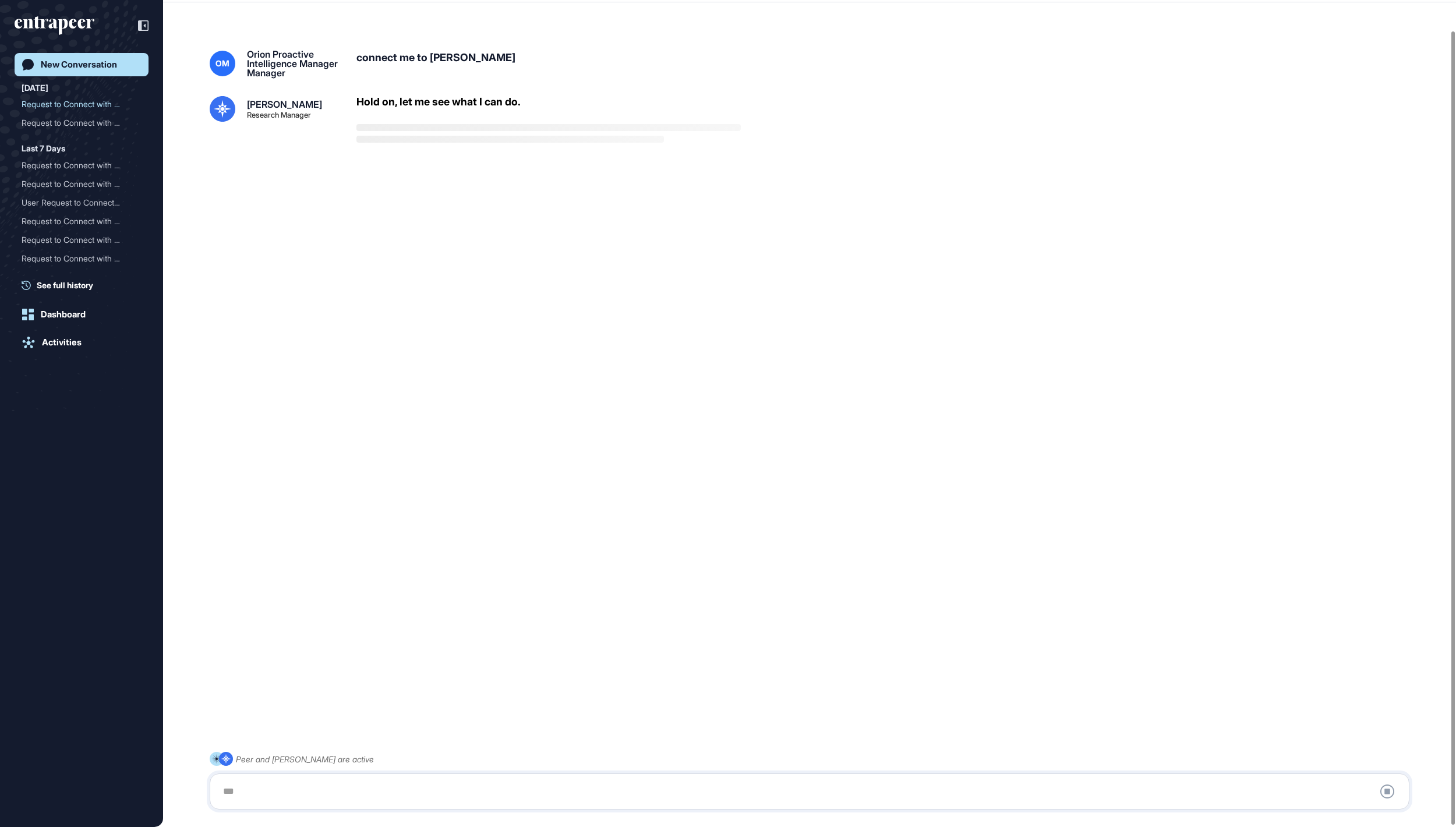
scroll to position [33, 0]
click at [482, 413] on div at bounding box center [809, 792] width 1187 height 23
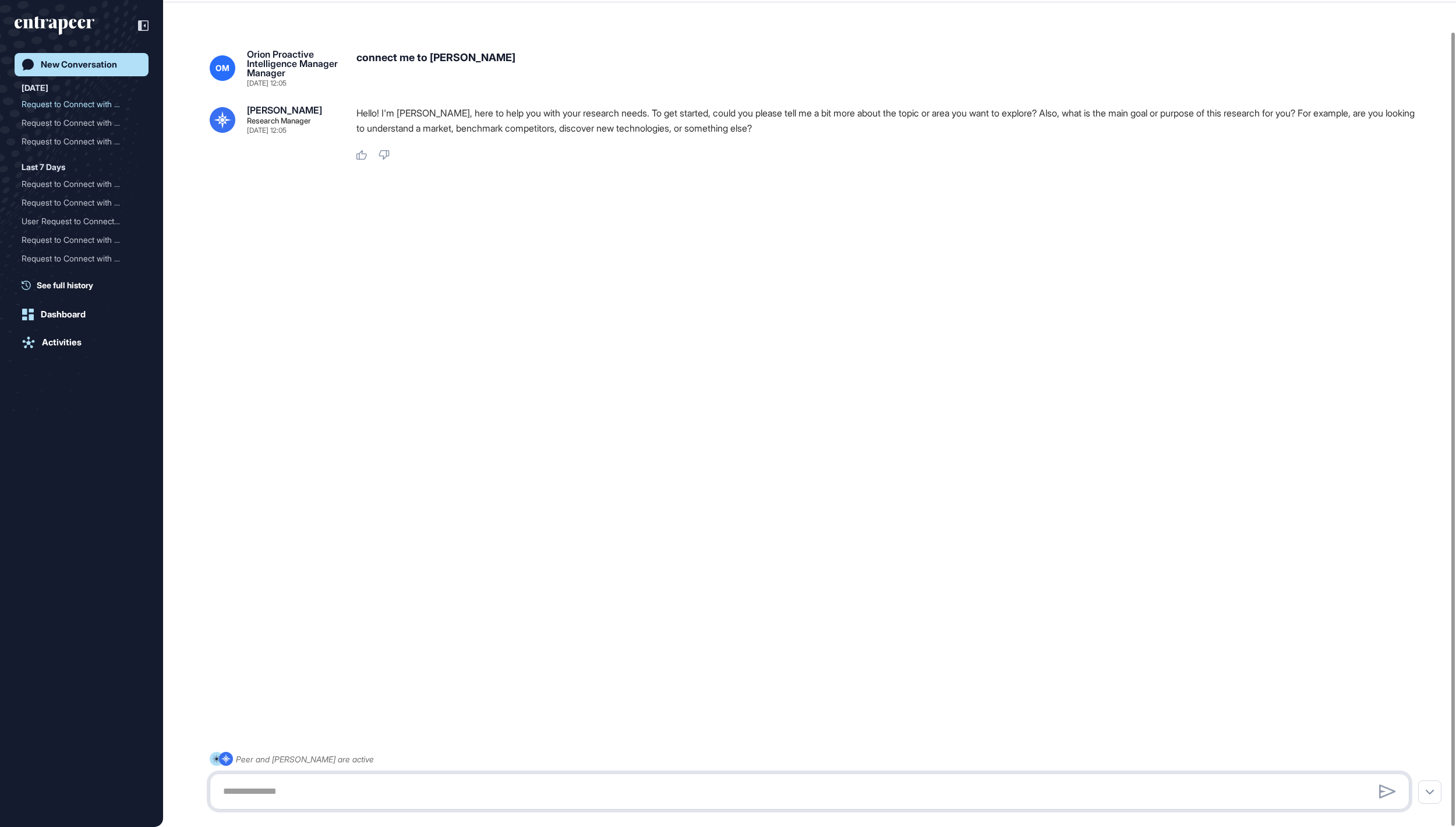
click at [479, 413] on textarea at bounding box center [809, 792] width 1187 height 23
paste textarea "**********"
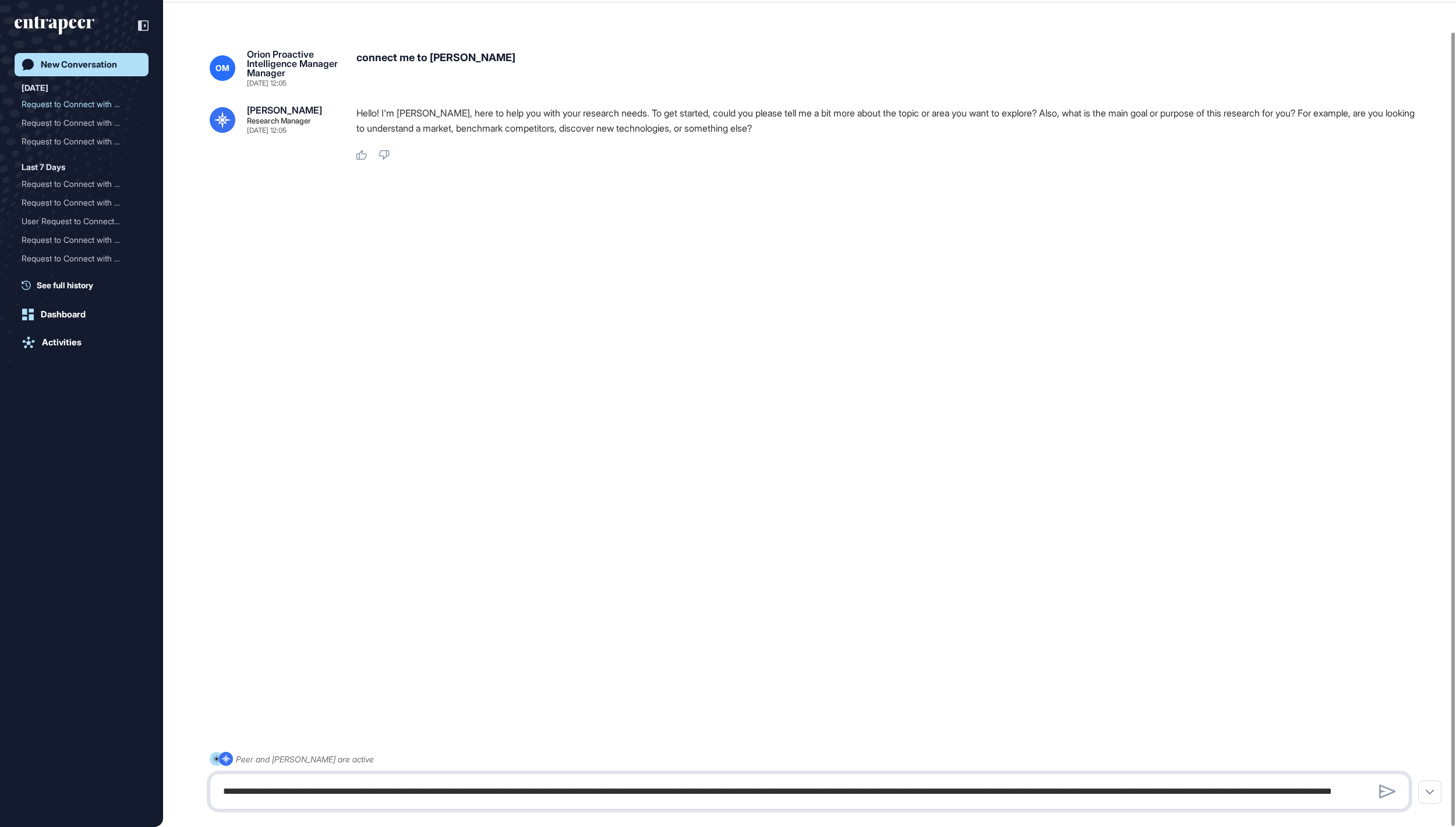
scroll to position [1043, 0]
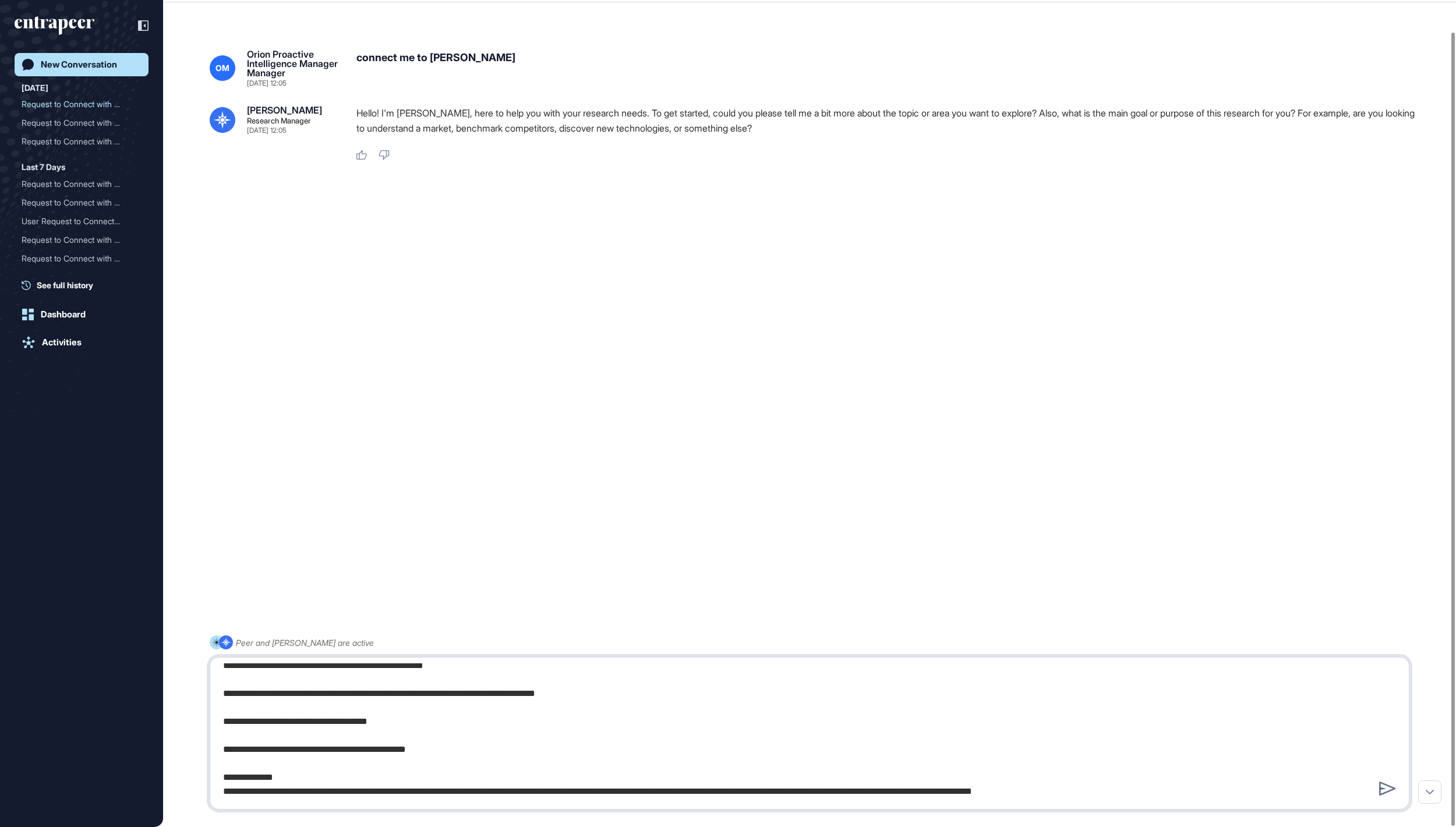
type textarea "**********"
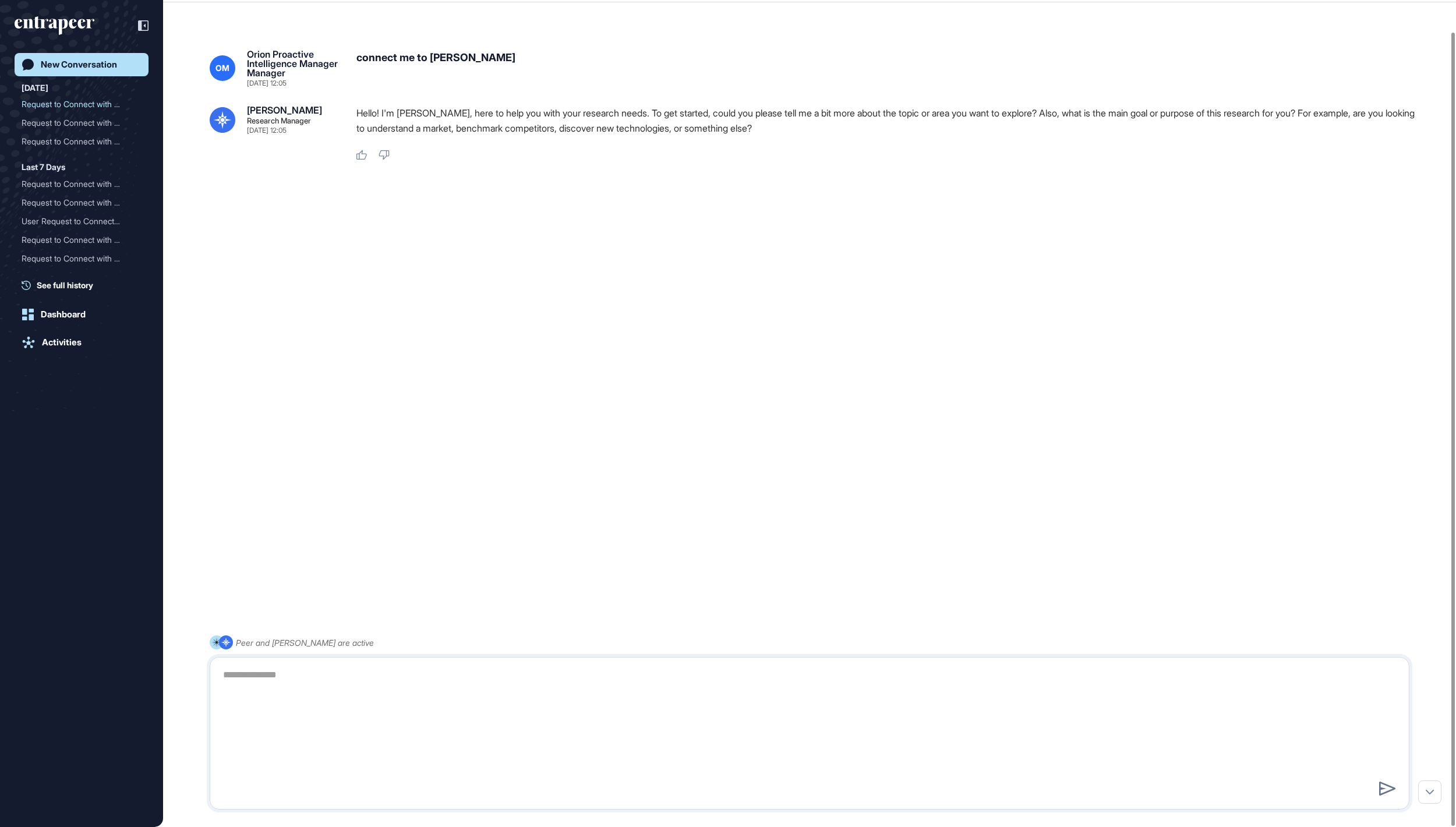
scroll to position [0, 0]
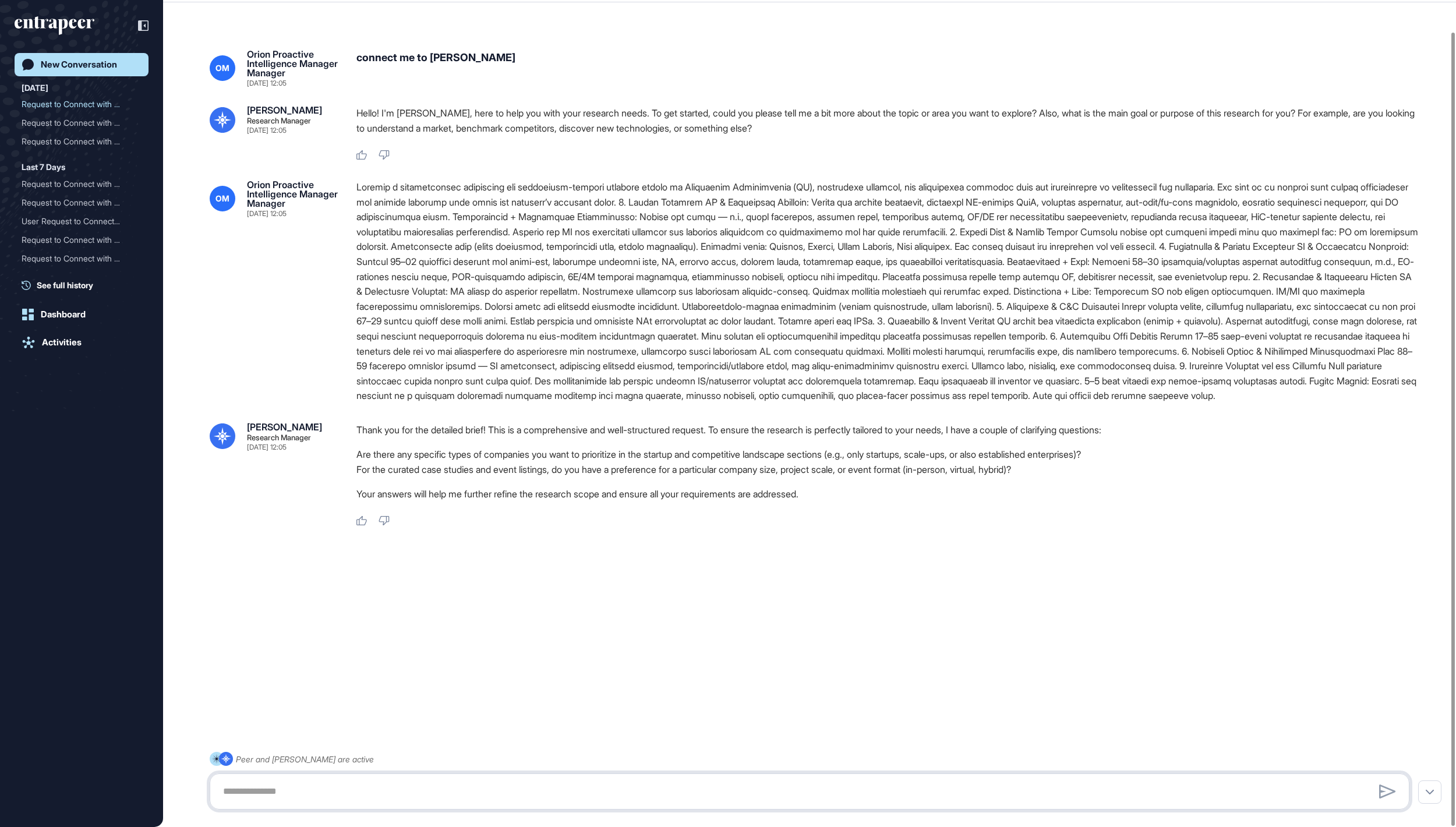
click at [632, 413] on textarea at bounding box center [809, 792] width 1186 height 23
type textarea "*"
type textarea "**********"
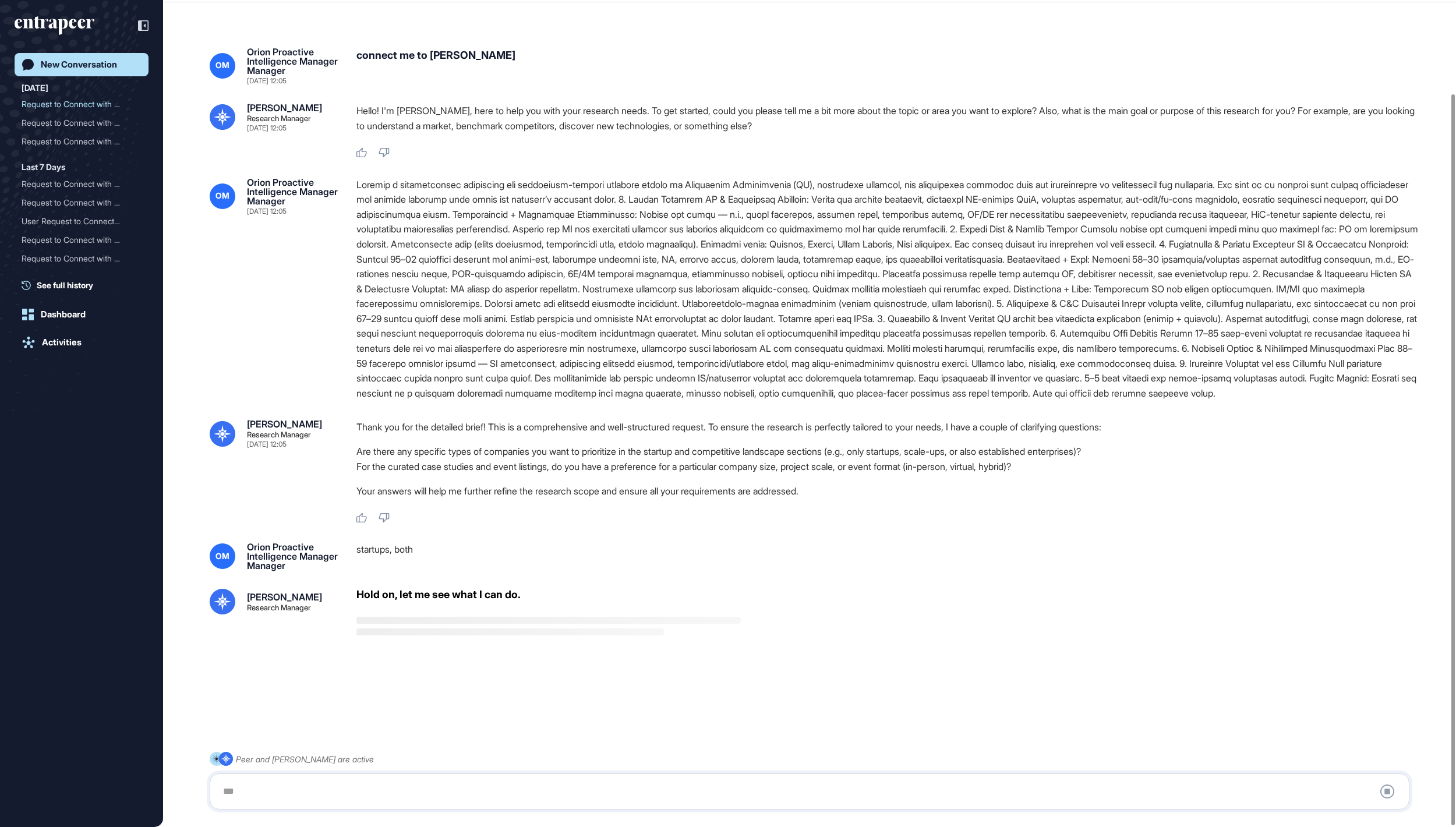
scroll to position [106, 0]
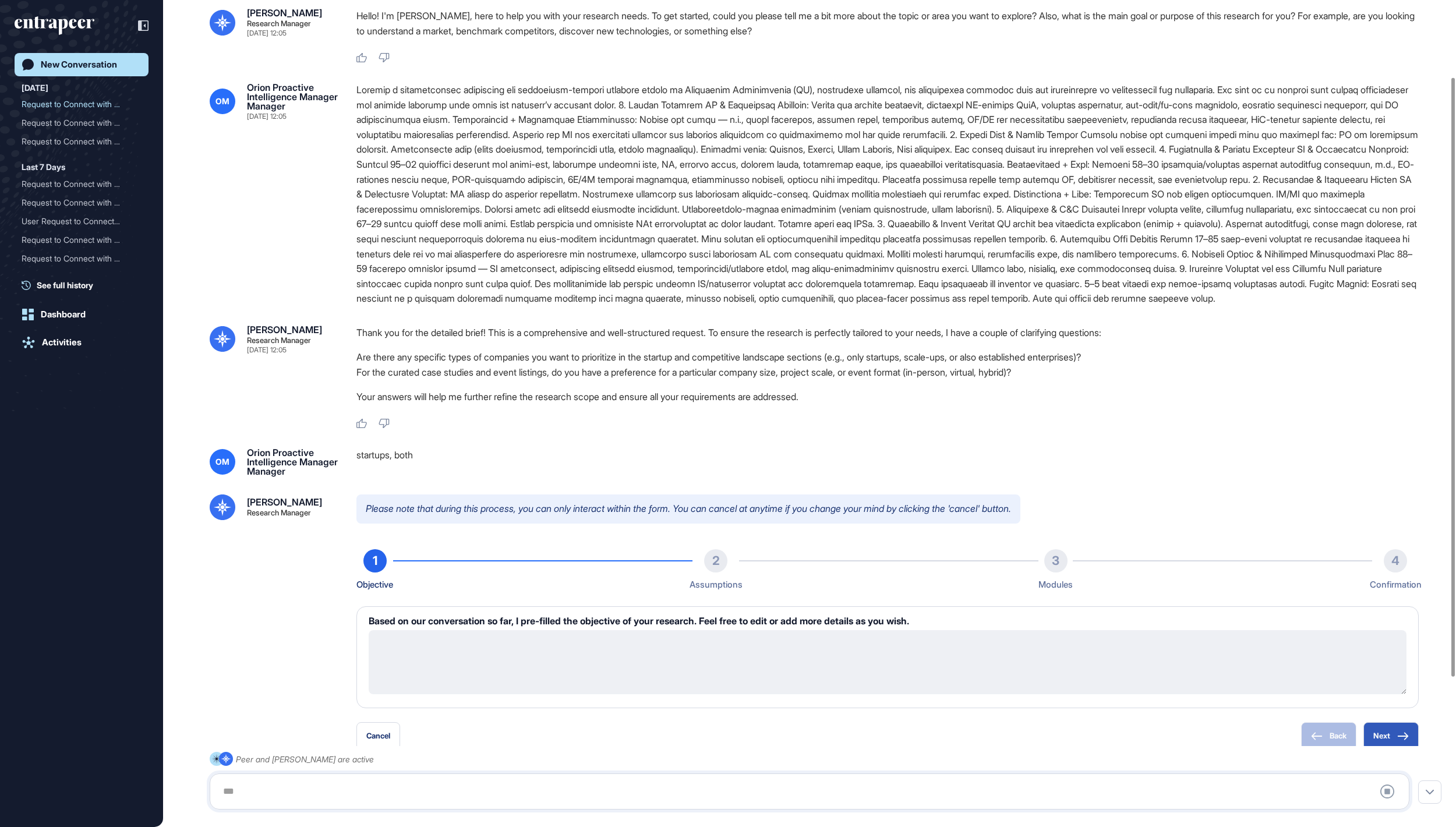
type textarea "**********"
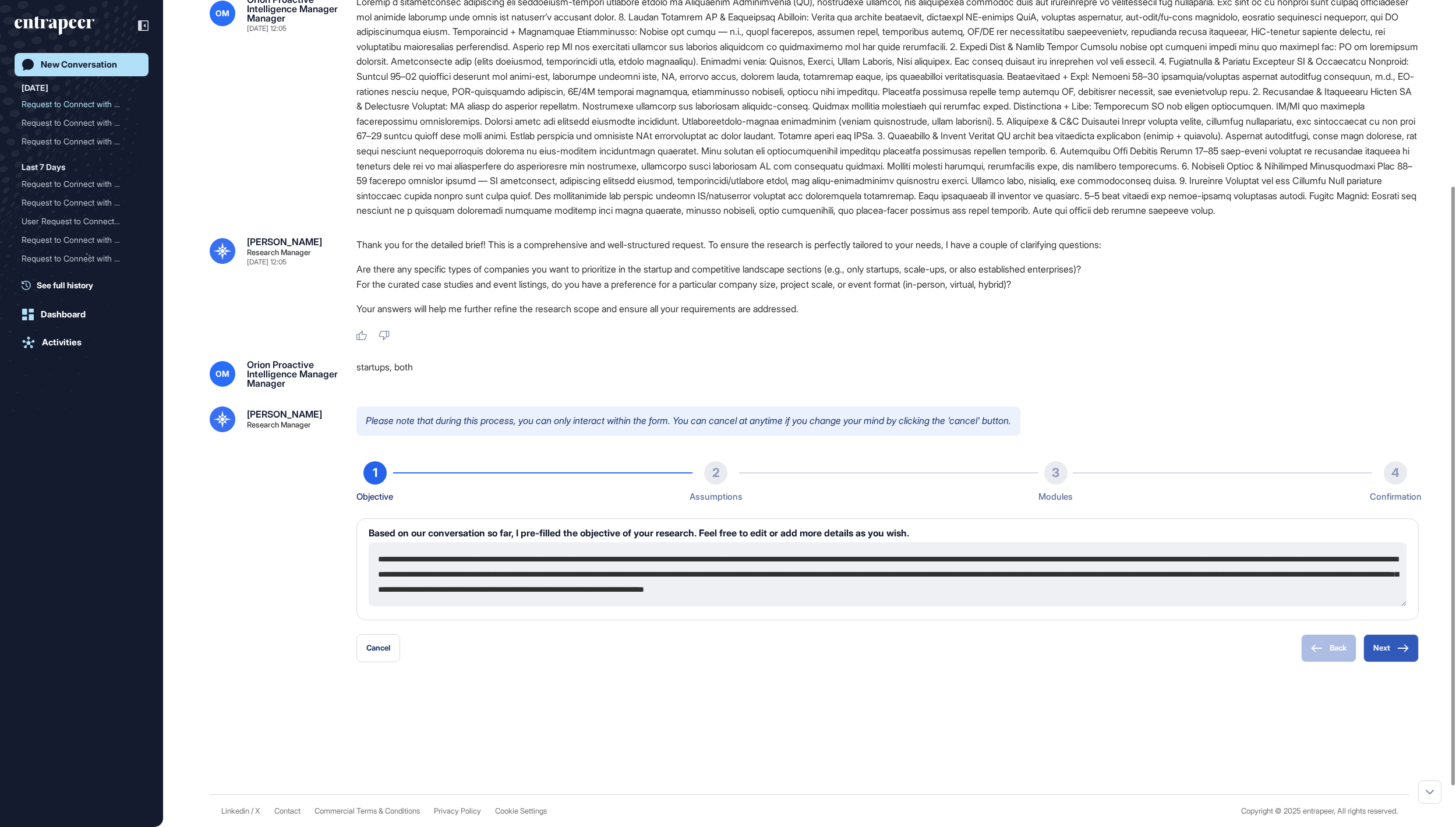
scroll to position [312, 0]
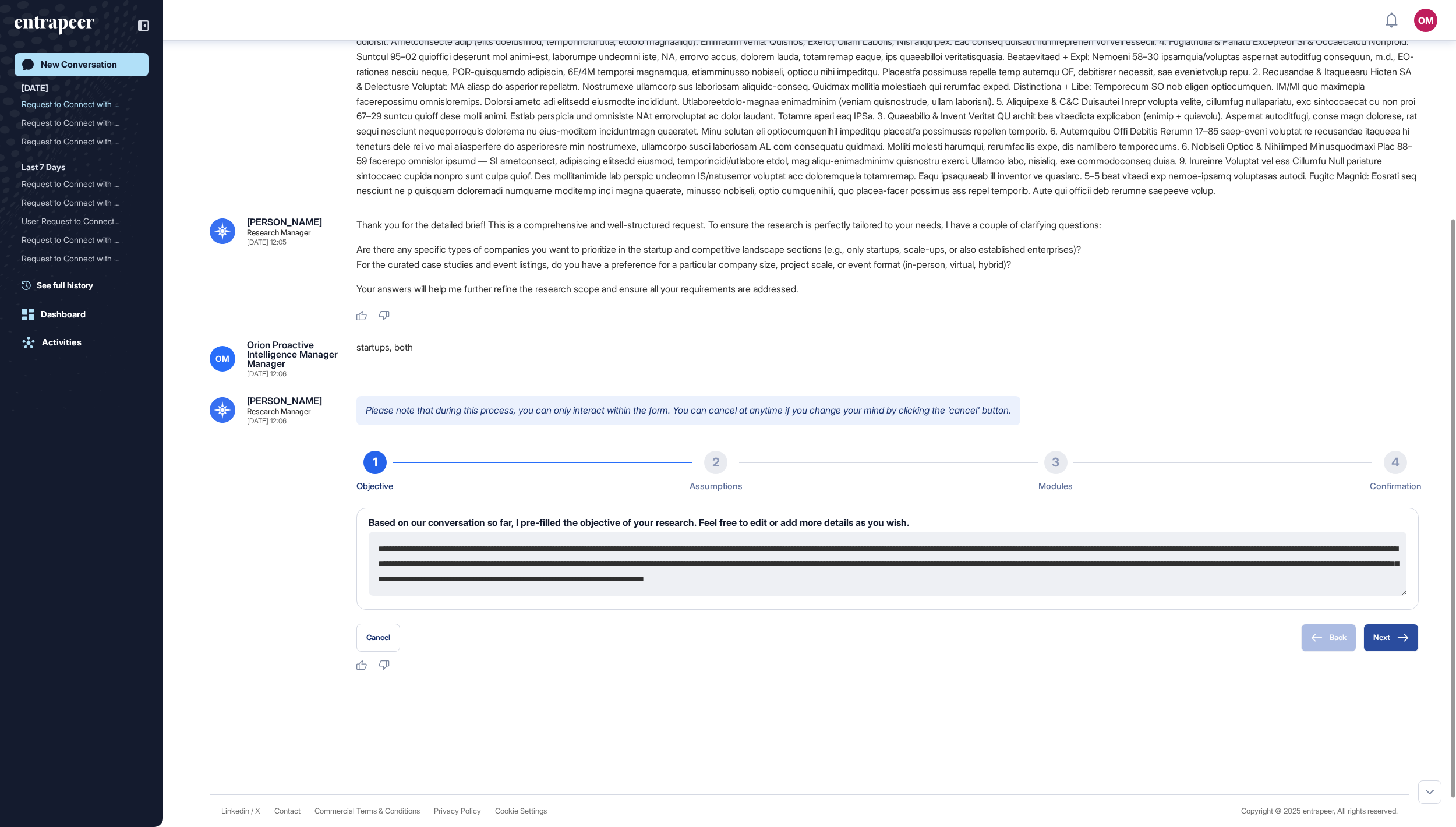
click at [728, 413] on button "Next" at bounding box center [1391, 637] width 55 height 28
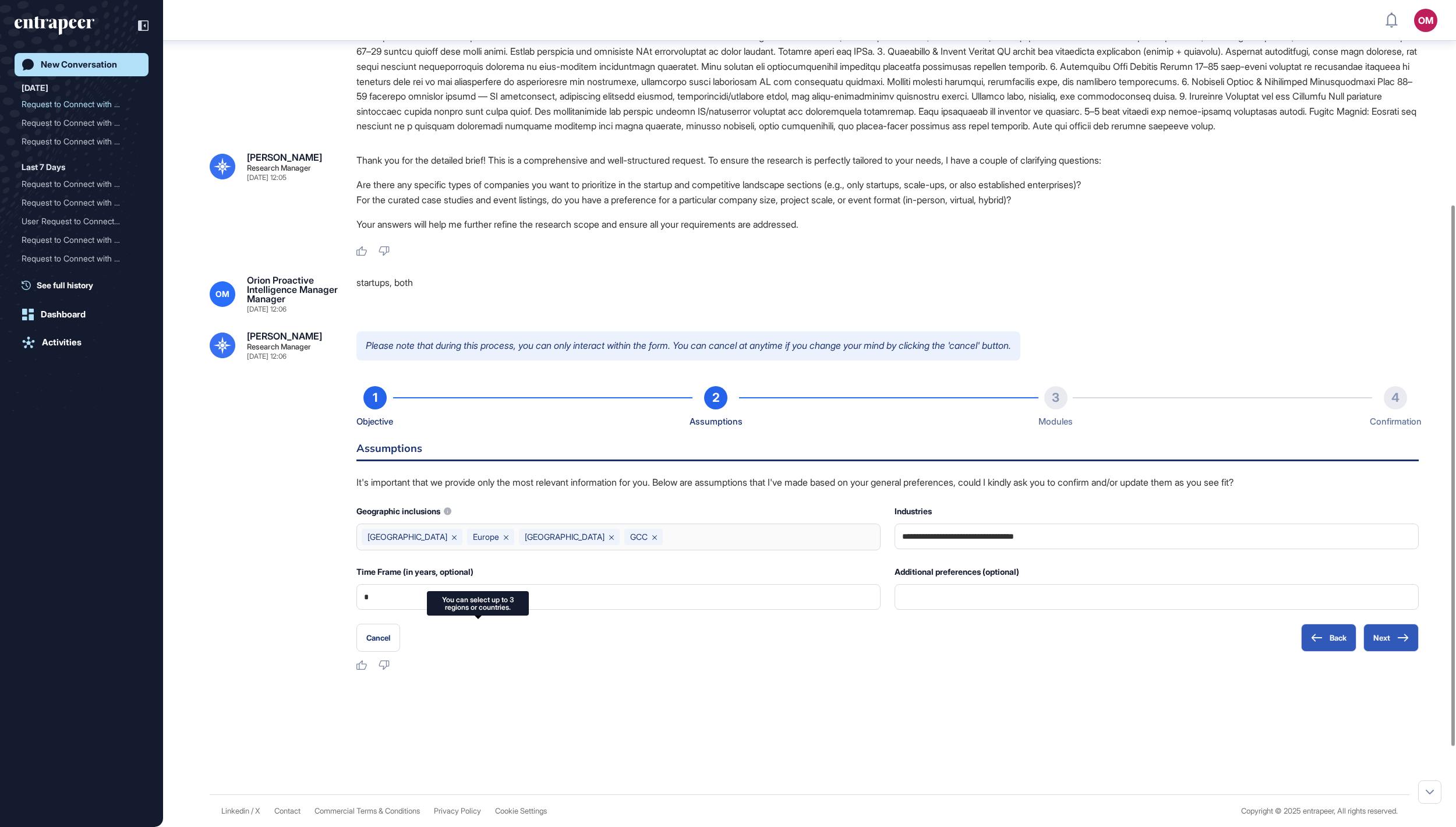
click at [728, 413] on div "[GEOGRAPHIC_DATA] [GEOGRAPHIC_DATA] [GEOGRAPHIC_DATA] GCC" at bounding box center [619, 537] width 524 height 27
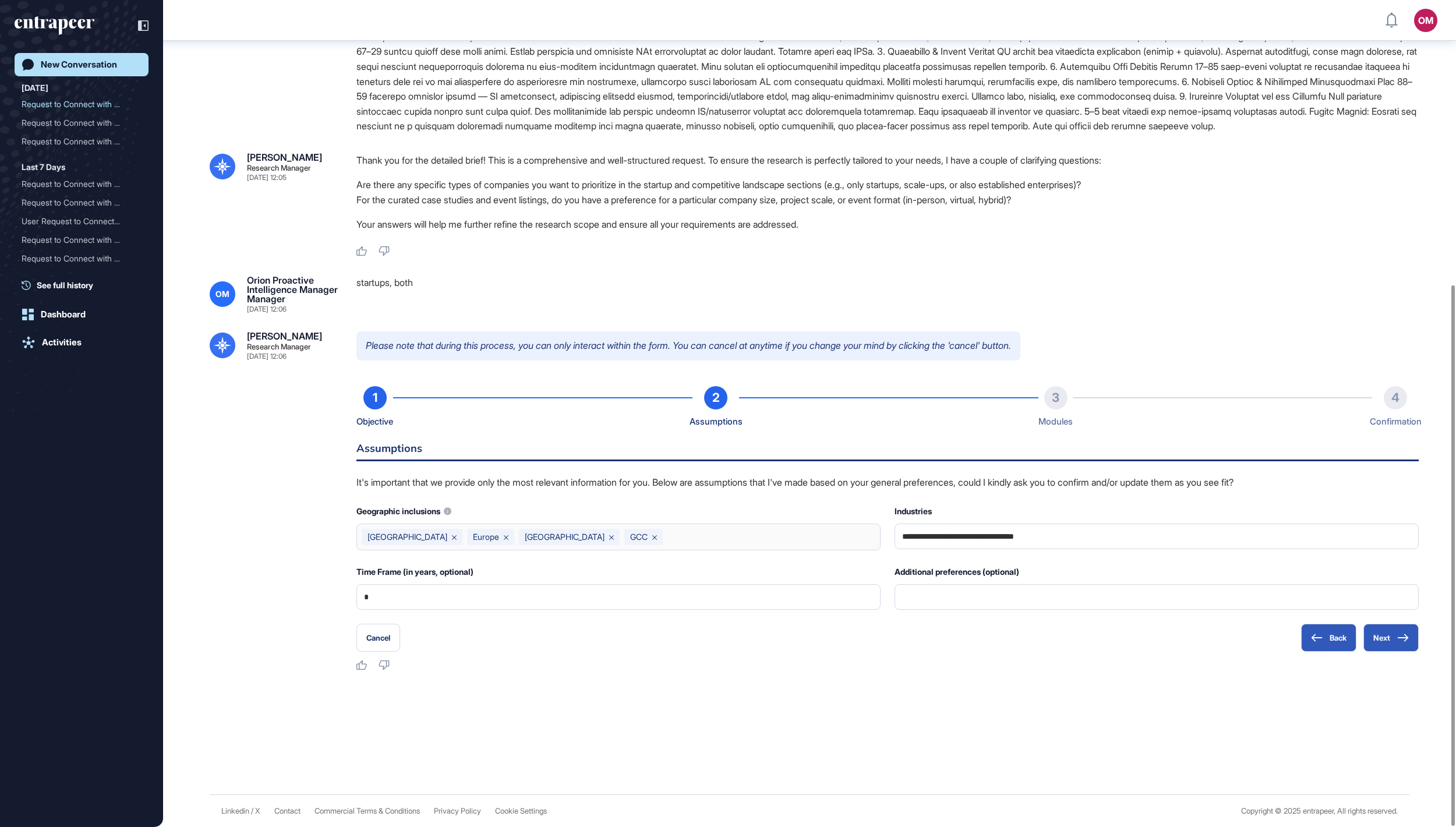
scroll to position [434, 0]
click at [663, 413] on div "[GEOGRAPHIC_DATA] [GEOGRAPHIC_DATA] [GEOGRAPHIC_DATA] GCC" at bounding box center [619, 537] width 524 height 27
click at [609, 413] on icon at bounding box center [611, 537] width 5 height 5
click at [565, 413] on div "Turkey Europe GCC" at bounding box center [619, 537] width 524 height 27
click at [556, 413] on div "Turkey Europe GCC" at bounding box center [619, 537] width 524 height 27
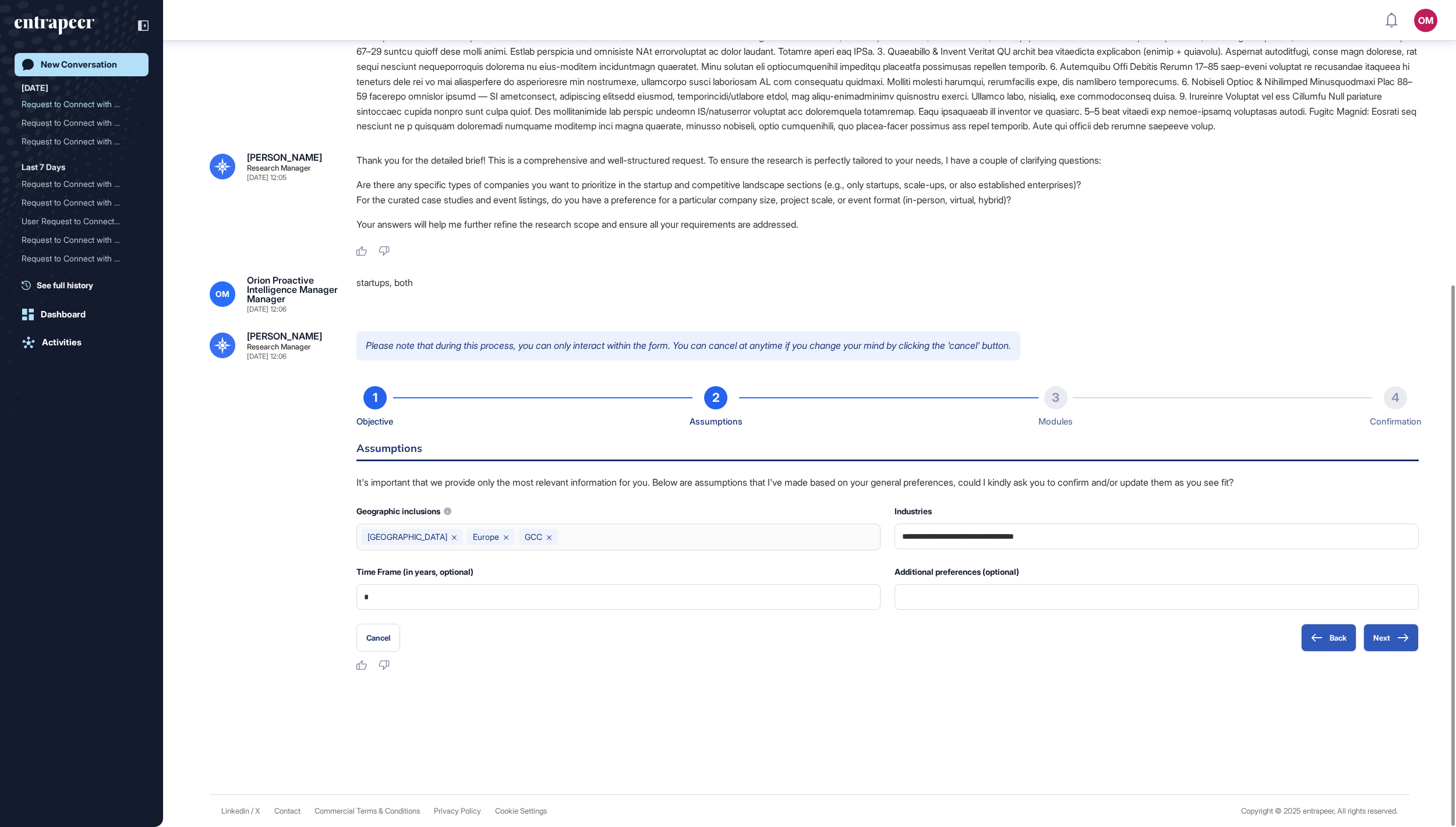
click at [556, 413] on div "Turkey Europe GCC" at bounding box center [619, 537] width 524 height 27
click at [728, 413] on button "Next" at bounding box center [1391, 637] width 55 height 28
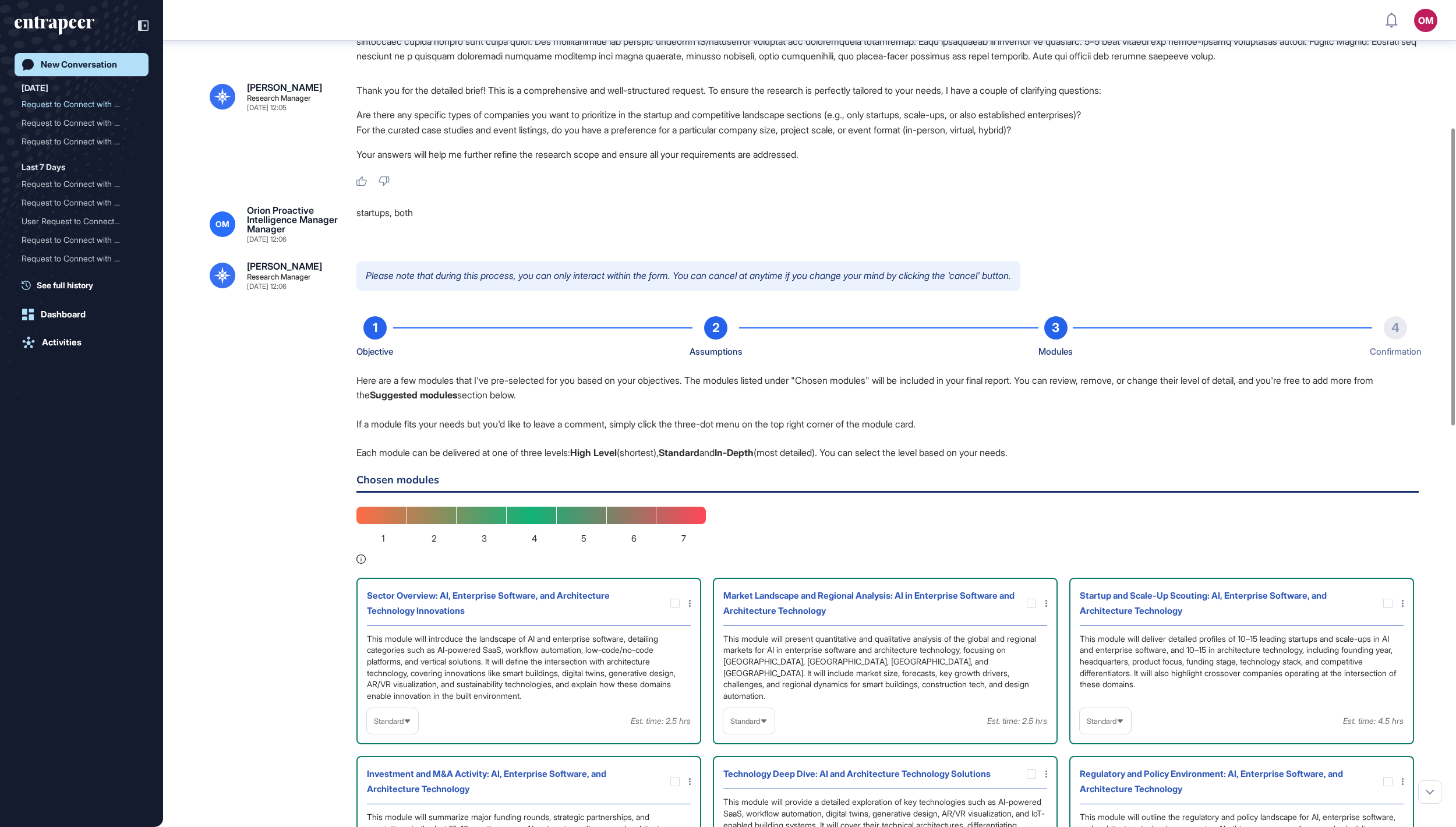
scroll to position [1036, 0]
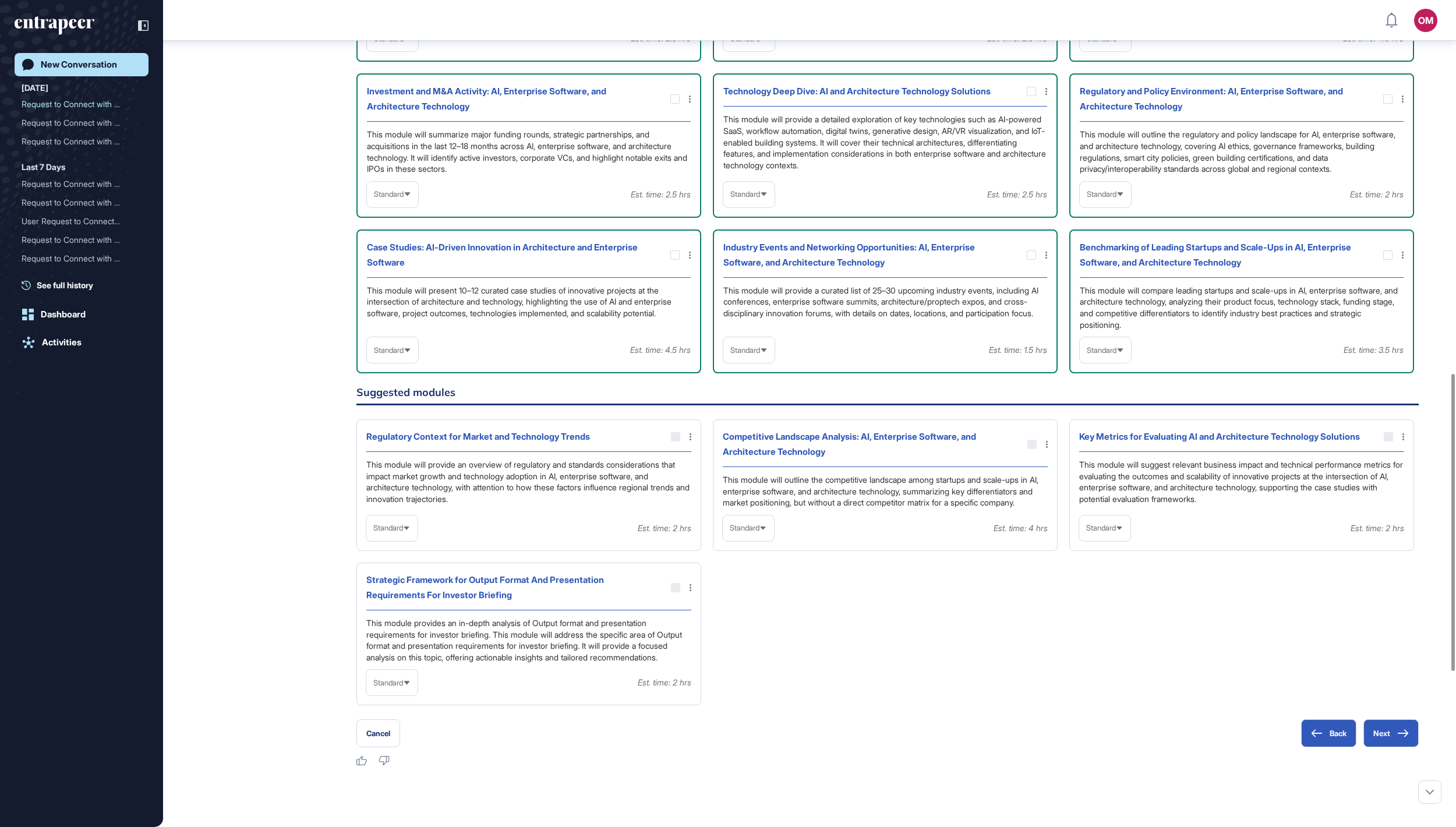
click at [411, 354] on icon at bounding box center [407, 350] width 8 height 7
click at [398, 413] on li "In-depth" at bounding box center [392, 425] width 44 height 23
click at [728, 355] on span "Standard" at bounding box center [745, 350] width 30 height 9
click at [728, 413] on li "In-depth" at bounding box center [749, 425] width 44 height 23
click at [728, 355] on span "Standard" at bounding box center [1102, 350] width 30 height 9
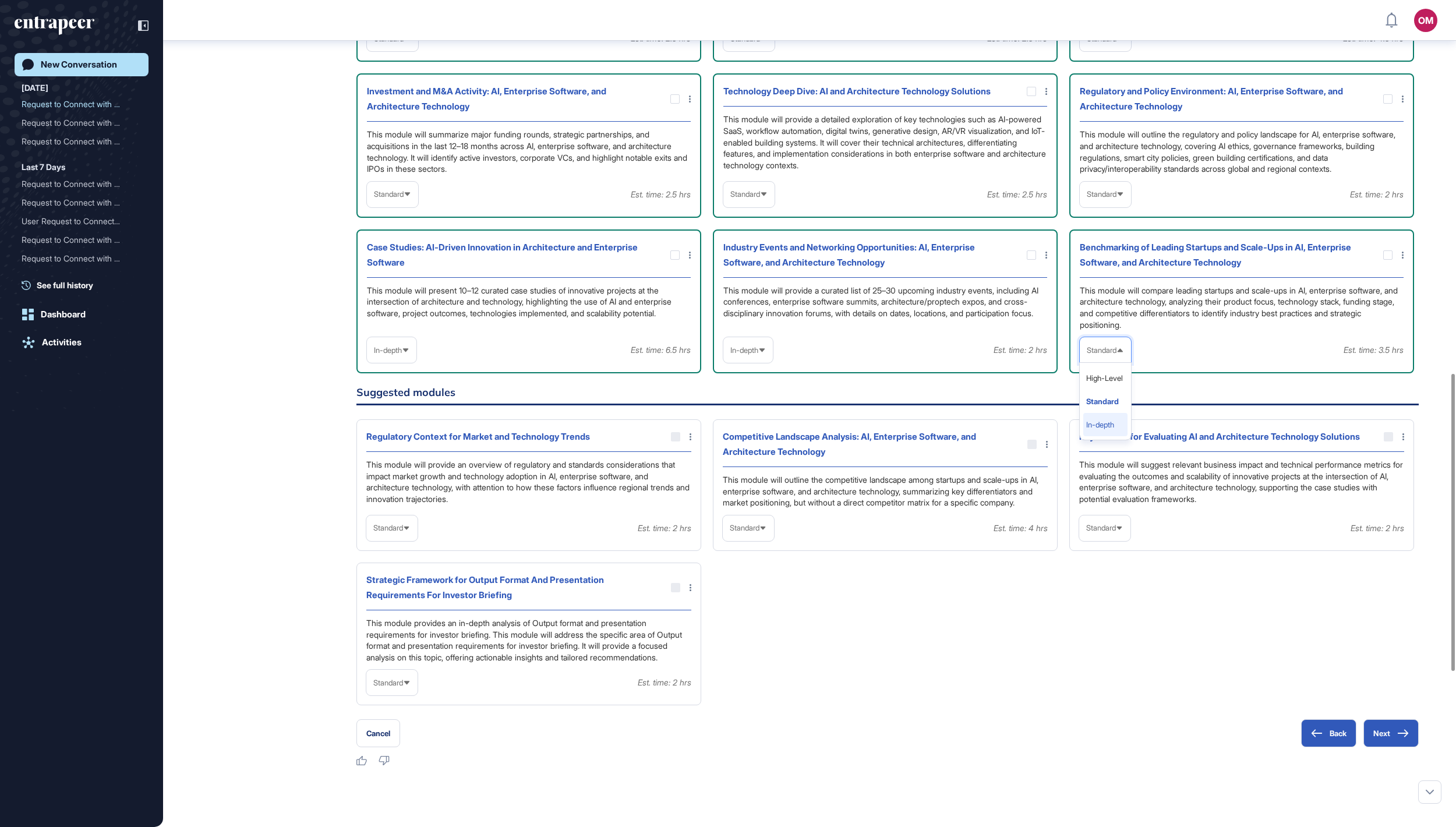
click at [728, 413] on li "In-depth" at bounding box center [1105, 425] width 44 height 23
click at [728, 198] on span "Standard" at bounding box center [1102, 194] width 30 height 9
click at [728, 281] on li "In-depth" at bounding box center [1105, 269] width 44 height 23
click at [728, 198] on span "Standard" at bounding box center [745, 194] width 30 height 9
click at [728, 281] on li "In-depth" at bounding box center [749, 269] width 44 height 23
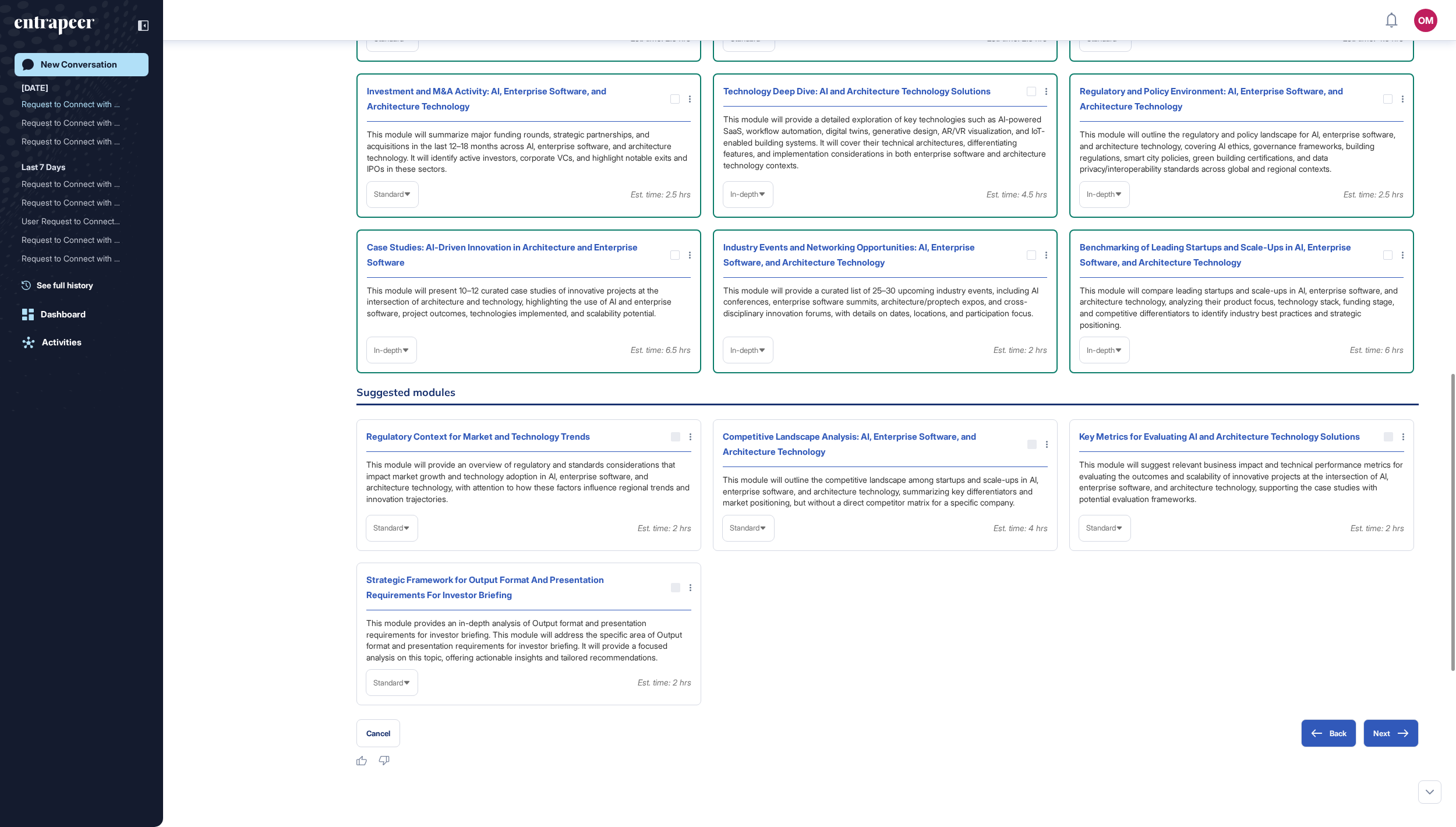
click at [404, 198] on span "Standard" at bounding box center [389, 194] width 30 height 9
click at [411, 281] on li "In-depth" at bounding box center [392, 269] width 44 height 23
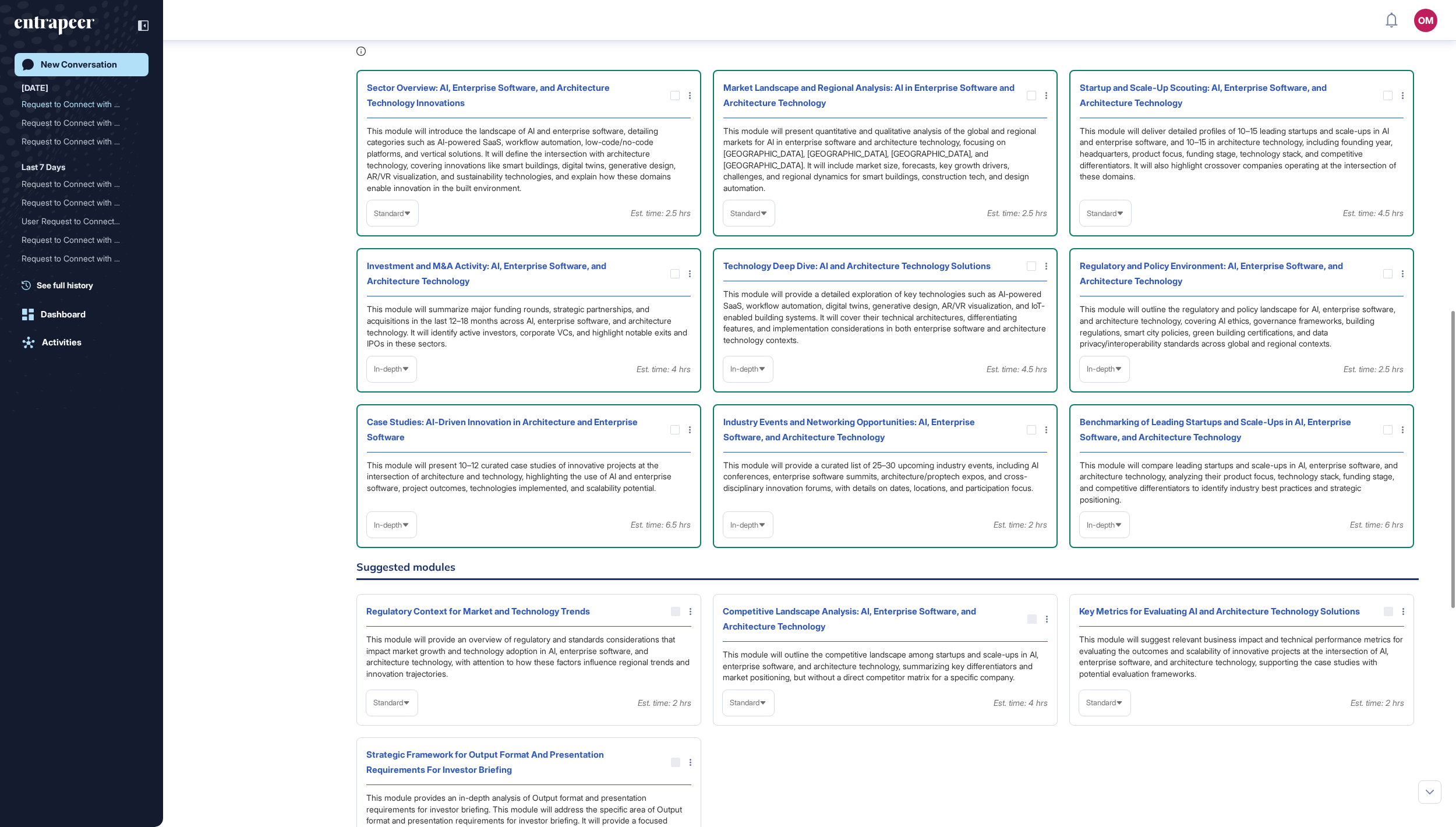
click at [728, 217] on span "Standard" at bounding box center [745, 213] width 30 height 9
click at [728, 299] on li "In-depth" at bounding box center [749, 288] width 44 height 23
click at [728, 217] on span "Standard" at bounding box center [1102, 213] width 30 height 9
click at [728, 299] on li "In-depth" at bounding box center [1105, 288] width 44 height 23
click at [401, 217] on span "Standard" at bounding box center [389, 213] width 30 height 9
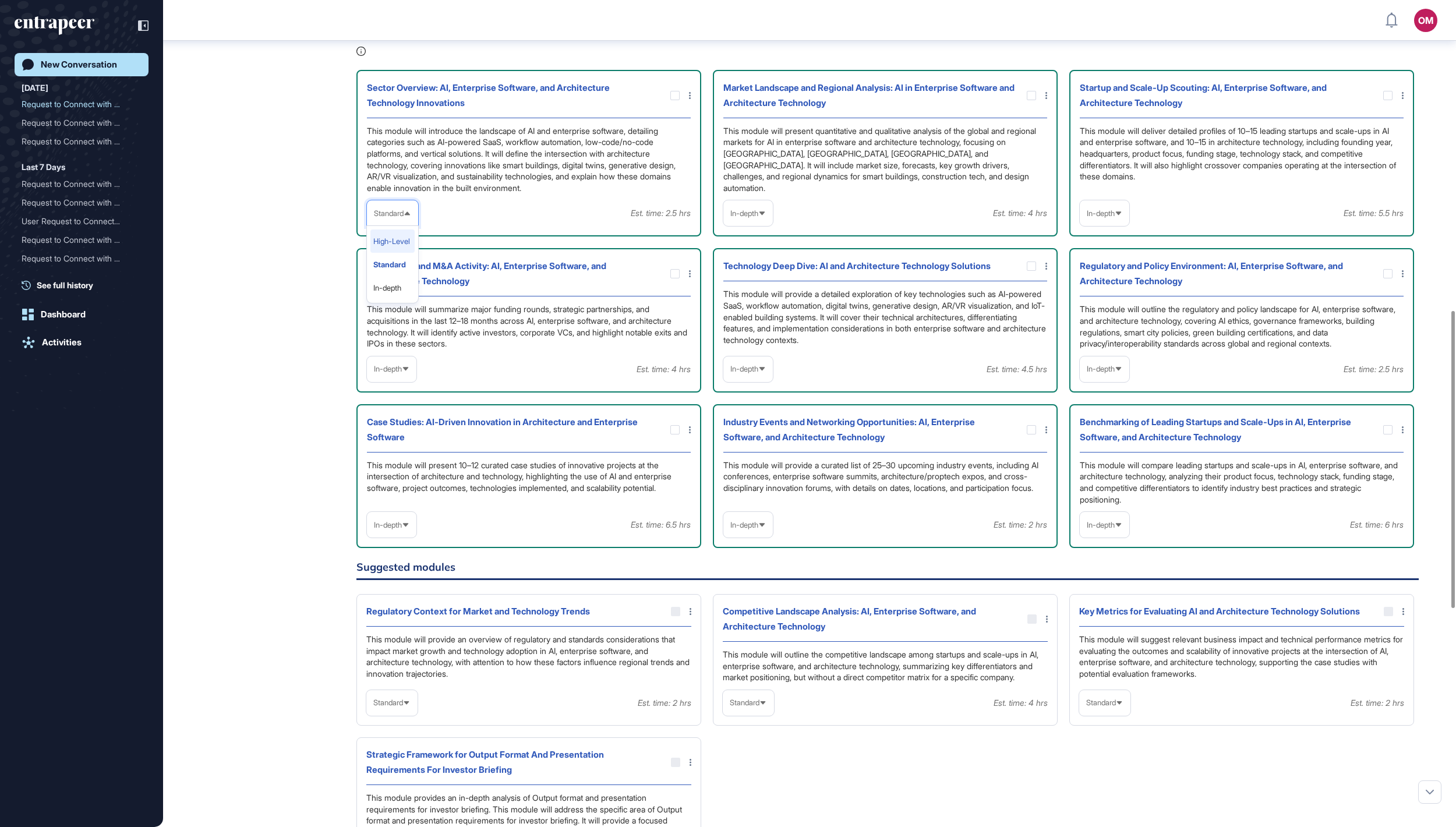
click at [415, 253] on li "High-Level" at bounding box center [392, 241] width 44 height 23
click at [728, 217] on span "In-depth" at bounding box center [744, 213] width 28 height 9
click at [728, 349] on div "This module will provide a detailed exploration of key technologies such as AI-…" at bounding box center [885, 318] width 324 height 61
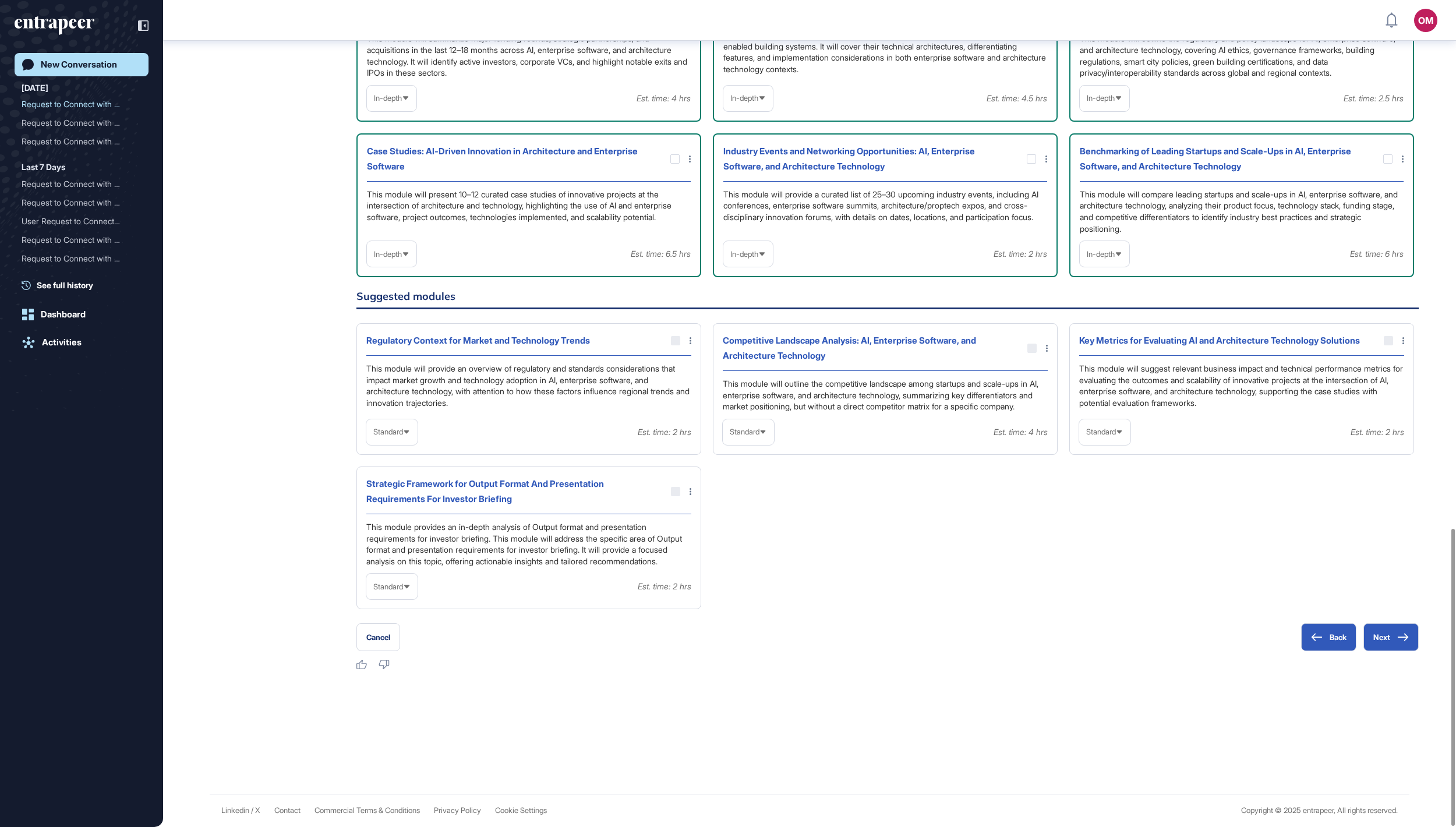
scroll to position [1467, 0]
click at [728, 413] on button "Next" at bounding box center [1391, 637] width 55 height 28
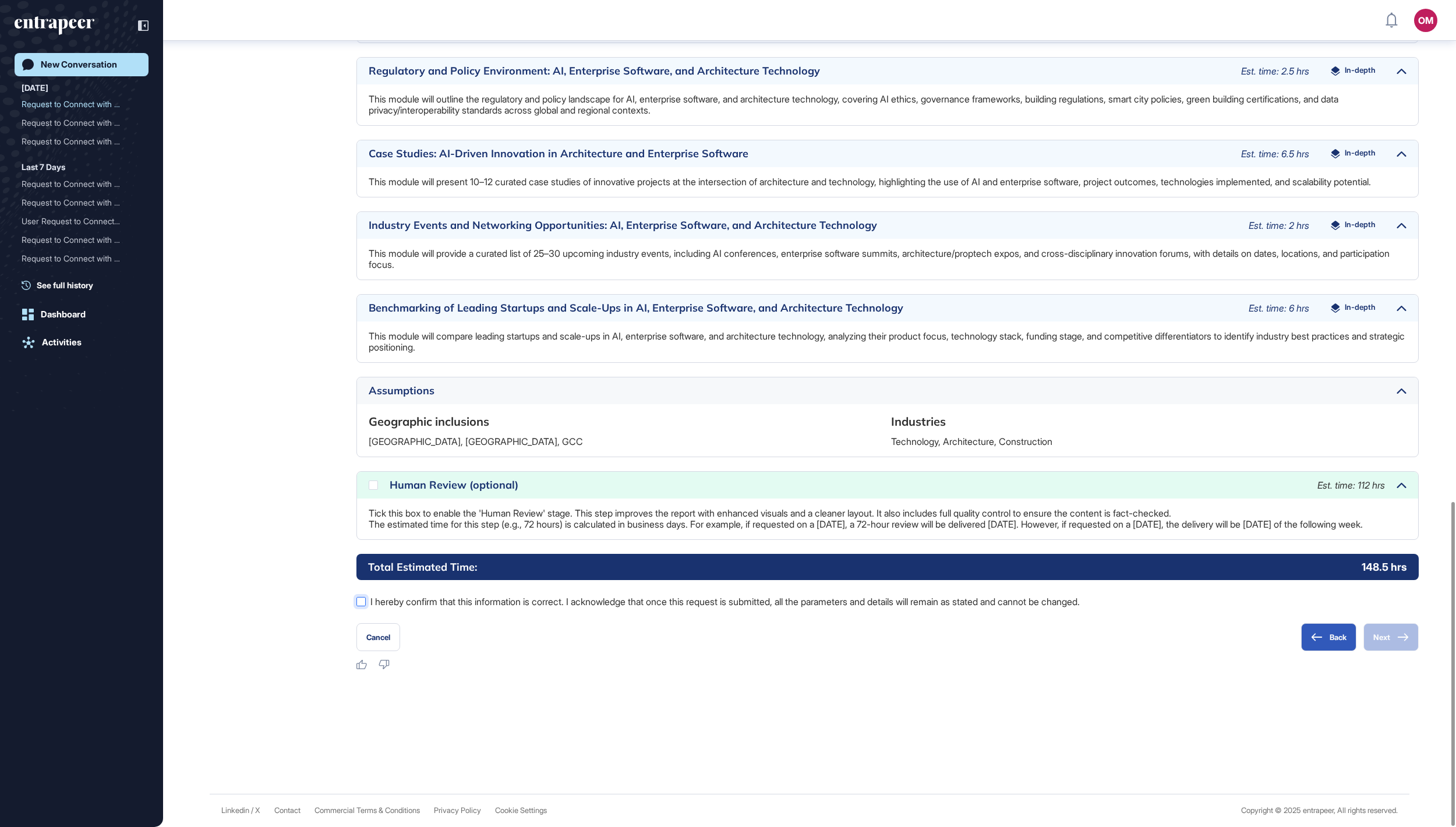
scroll to position [1280, 0]
click at [728, 413] on label "I hereby confirm that this information is correct. I acknowledge that once this…" at bounding box center [888, 601] width 1063 height 15
click at [728, 413] on button "Next" at bounding box center [1391, 637] width 55 height 28
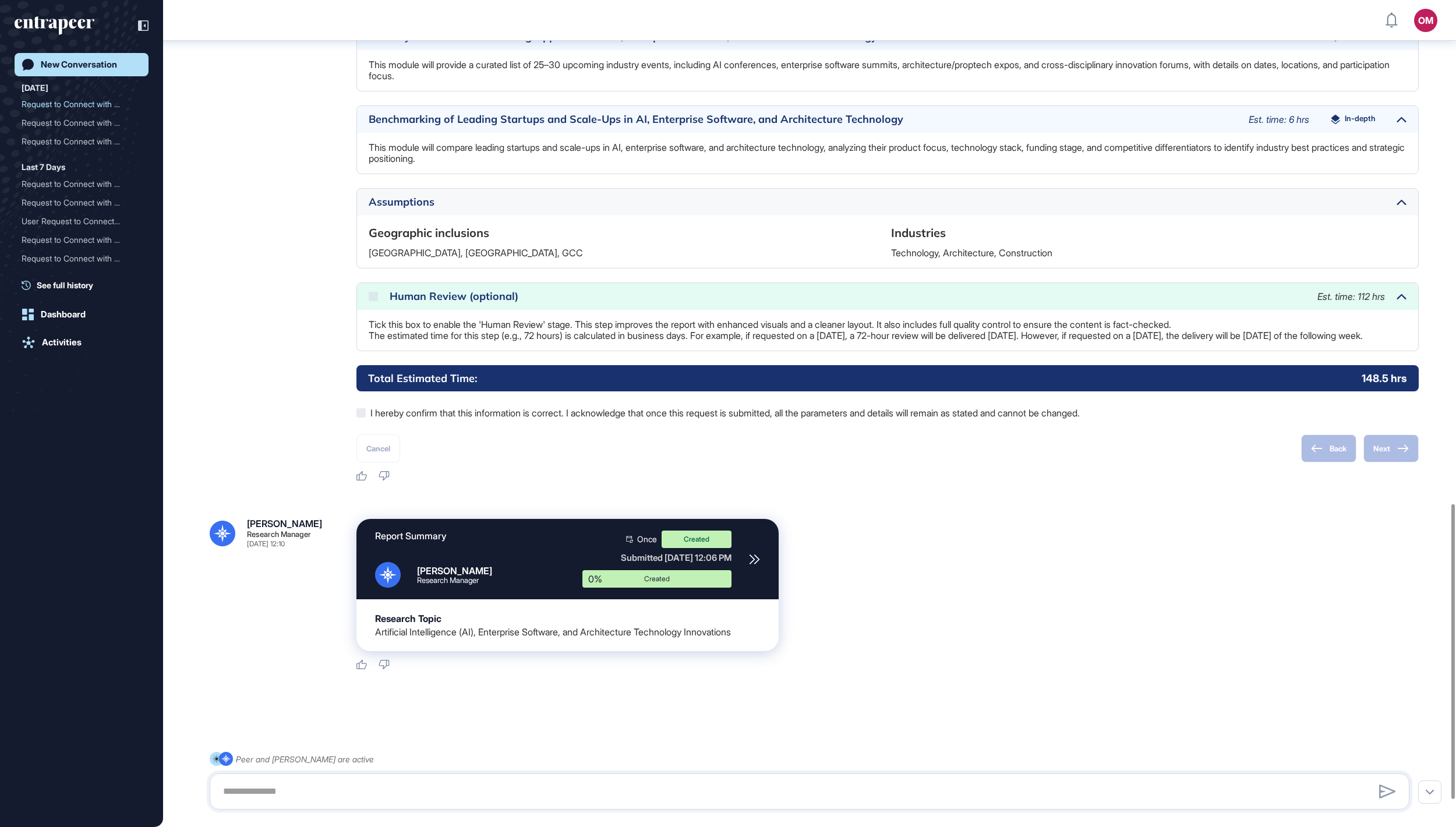
scroll to position [1410, 0]
click at [117, 65] on div "New Conversation" at bounding box center [79, 64] width 76 height 10
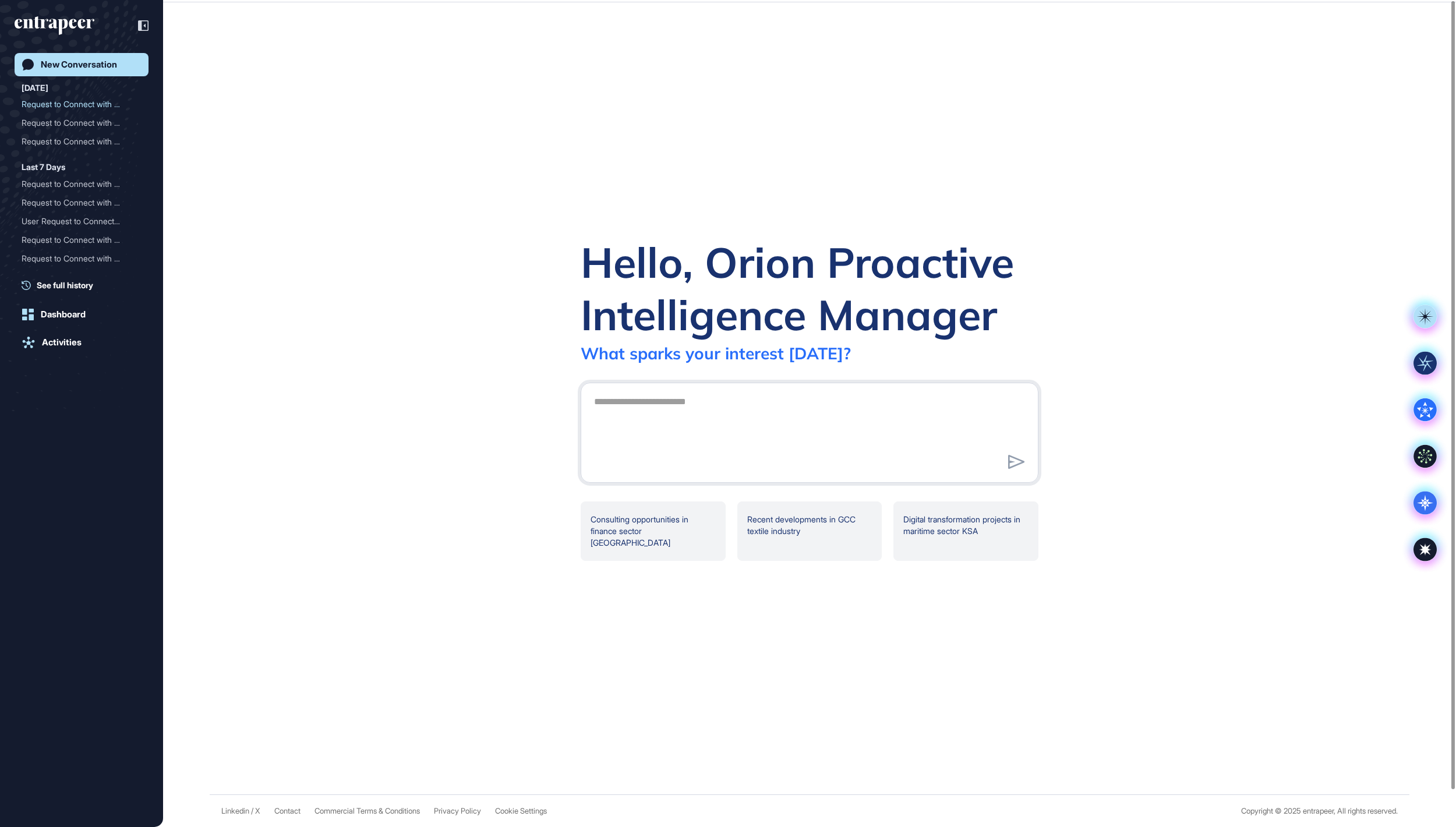
scroll to position [0, 0]
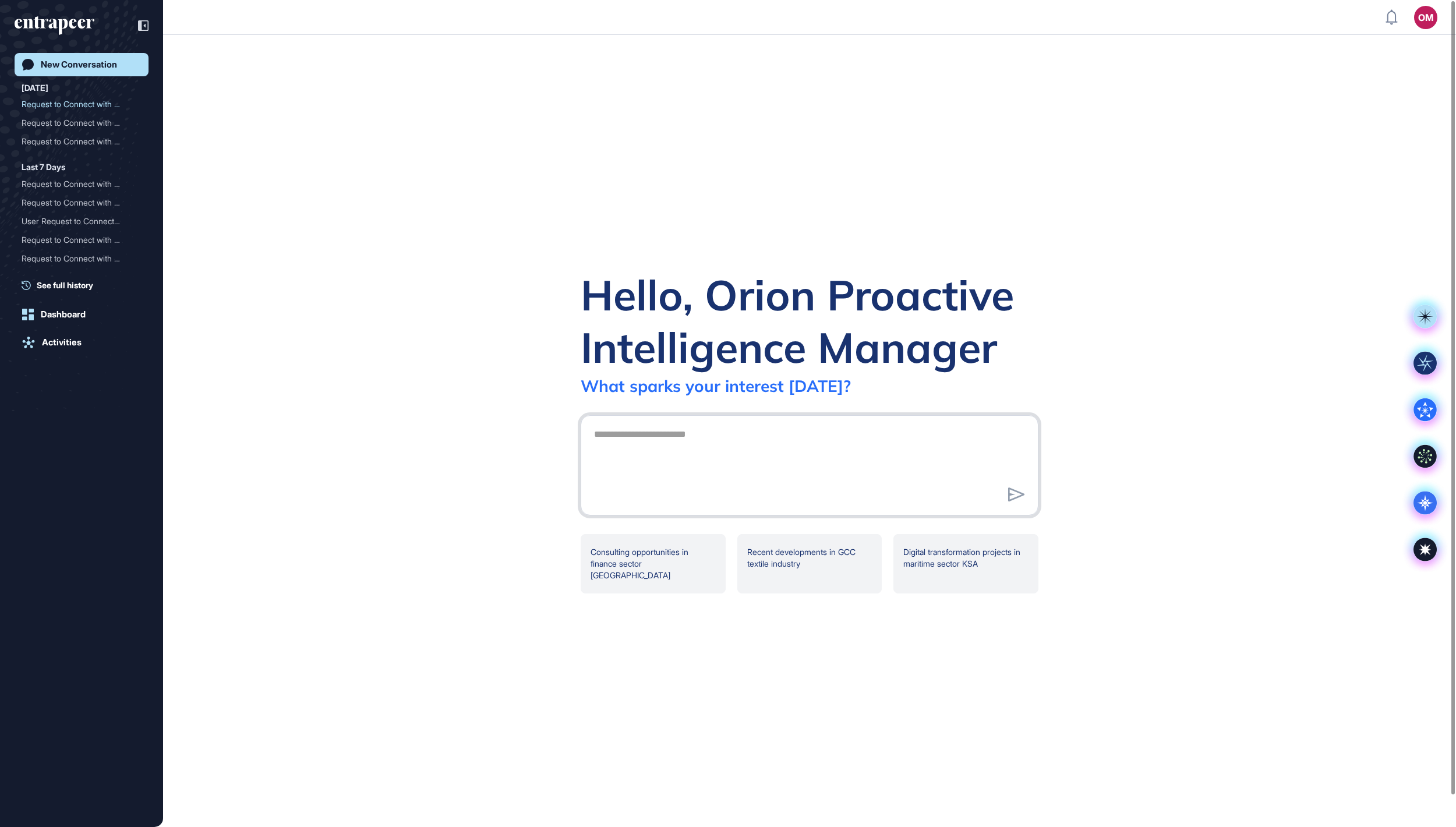
click at [610, 413] on textarea at bounding box center [809, 464] width 445 height 82
type textarea "**********"
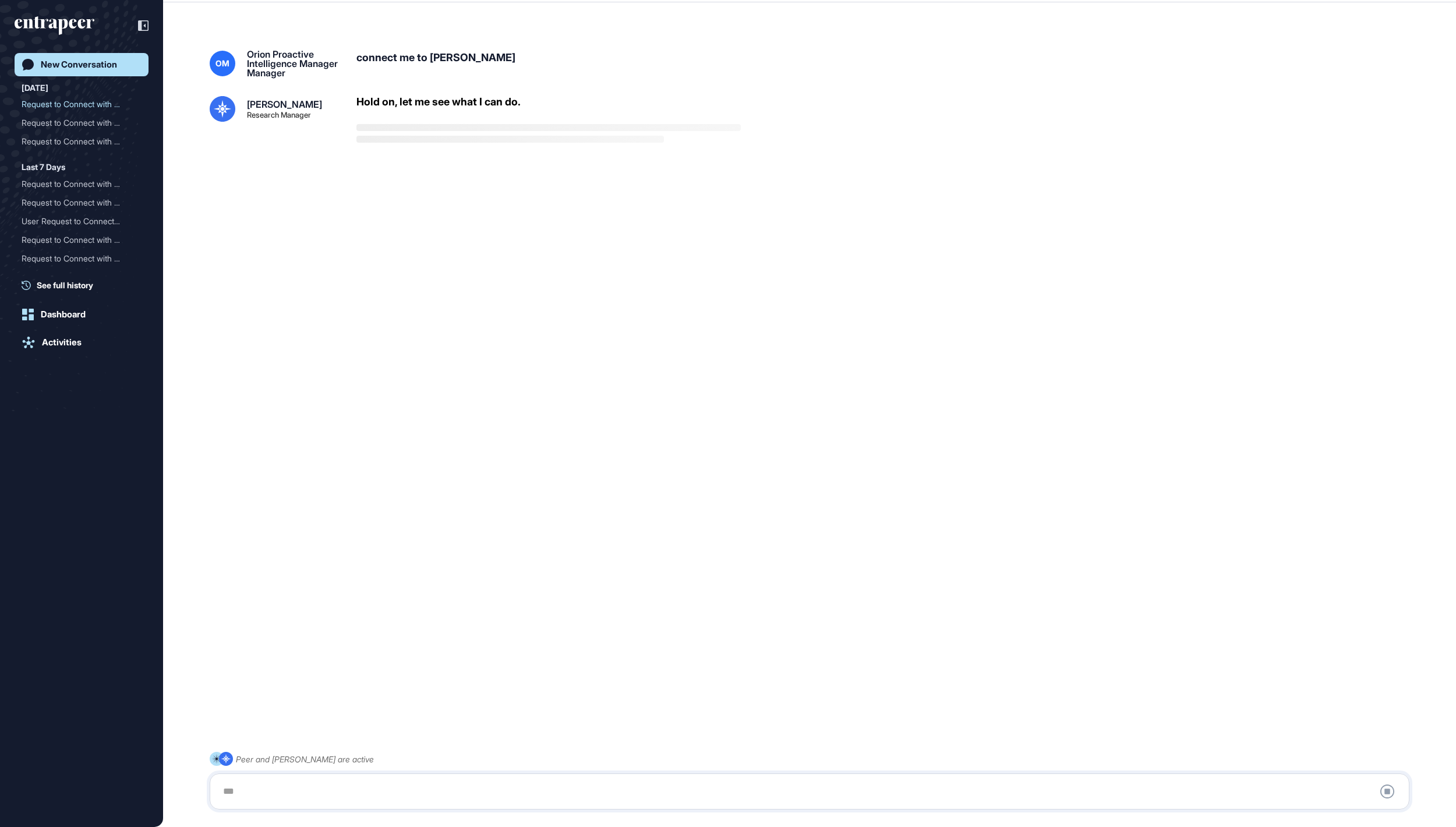
scroll to position [33, 0]
click at [660, 413] on div at bounding box center [809, 792] width 1187 height 23
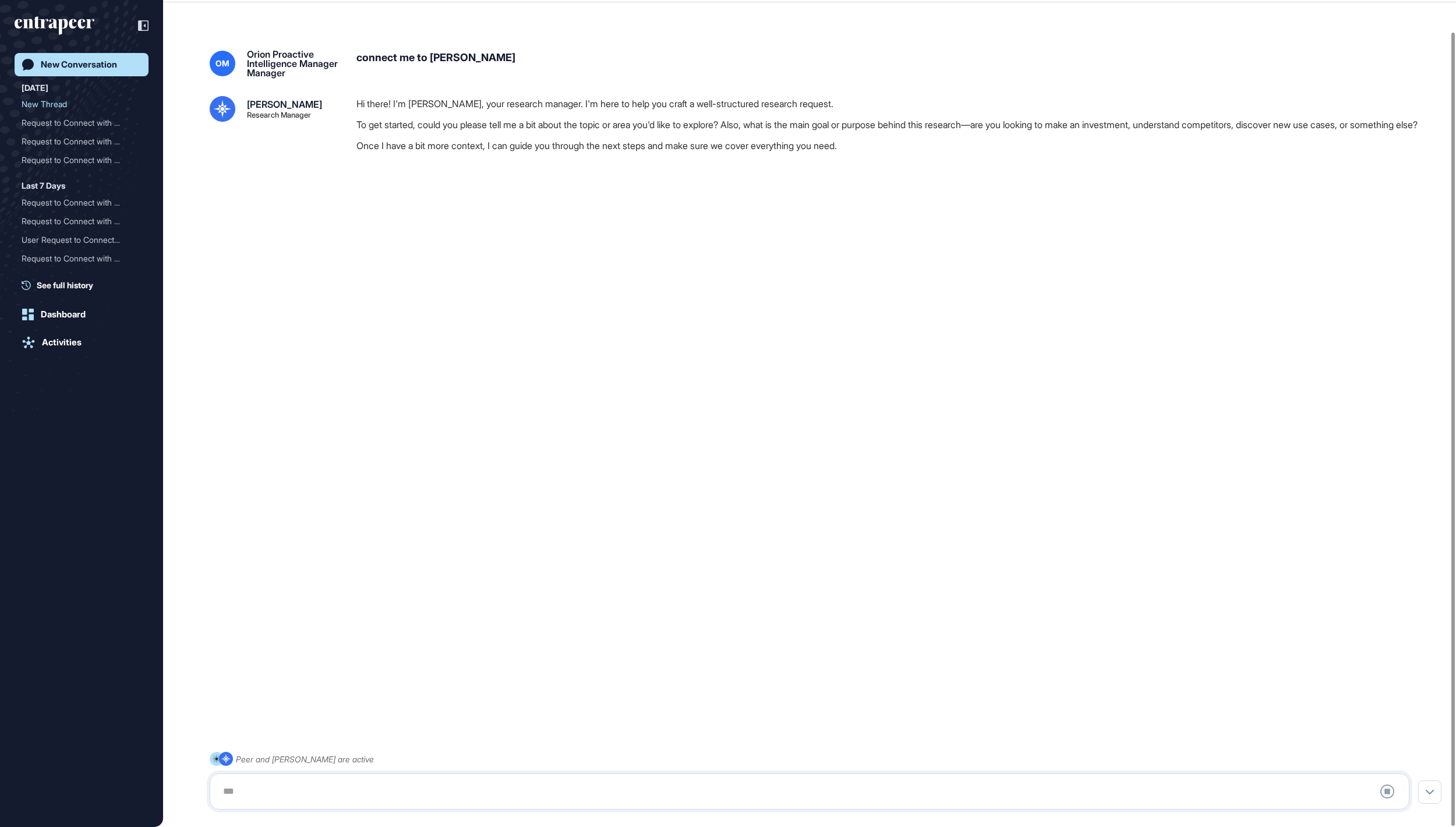
click at [657, 413] on div at bounding box center [809, 792] width 1187 height 23
click at [647, 413] on div at bounding box center [809, 792] width 1187 height 23
click at [248, 413] on div at bounding box center [809, 792] width 1187 height 23
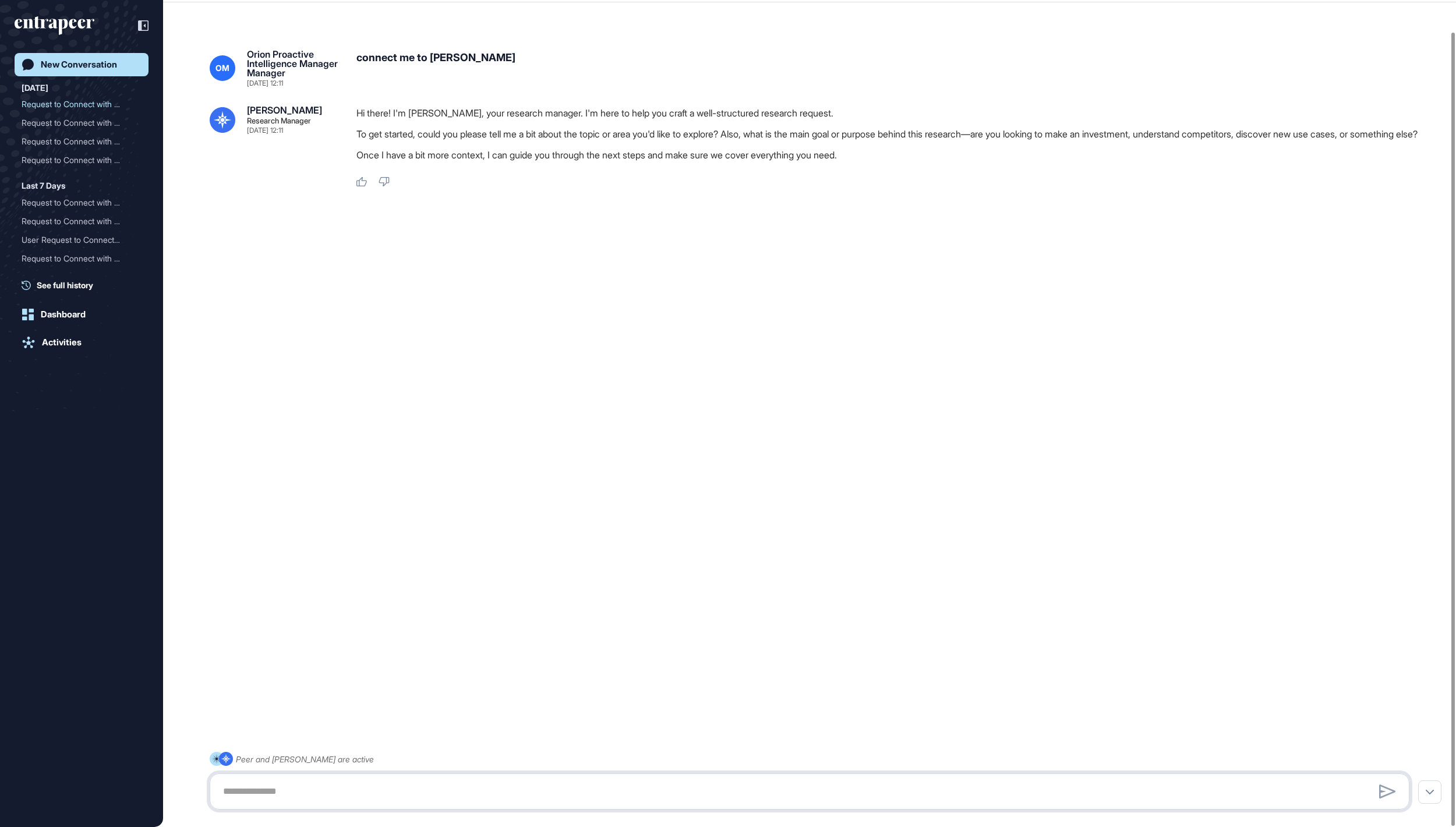
click at [250, 413] on textarea at bounding box center [809, 792] width 1187 height 23
paste textarea "**********"
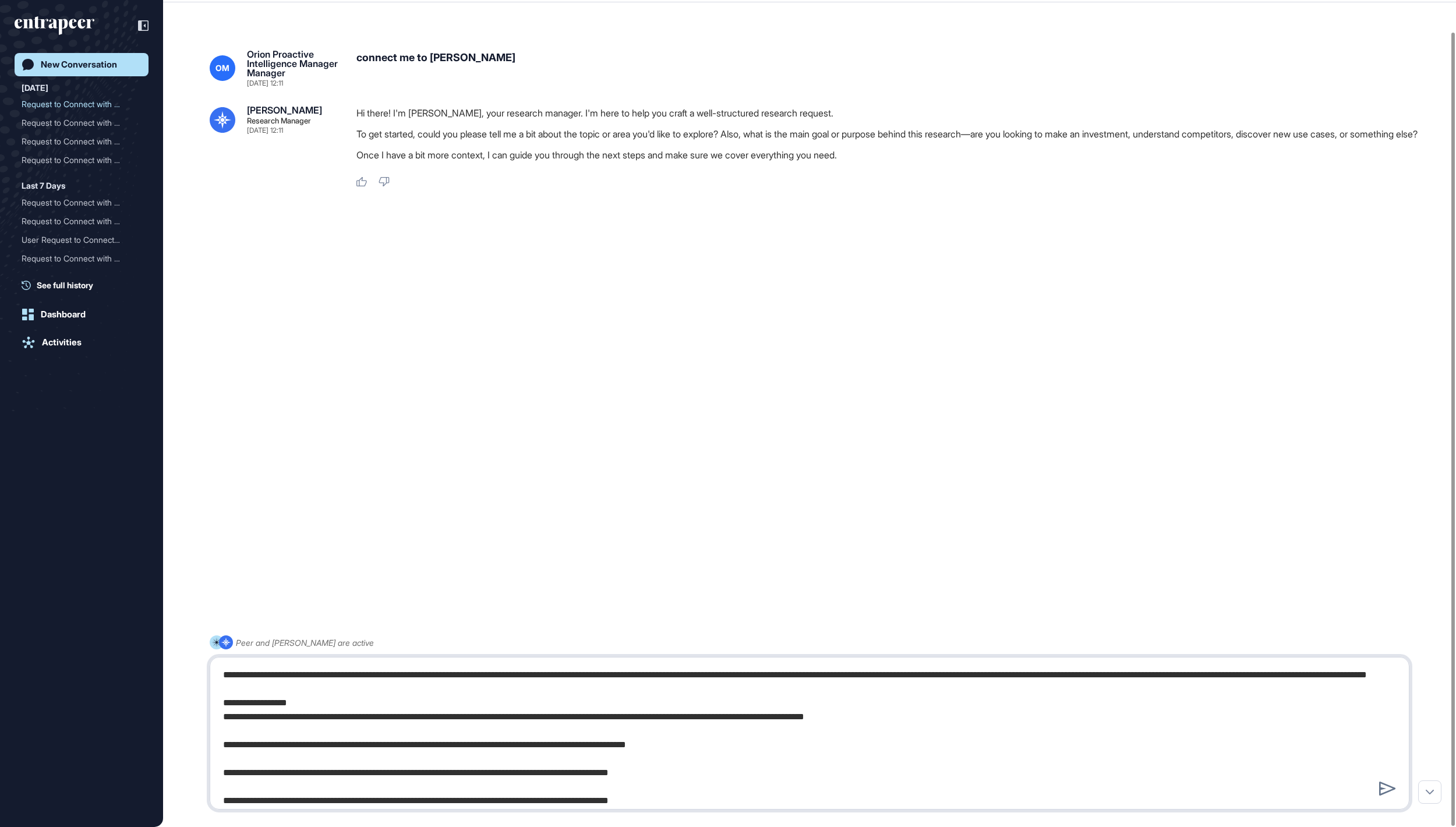
scroll to position [1085, 0]
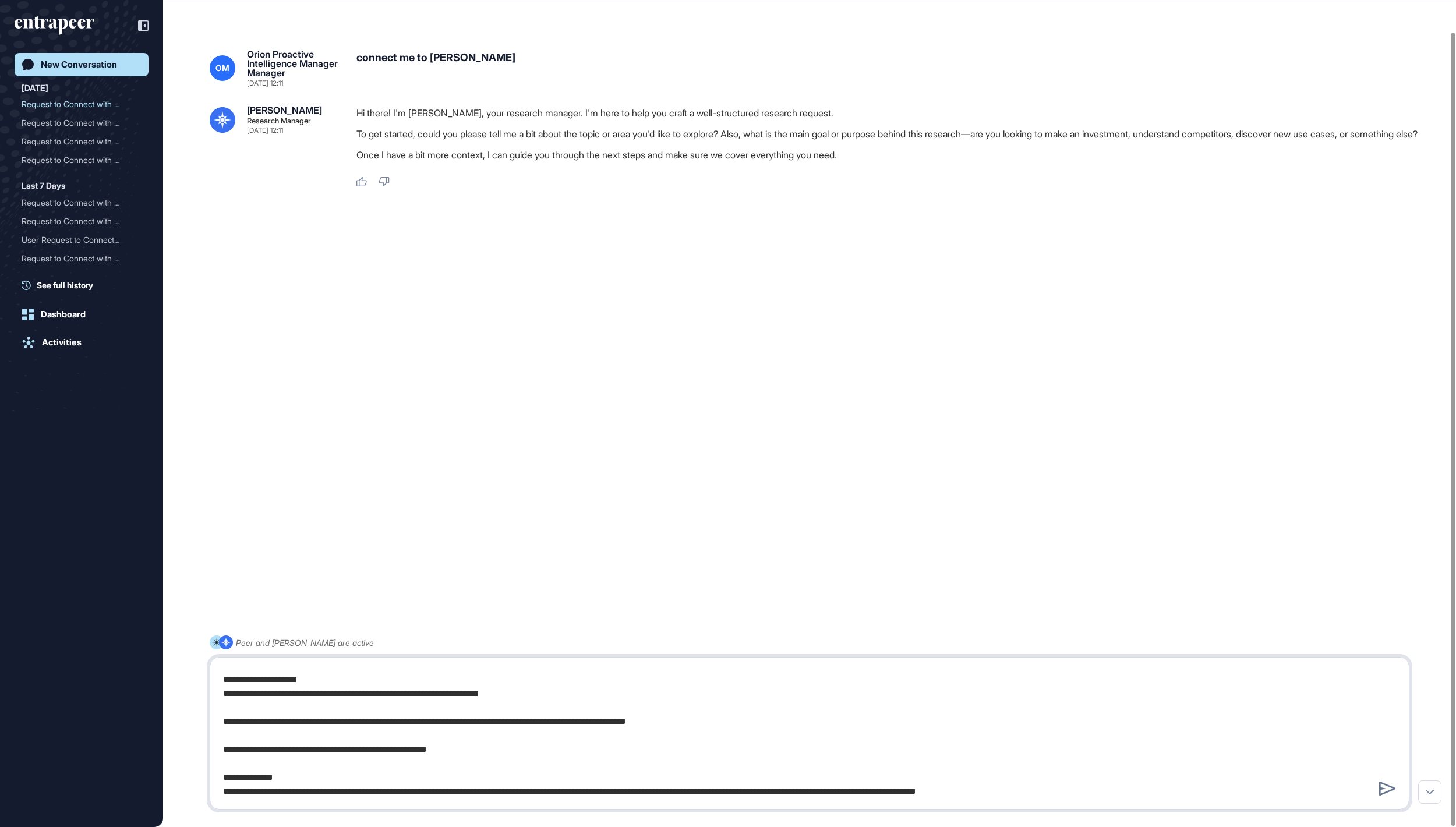
type textarea "**********"
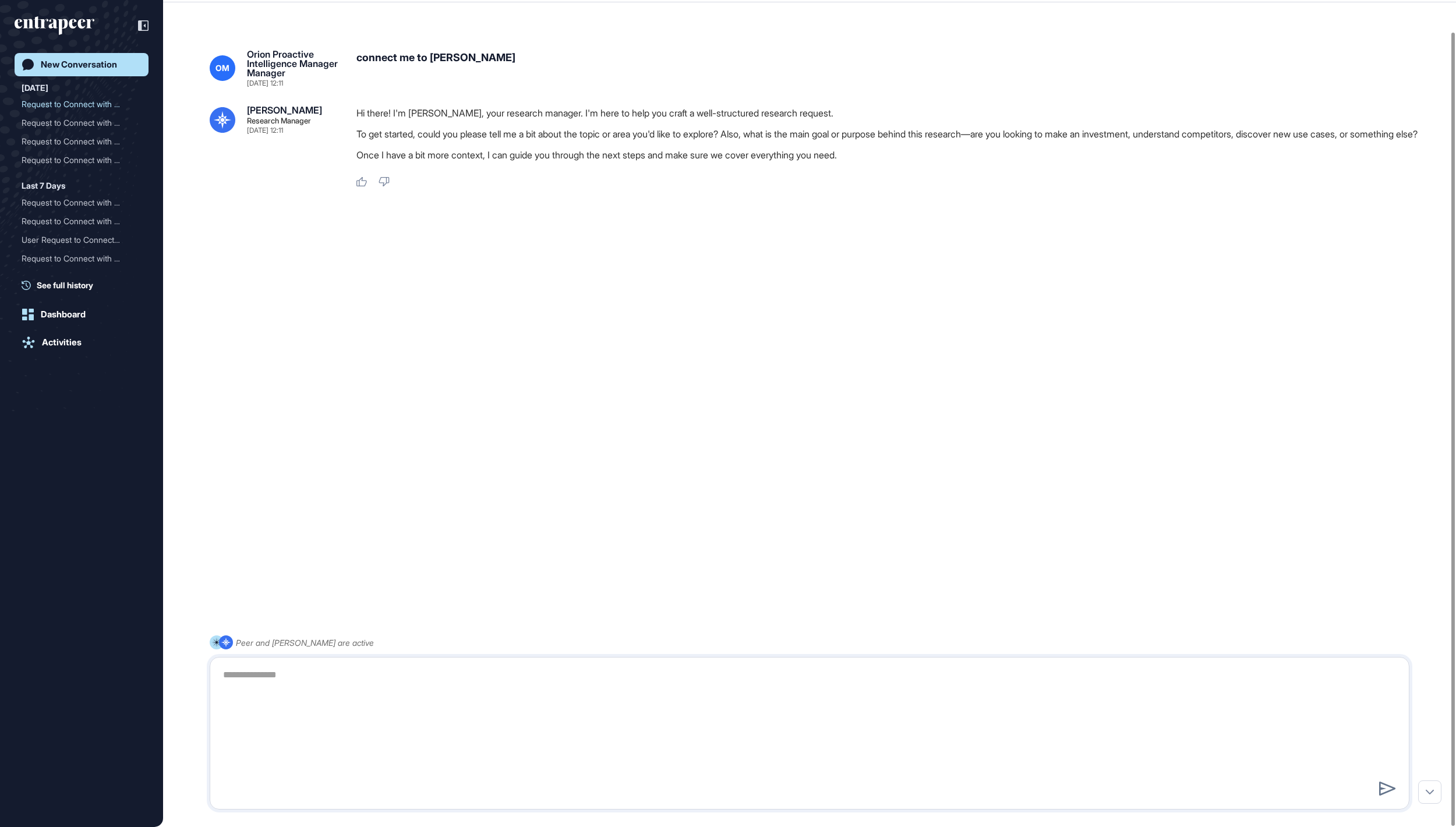
scroll to position [0, 0]
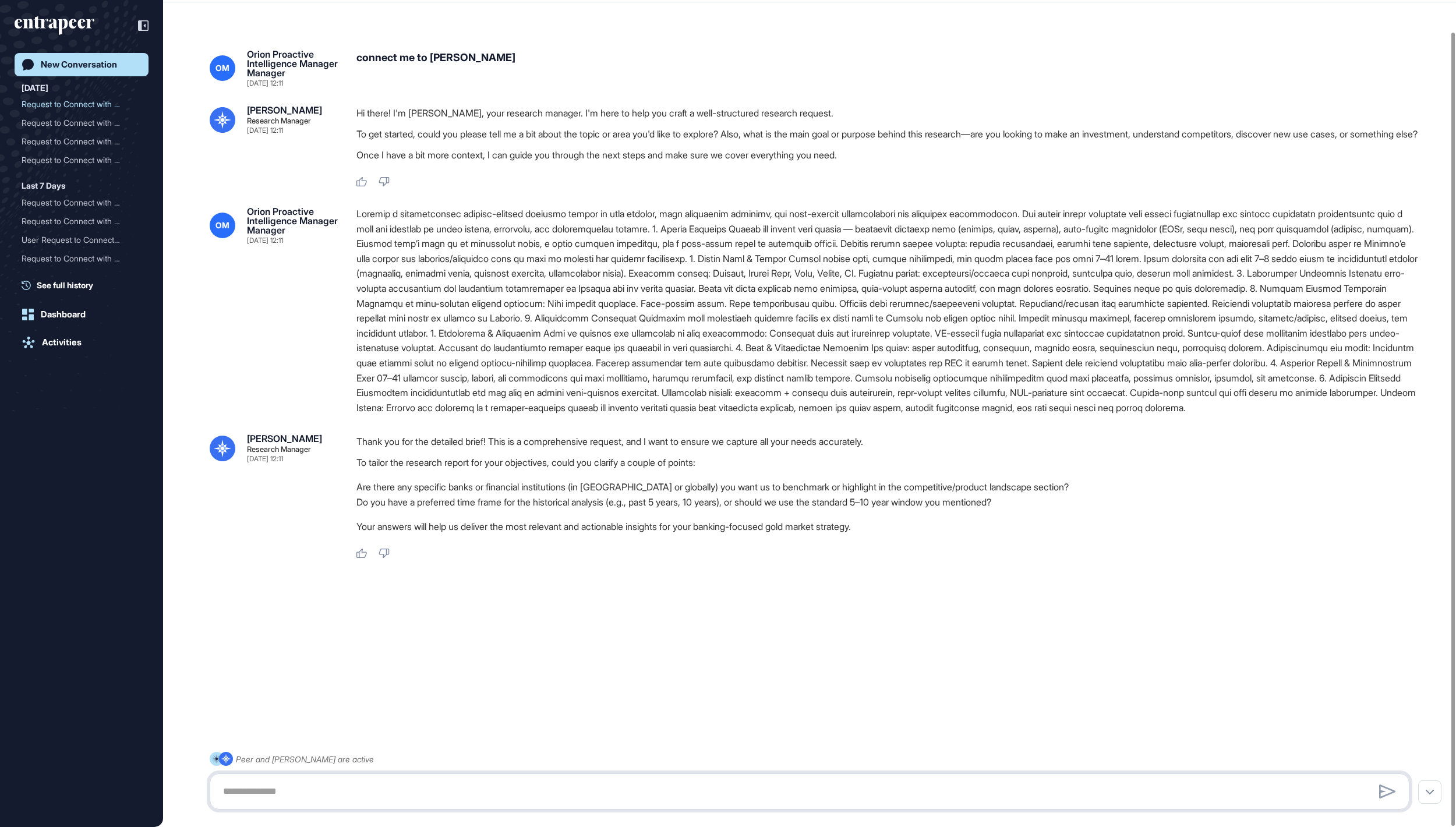
click at [554, 413] on textarea at bounding box center [809, 792] width 1186 height 23
type textarea "**********"
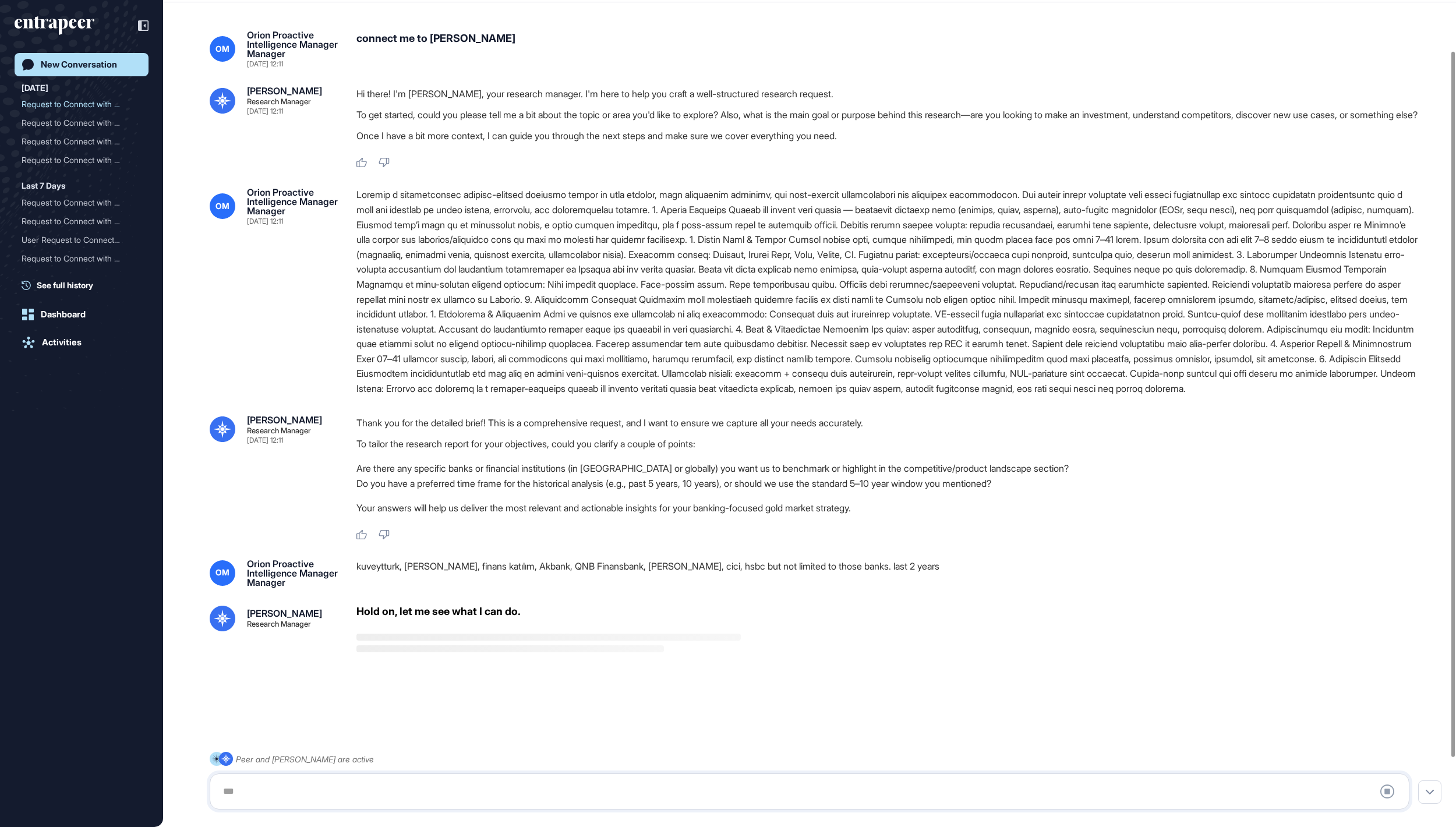
scroll to position [140, 0]
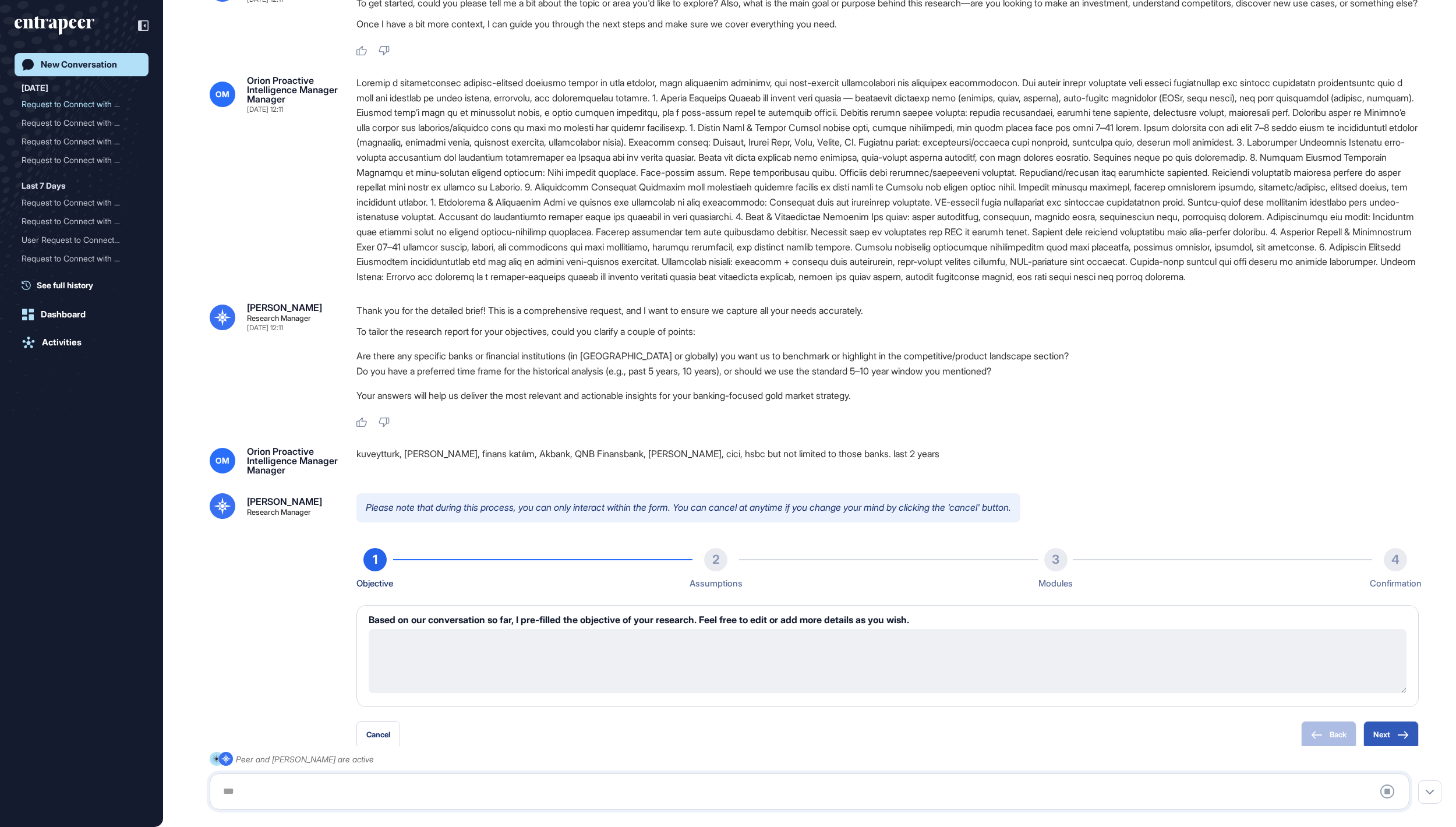
type textarea "**********"
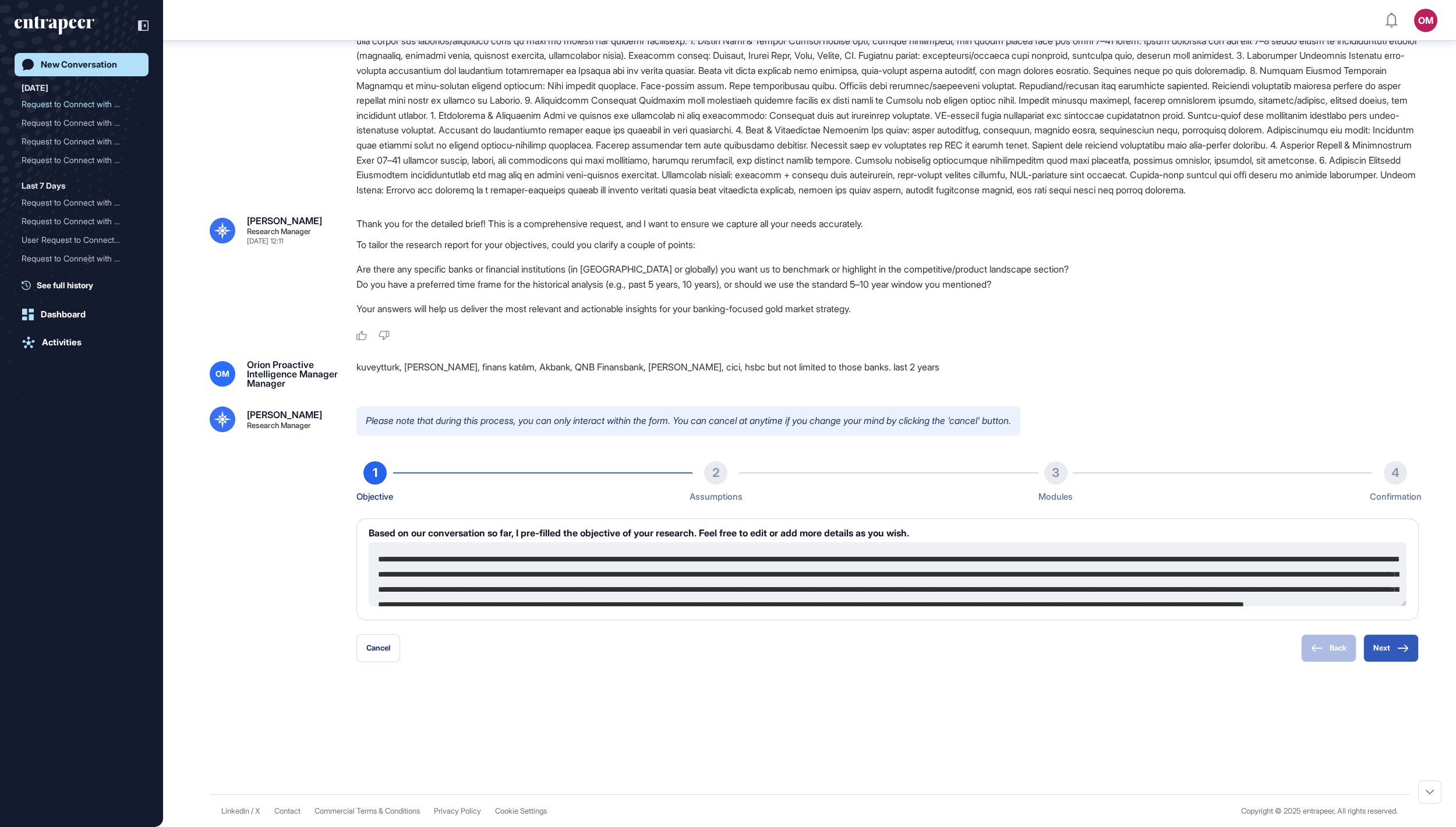
scroll to position [347, 0]
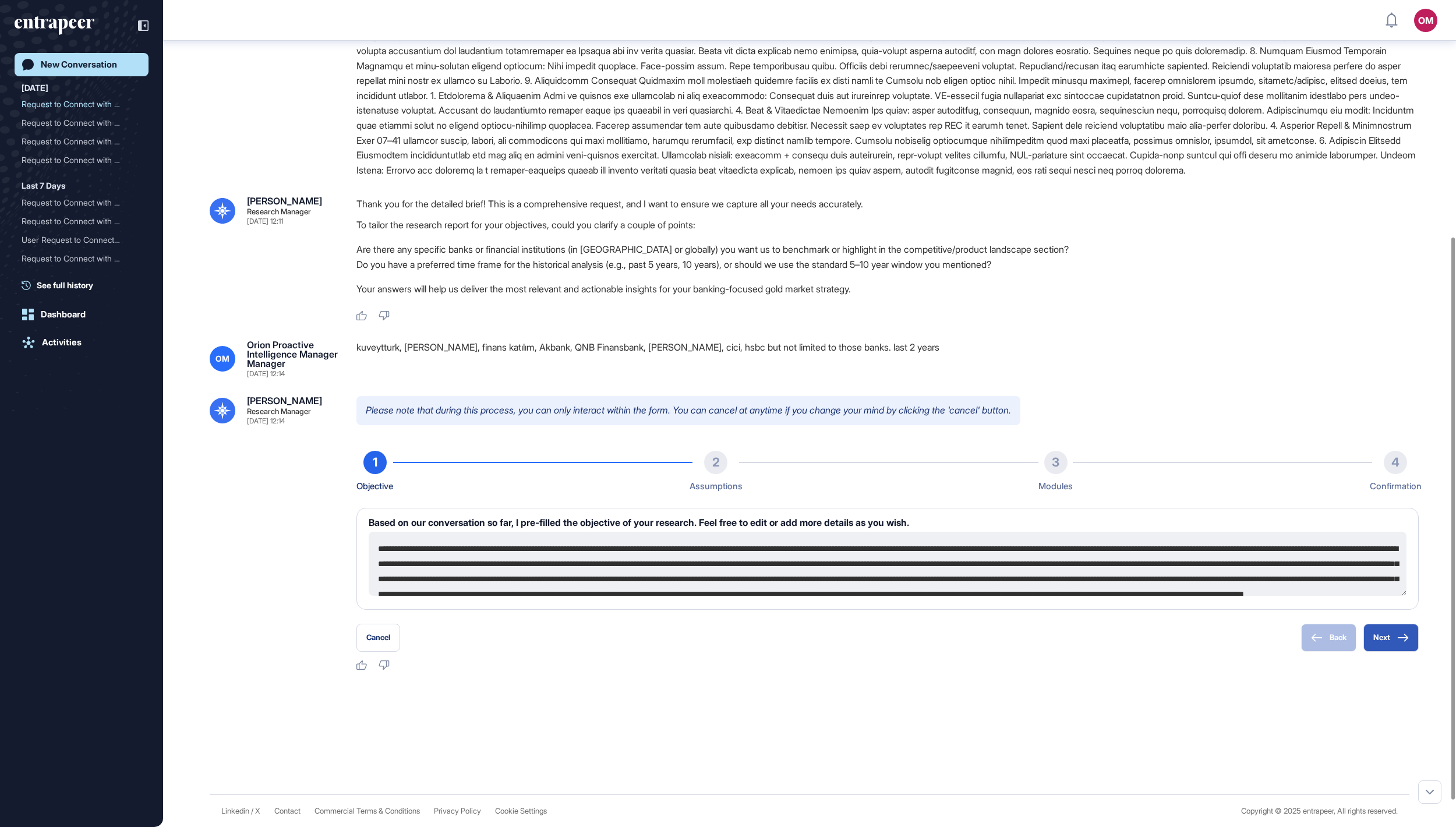
click at [728, 413] on div "Please note that during this process, you can only interact within the form. Yo…" at bounding box center [888, 533] width 1063 height 275
click at [728, 413] on button "Next" at bounding box center [1391, 637] width 55 height 28
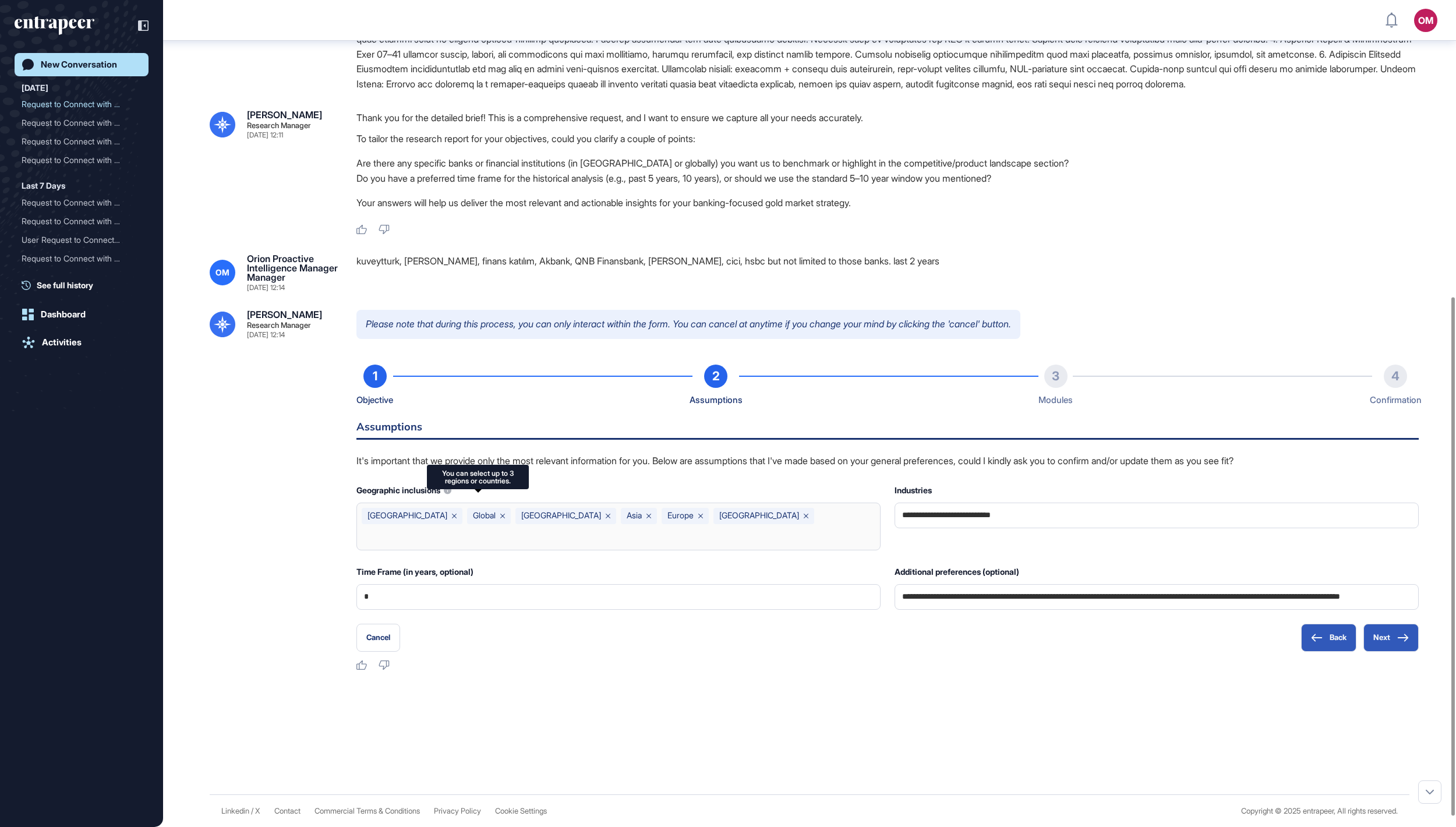
scroll to position [472, 0]
click at [728, 413] on button "Next" at bounding box center [1391, 637] width 55 height 28
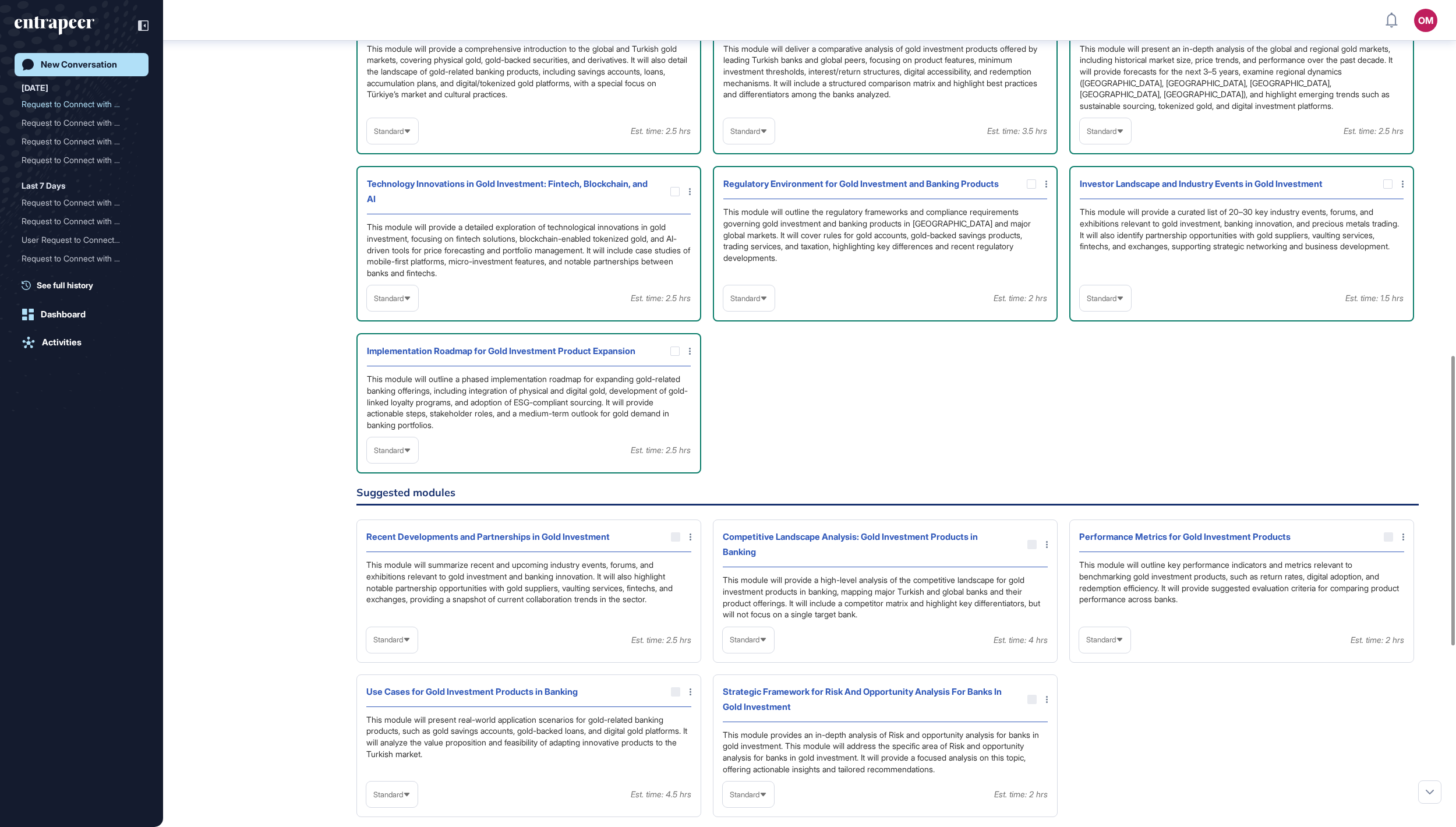
scroll to position [1056, 0]
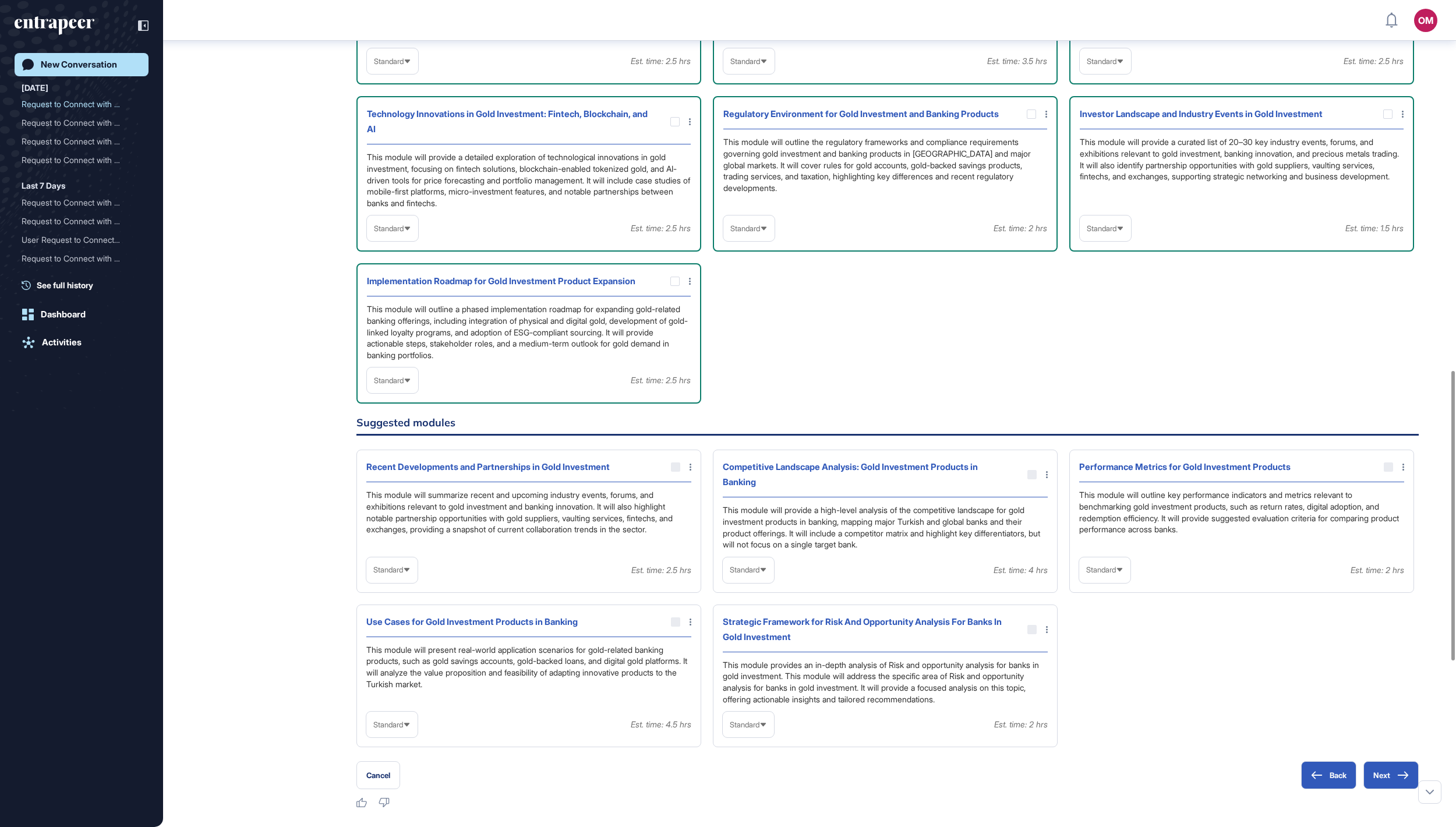
click at [405, 392] on div "Standard" at bounding box center [392, 380] width 51 height 22
click at [402, 413] on li "In-depth" at bounding box center [392, 455] width 44 height 23
click at [404, 233] on span "Standard" at bounding box center [389, 228] width 30 height 9
click at [410, 314] on li "In-depth" at bounding box center [392, 303] width 44 height 23
click at [728, 66] on span "Standard" at bounding box center [745, 61] width 30 height 9
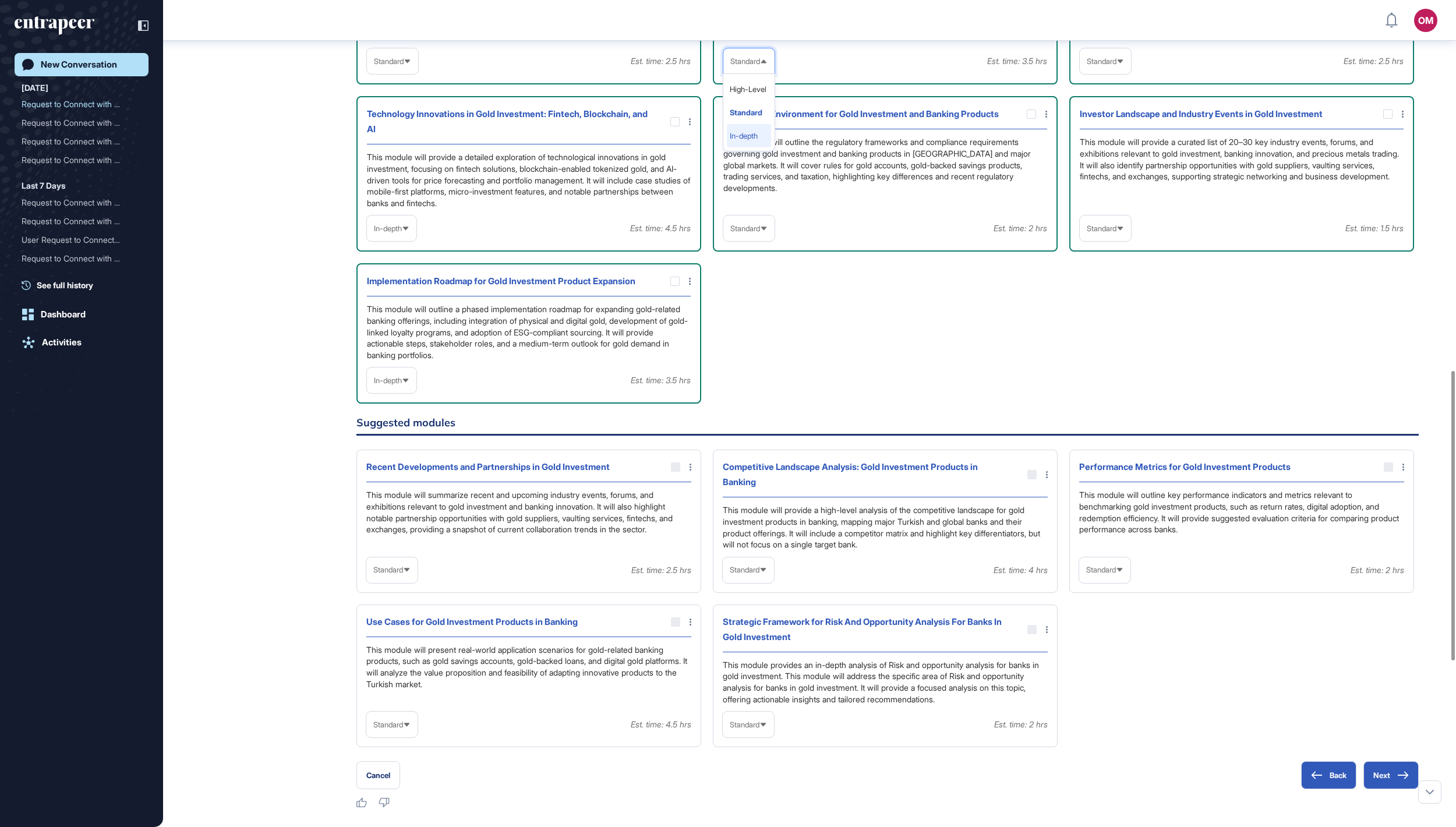
click at [728, 147] on li "In-depth" at bounding box center [749, 136] width 44 height 23
click at [728, 73] on div "Standard" at bounding box center [1105, 61] width 51 height 22
click at [728, 147] on li "In-depth" at bounding box center [1105, 136] width 44 height 23
click at [728, 233] on span "Standard" at bounding box center [1102, 228] width 30 height 9
click at [728, 314] on li "In-depth" at bounding box center [1105, 303] width 44 height 23
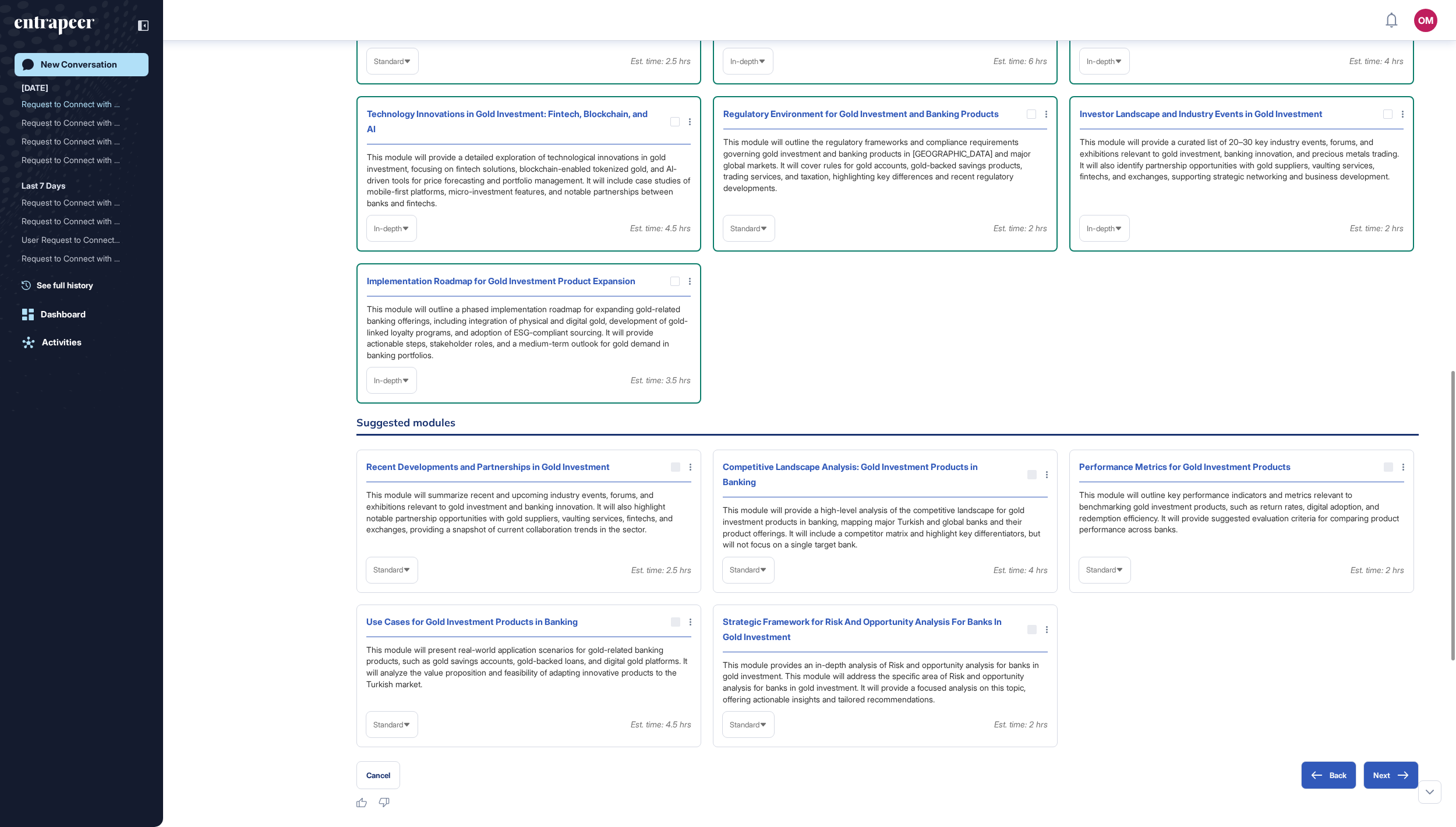
click at [728, 240] on div "Standard" at bounding box center [749, 228] width 51 height 22
click at [728, 314] on li "In-depth" at bounding box center [749, 303] width 44 height 23
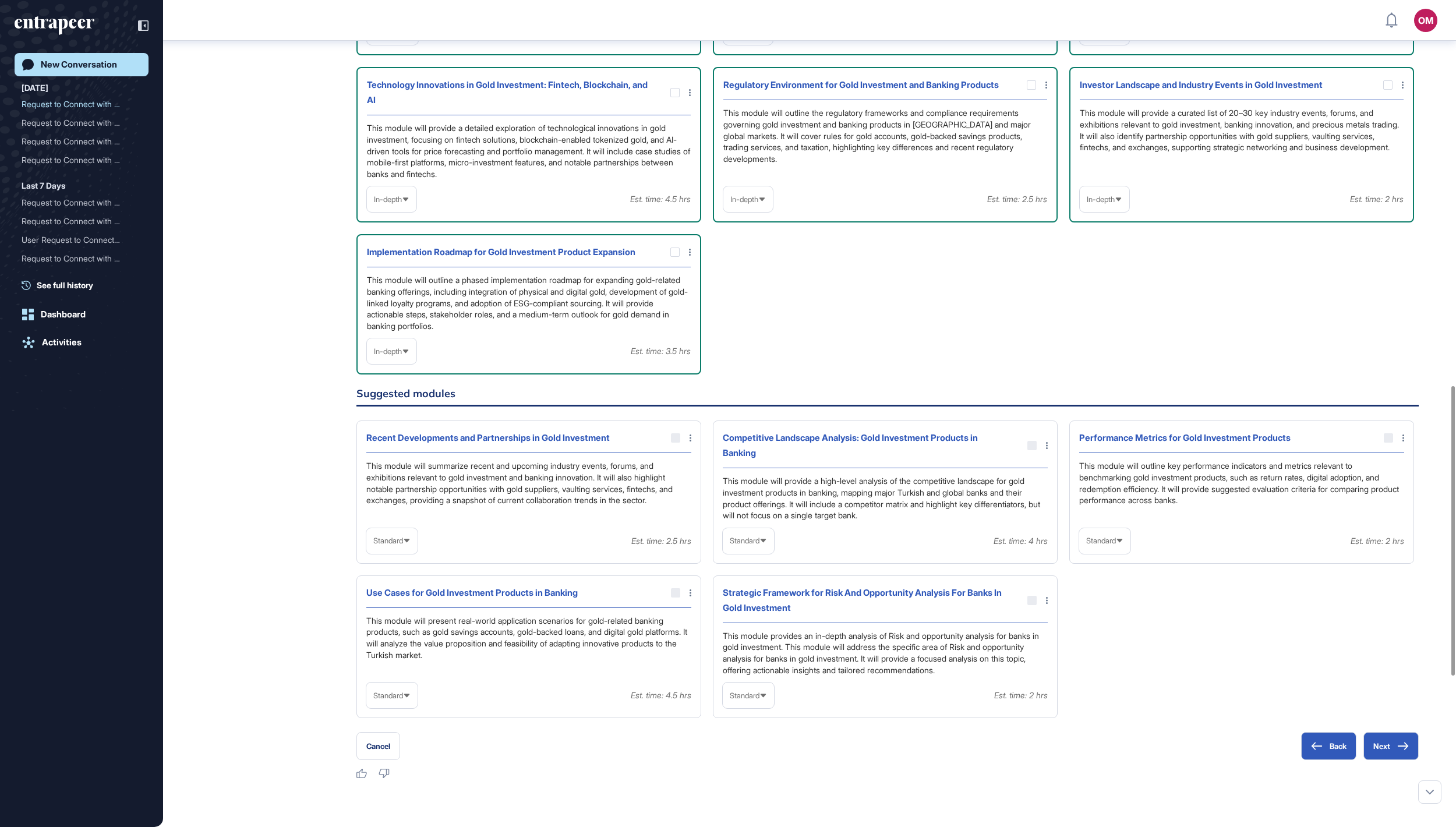
scroll to position [1064, 0]
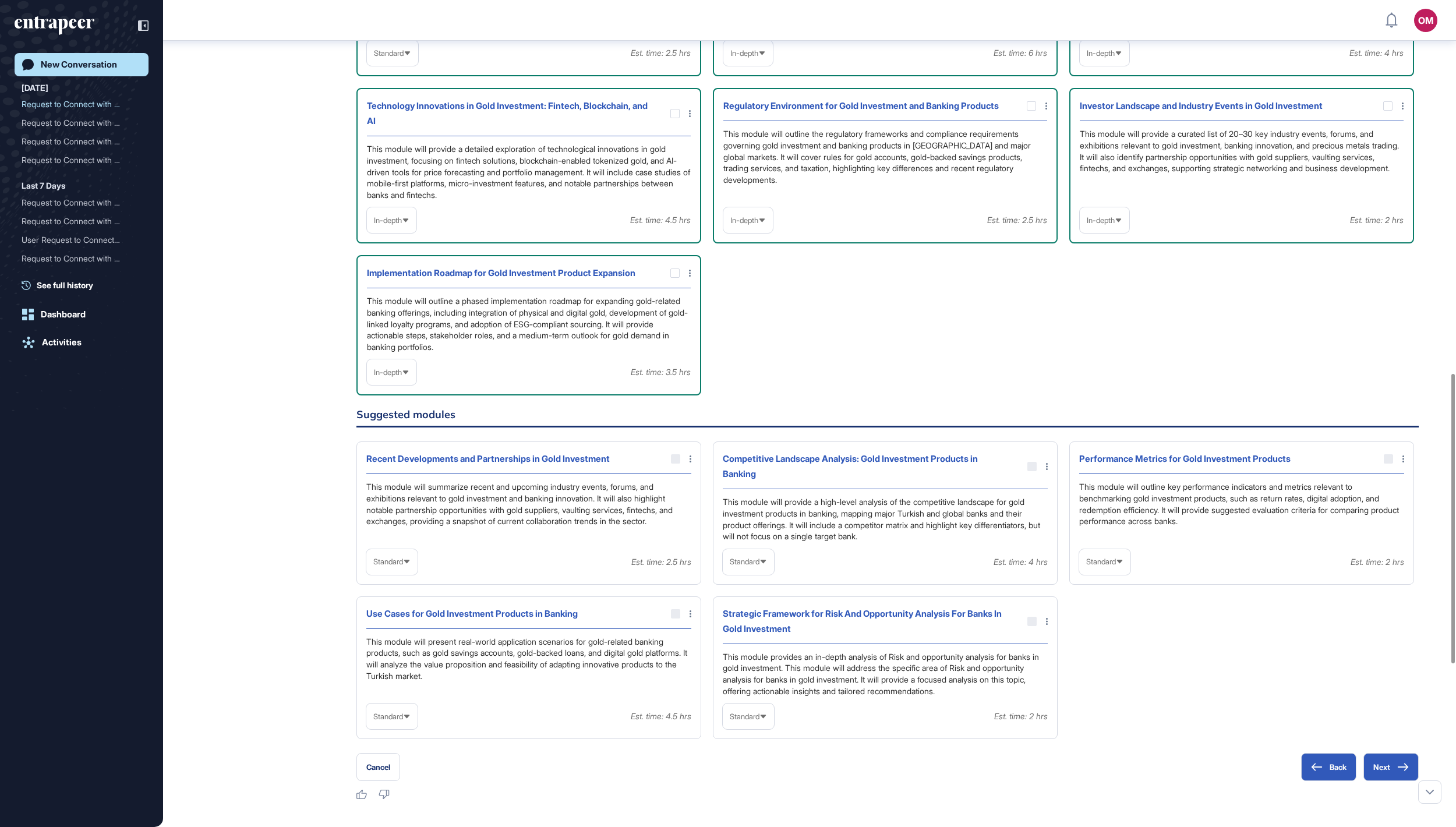
click at [0, 0] on icon at bounding box center [0, 0] width 0 height 0
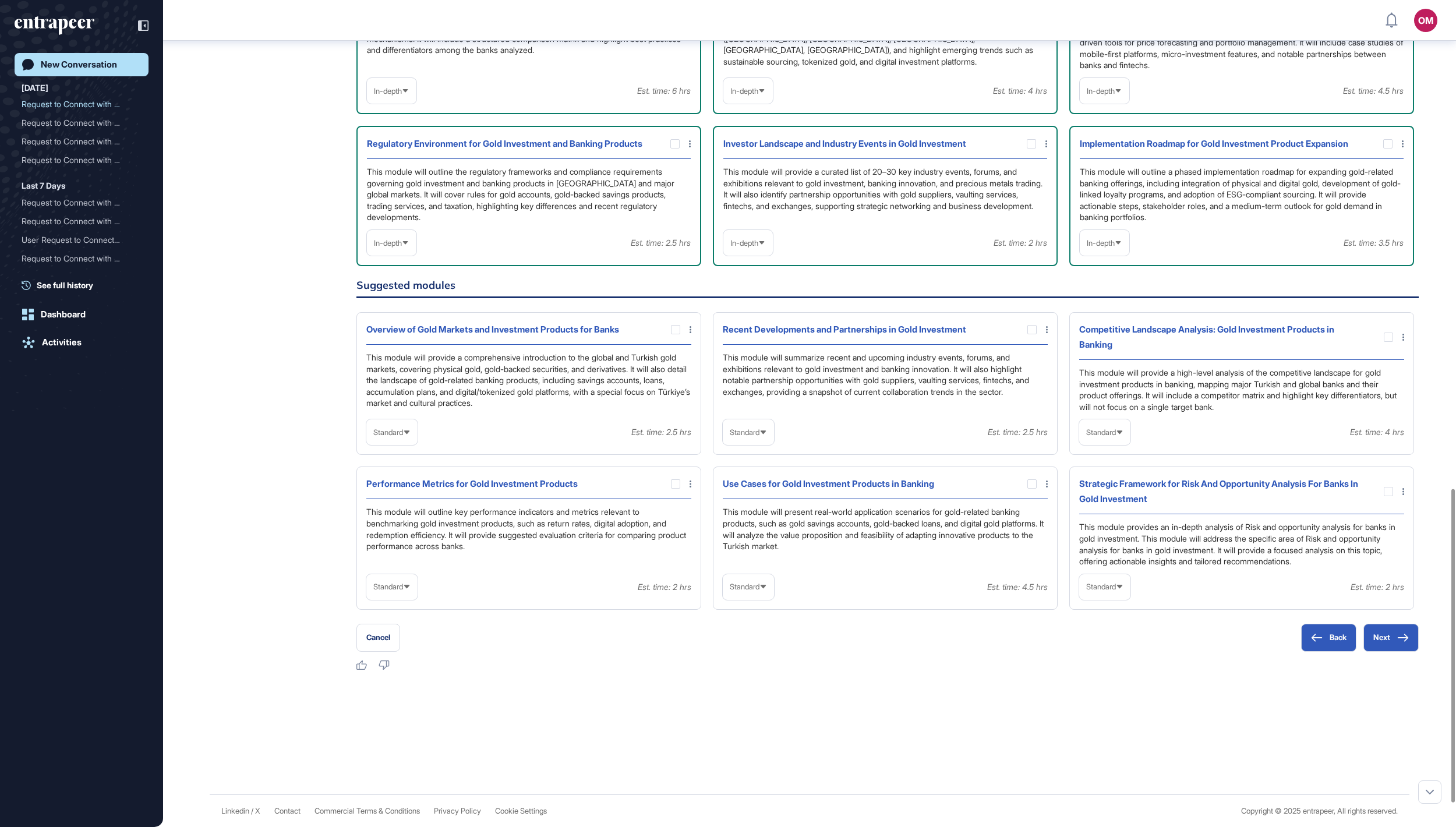
scroll to position [1288, 0]
click at [728, 413] on span "Standard" at bounding box center [745, 586] width 30 height 9
click at [728, 413] on li "In-depth" at bounding box center [748, 661] width 44 height 23
click at [728, 413] on div at bounding box center [1032, 484] width 10 height 10
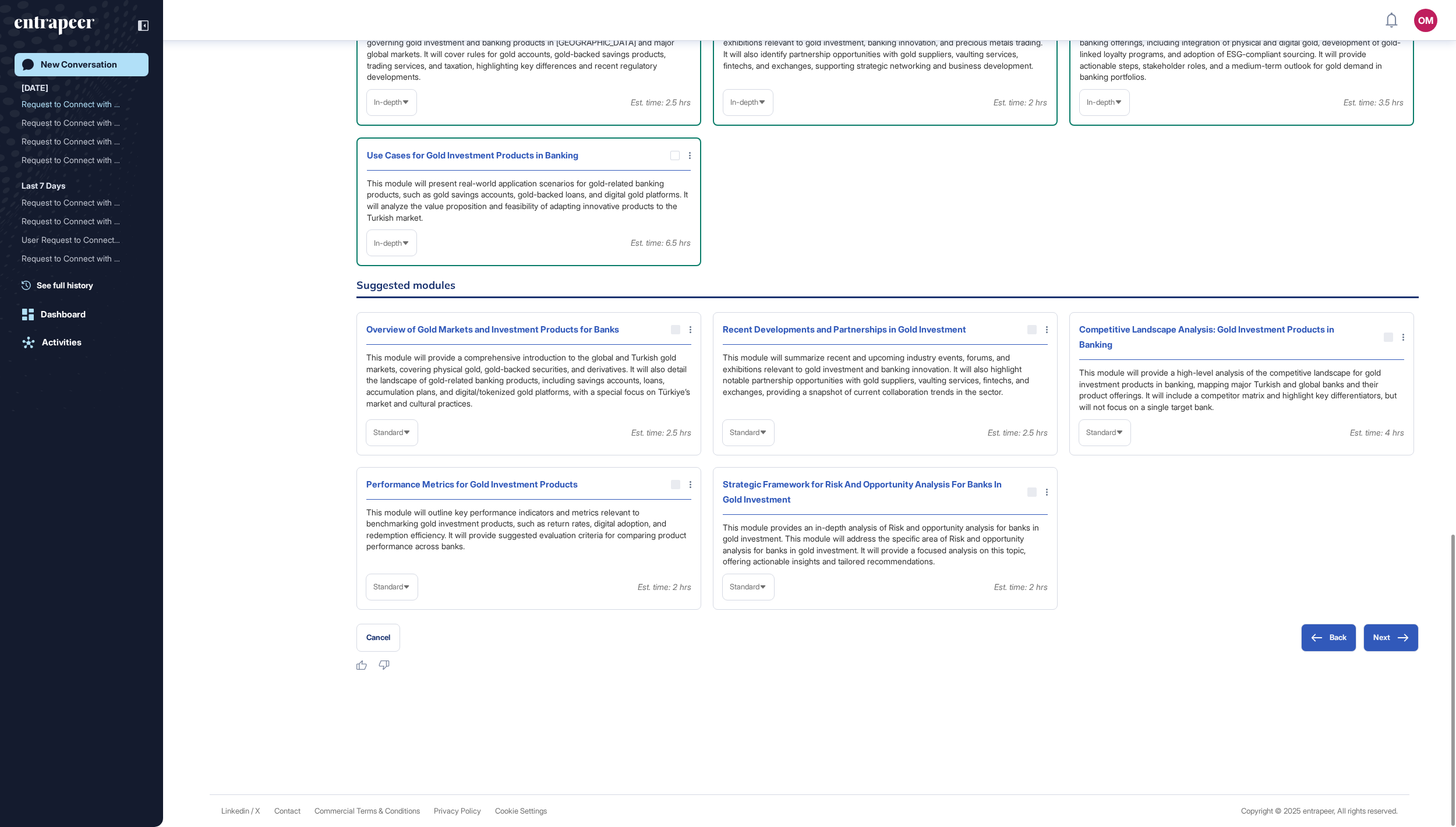
scroll to position [1515, 0]
click at [728, 413] on button "Next" at bounding box center [1391, 637] width 55 height 28
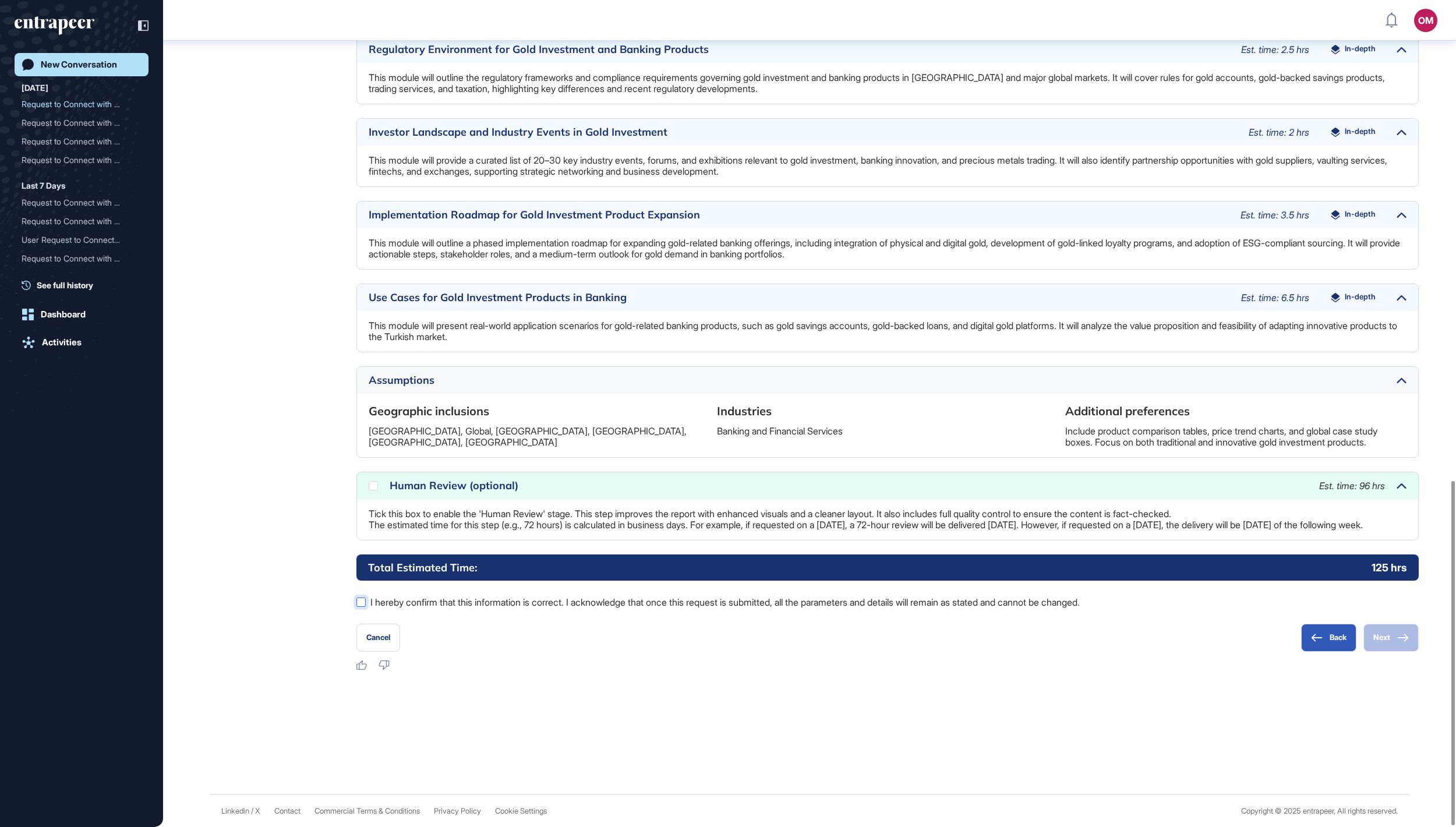
scroll to position [1153, 0]
click at [728, 413] on label "I hereby confirm that this information is correct. I acknowledge that once this…" at bounding box center [888, 602] width 1063 height 15
click at [728, 413] on button "Next" at bounding box center [1391, 637] width 55 height 28
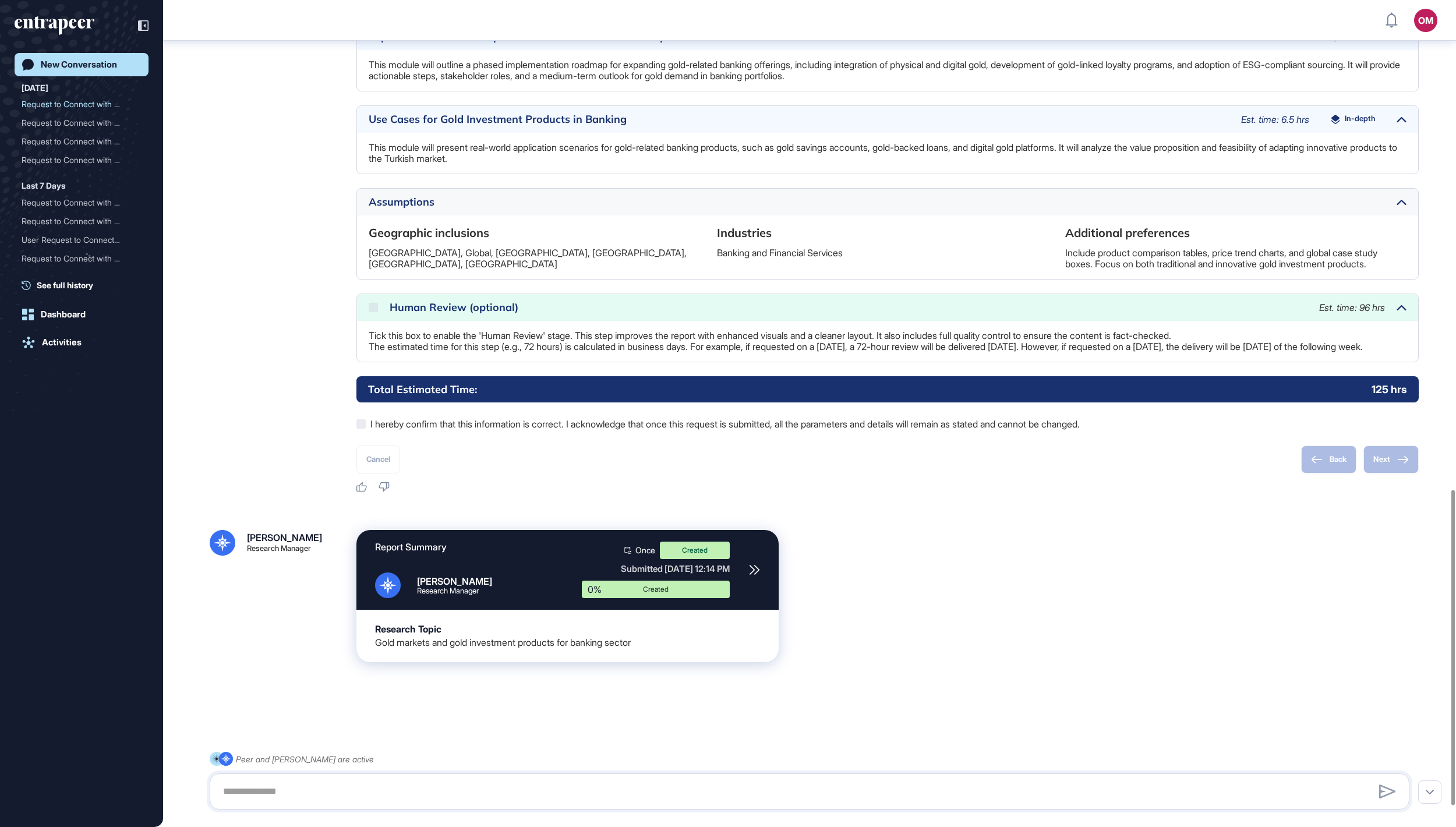
scroll to position [1284, 0]
